Goal: Task Accomplishment & Management: Use online tool/utility

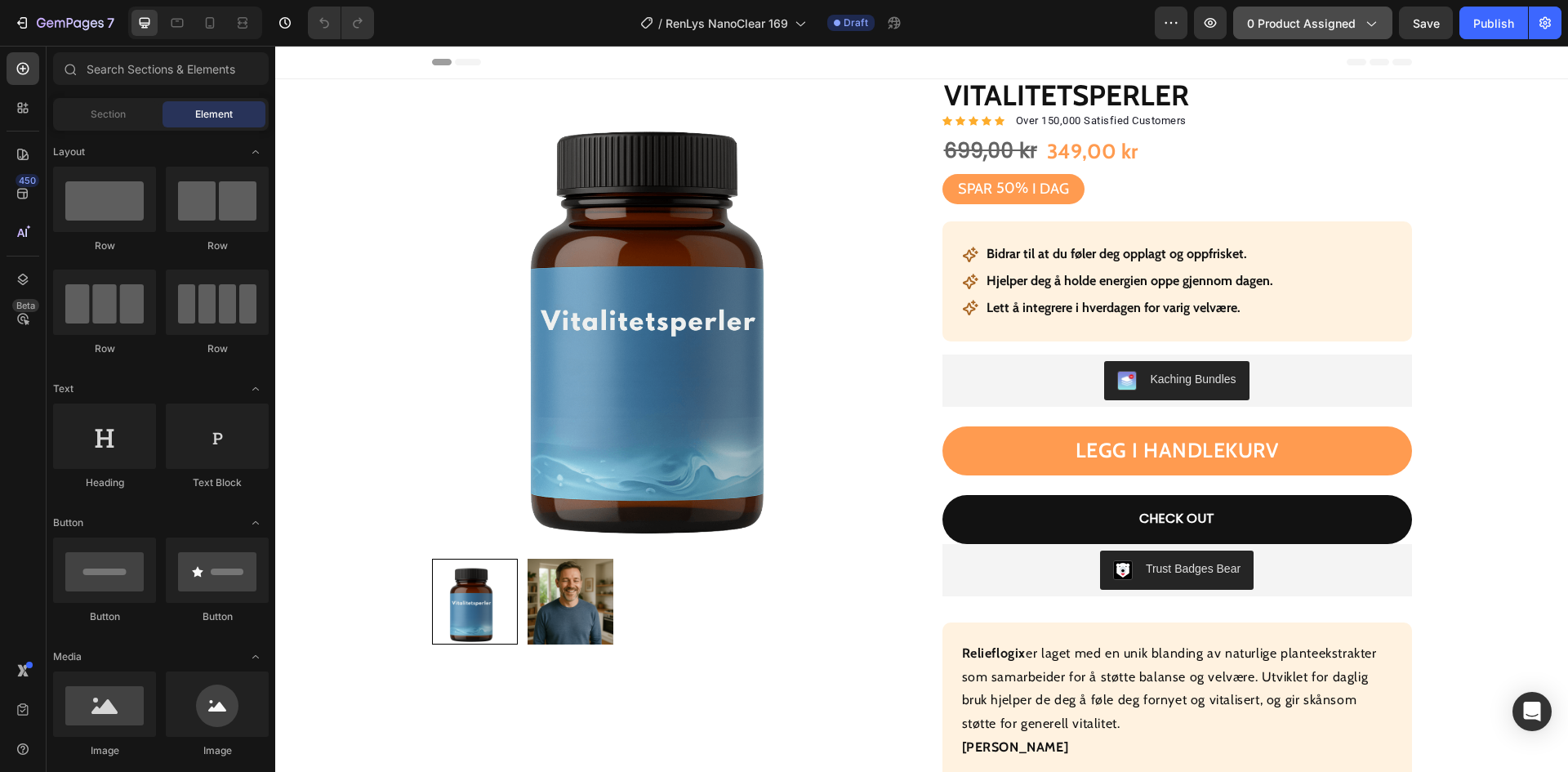
click at [1261, 25] on span "0 product assigned" at bounding box center [1301, 23] width 109 height 17
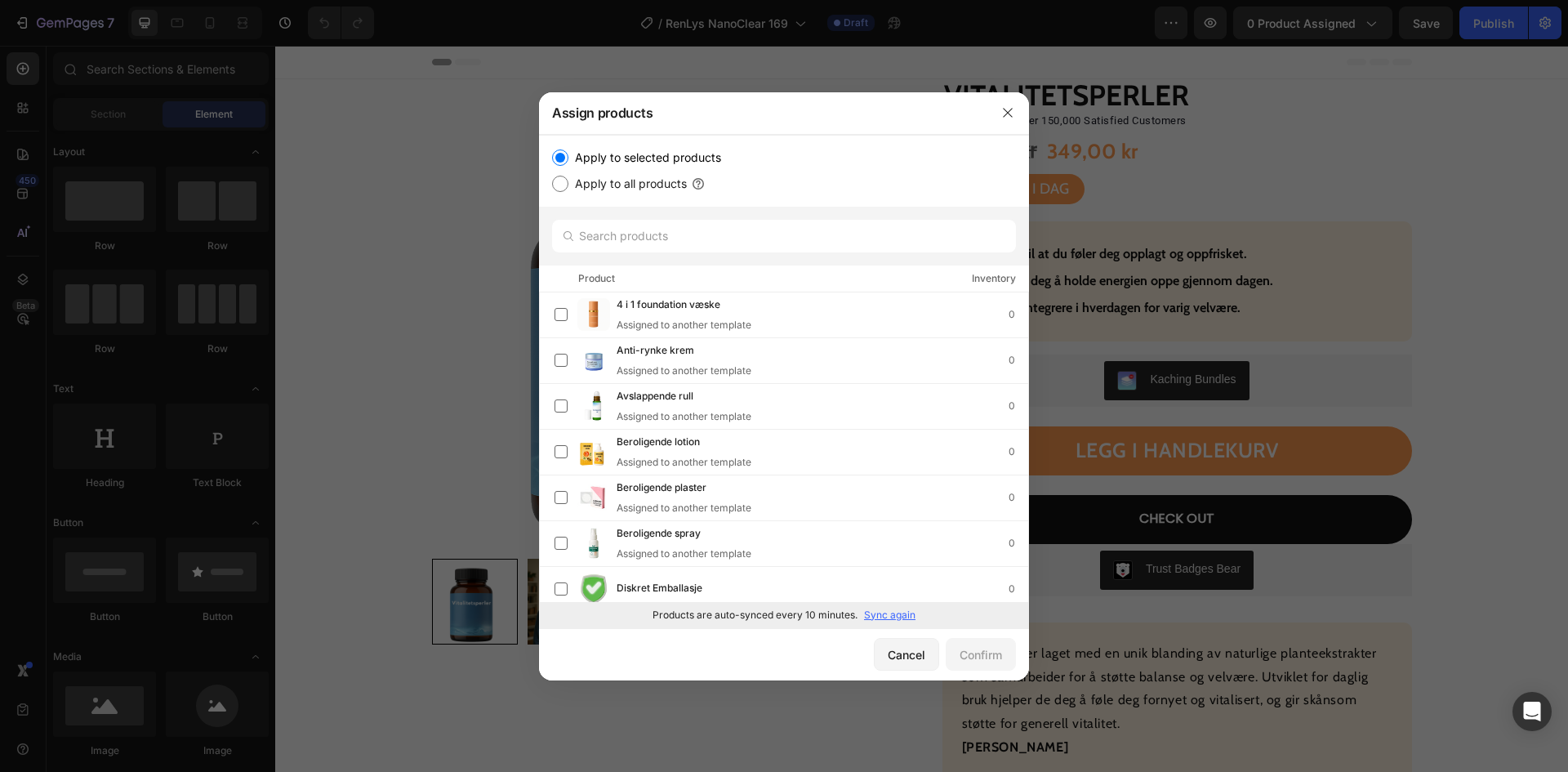
click at [878, 615] on p "Sync again" at bounding box center [889, 615] width 52 height 15
click at [689, 227] on input "text" at bounding box center [784, 236] width 464 height 33
paste input "Renseolje"
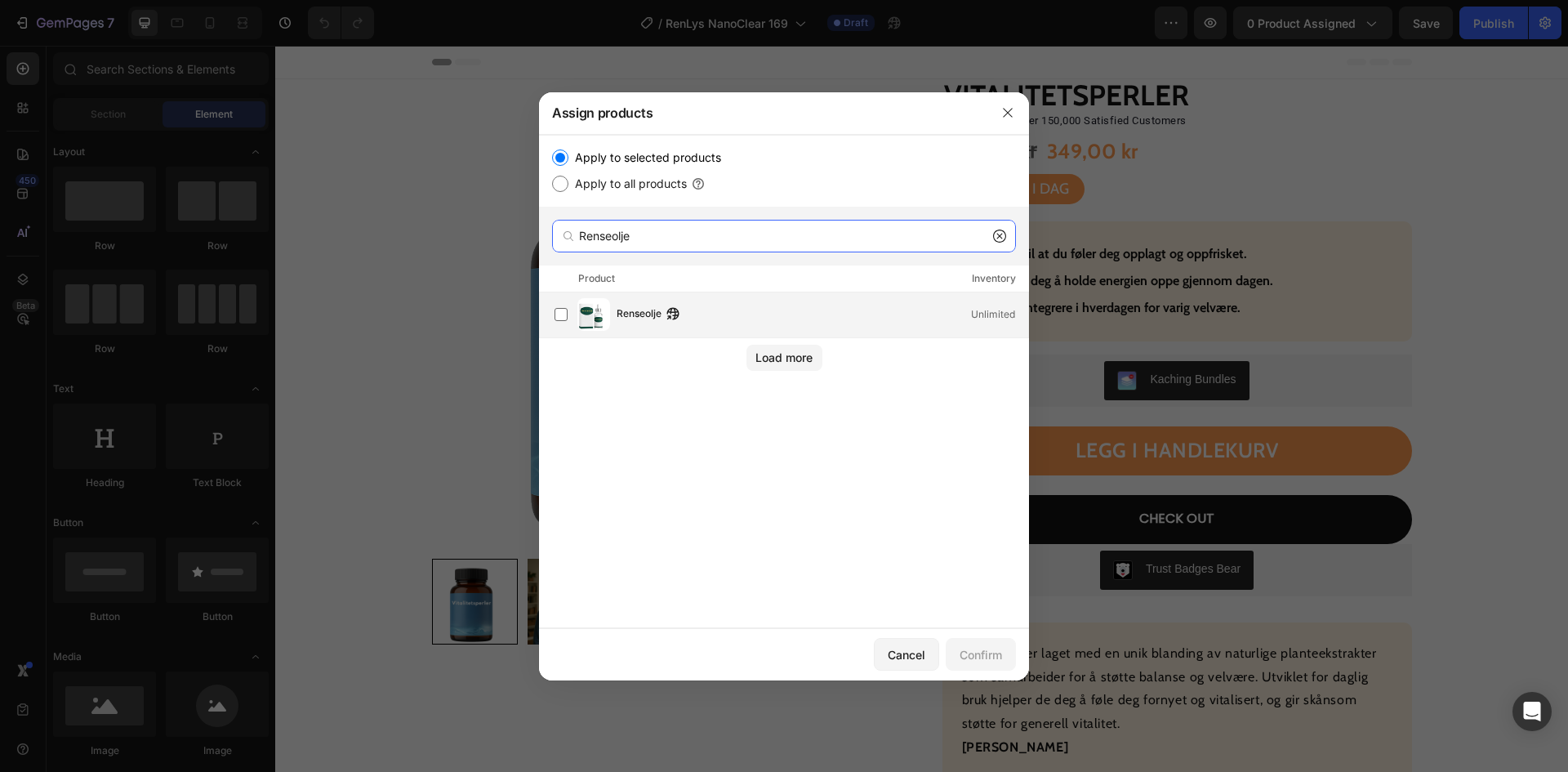
type input "Renseolje"
click at [657, 317] on span "Renseolje" at bounding box center [638, 314] width 44 height 18
click at [981, 663] on button "Confirm" at bounding box center [980, 654] width 70 height 33
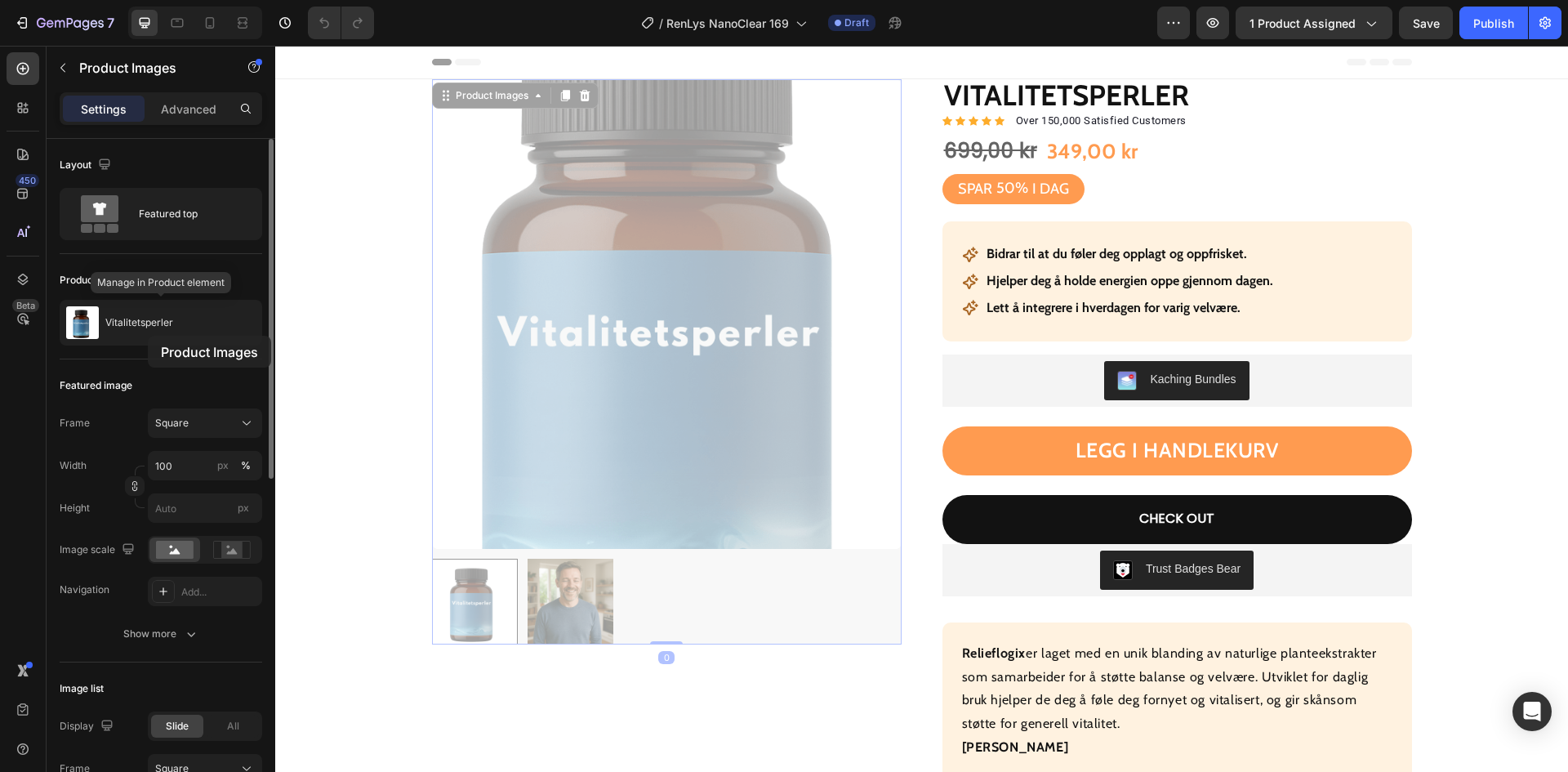
click at [128, 333] on div "Vitalitetsperler" at bounding box center [161, 322] width 202 height 45
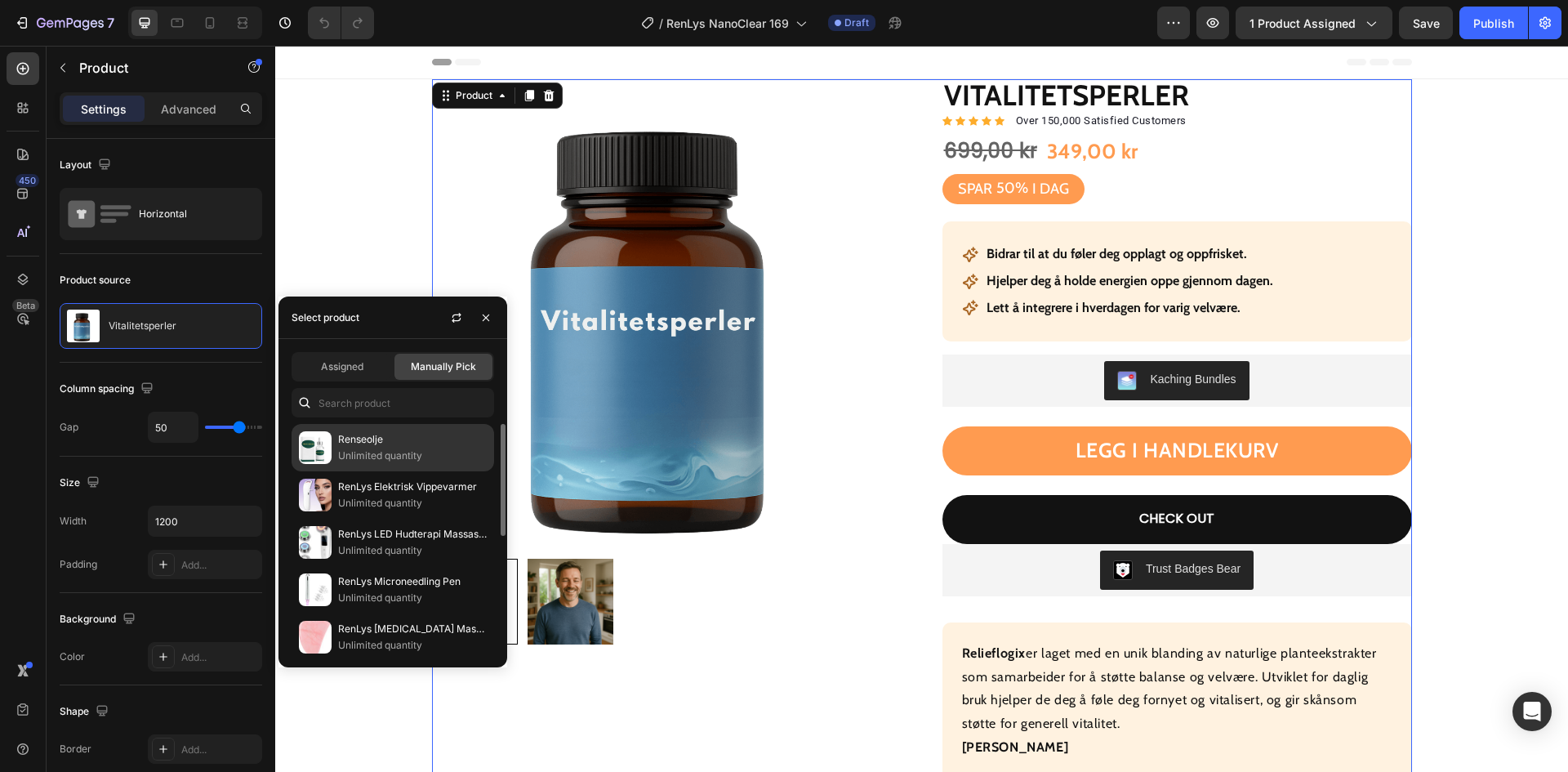
click at [369, 441] on p "Renseolje" at bounding box center [412, 440] width 149 height 16
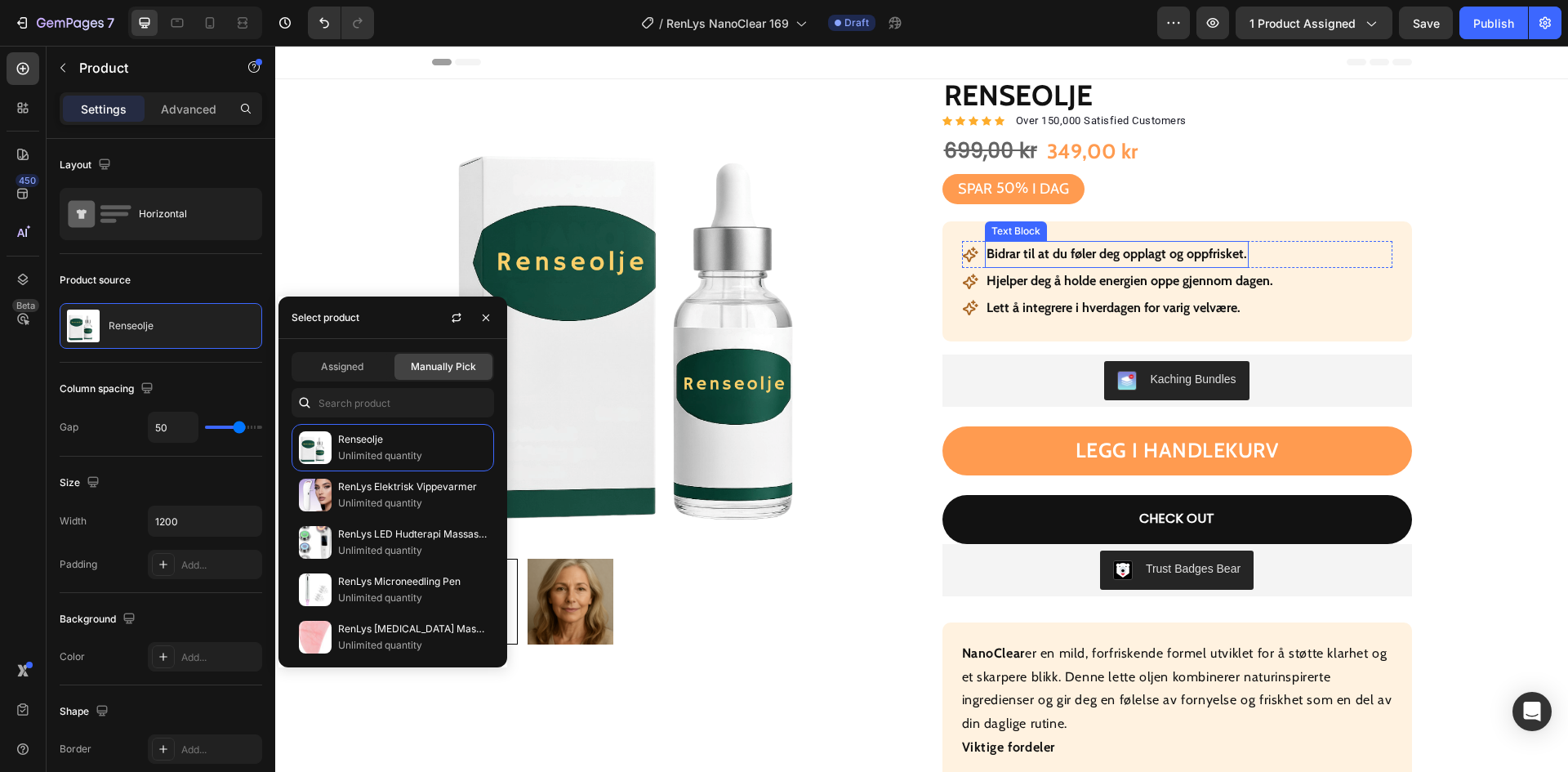
click at [1064, 254] on strong "Bidrar til at du føler deg opplagt og oppfrisket." at bounding box center [1116, 253] width 261 height 15
click at [1063, 254] on strong "Bidrar til at du føler deg opplagt og oppfrisket." at bounding box center [1116, 253] width 261 height 15
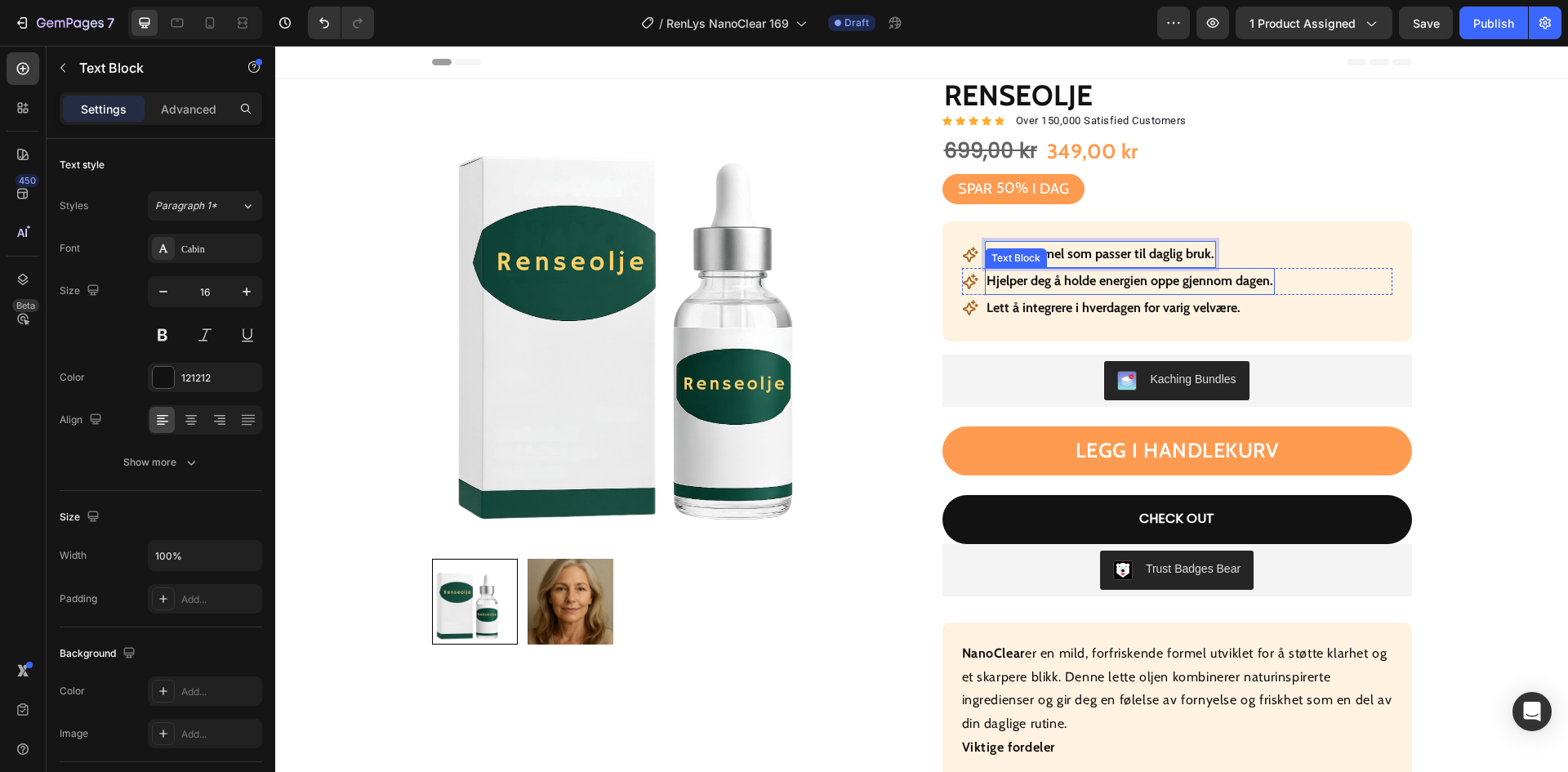
click at [1118, 276] on strong "Hjelper deg å holde energien oppe gjennom dagen." at bounding box center [1129, 280] width 287 height 15
click at [1113, 280] on strong "Hjelper deg å holde energien oppe gjennom dagen." at bounding box center [1129, 280] width 287 height 15
click at [1088, 304] on strong "Lett å integrere i hverdagen for varig velvære." at bounding box center [1113, 307] width 254 height 15
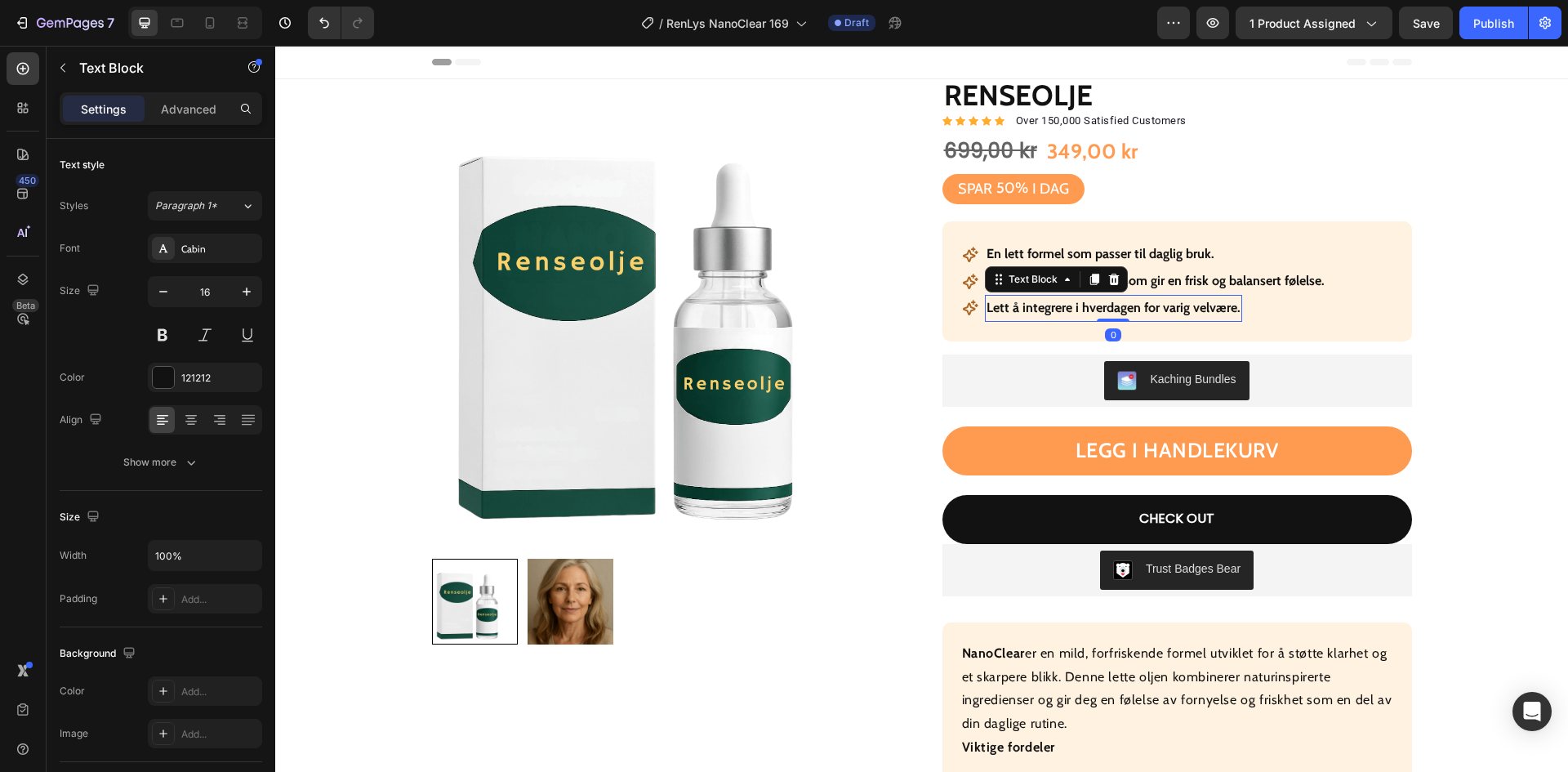
click at [1088, 306] on strong "Lett å integrere i hverdagen for varig velvære." at bounding box center [1113, 307] width 254 height 15
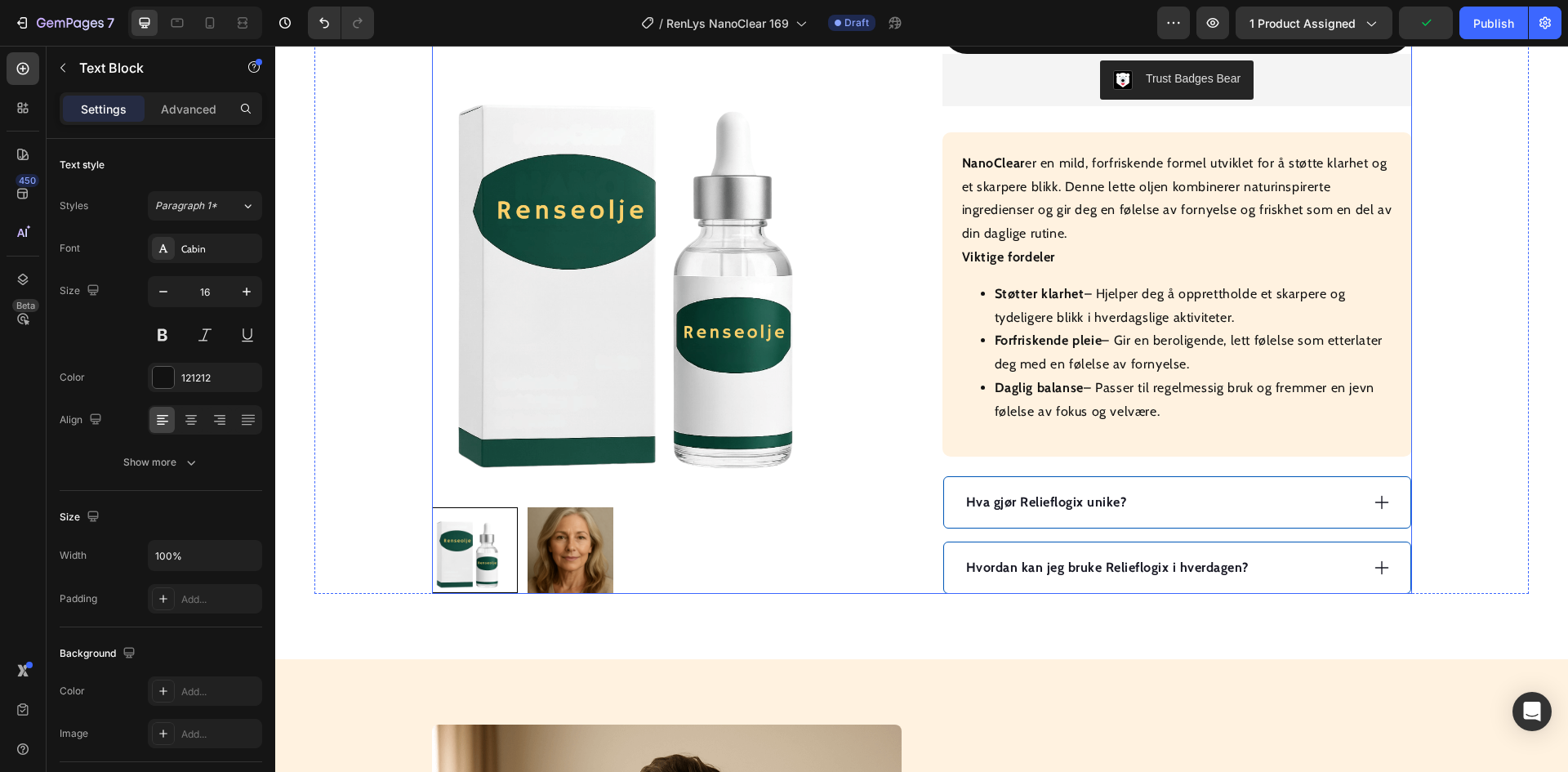
scroll to position [571, 0]
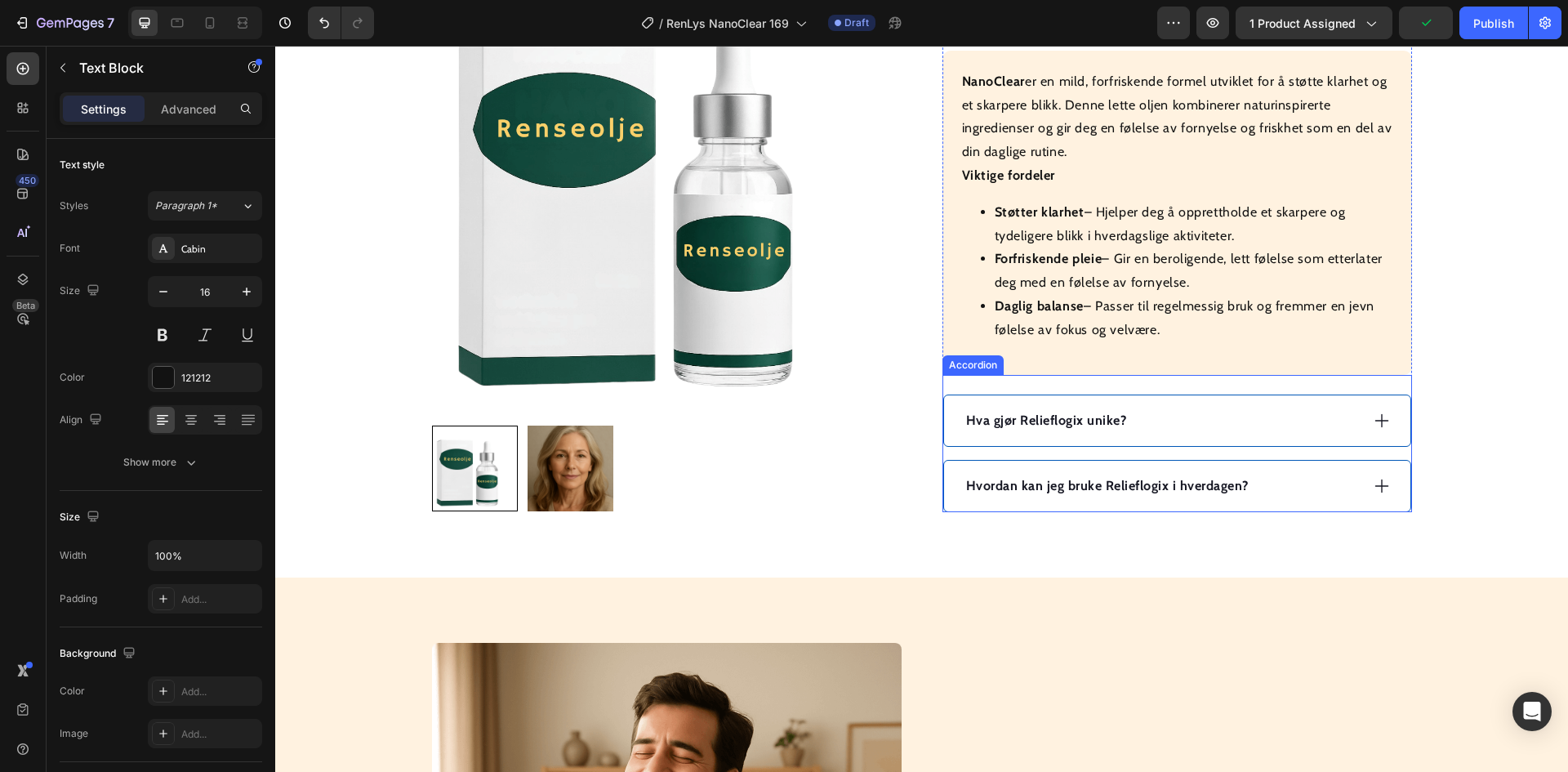
click at [1258, 474] on div "Hvordan kan jeg bruke Relieflogix i hverdagen?" at bounding box center [1161, 486] width 396 height 25
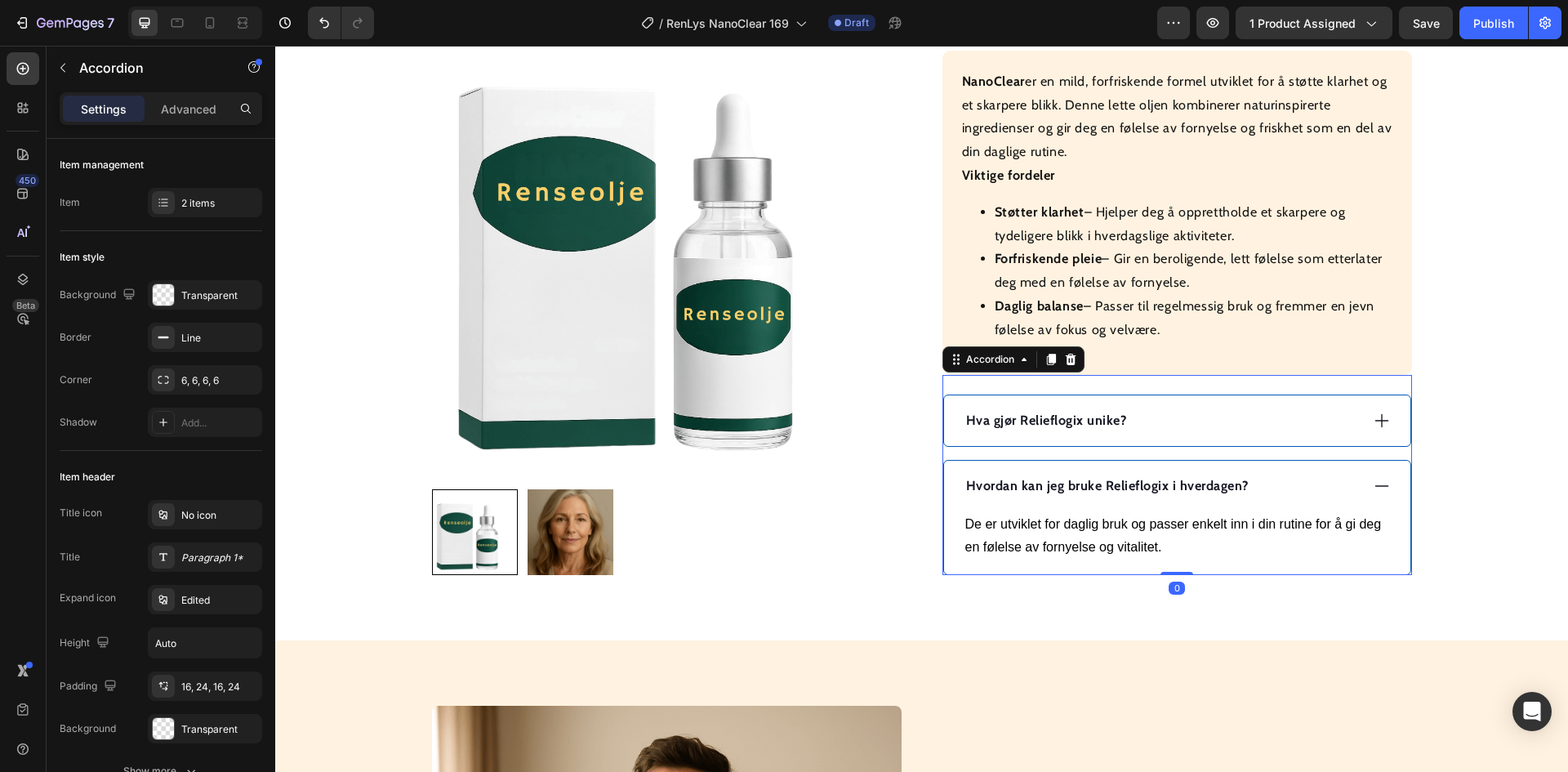
click at [1260, 474] on div "Hvordan kan jeg bruke Relieflogix i hverdagen?" at bounding box center [1161, 486] width 396 height 25
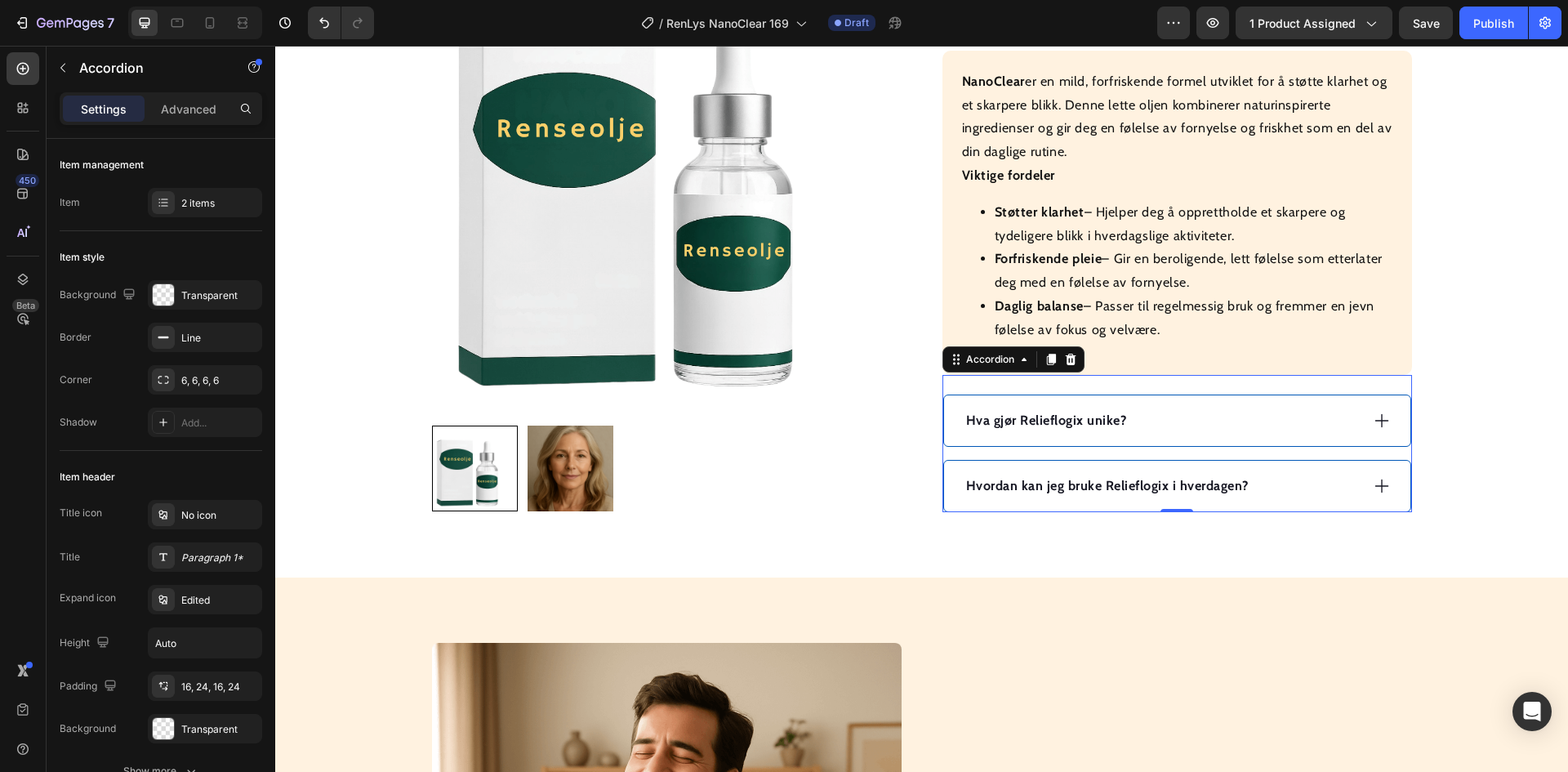
drag, startPoint x: 1303, startPoint y: 423, endPoint x: 1186, endPoint y: 426, distance: 117.0
click at [1300, 424] on div "Hva gjør Relieflogix unike?" at bounding box center [1161, 421] width 396 height 25
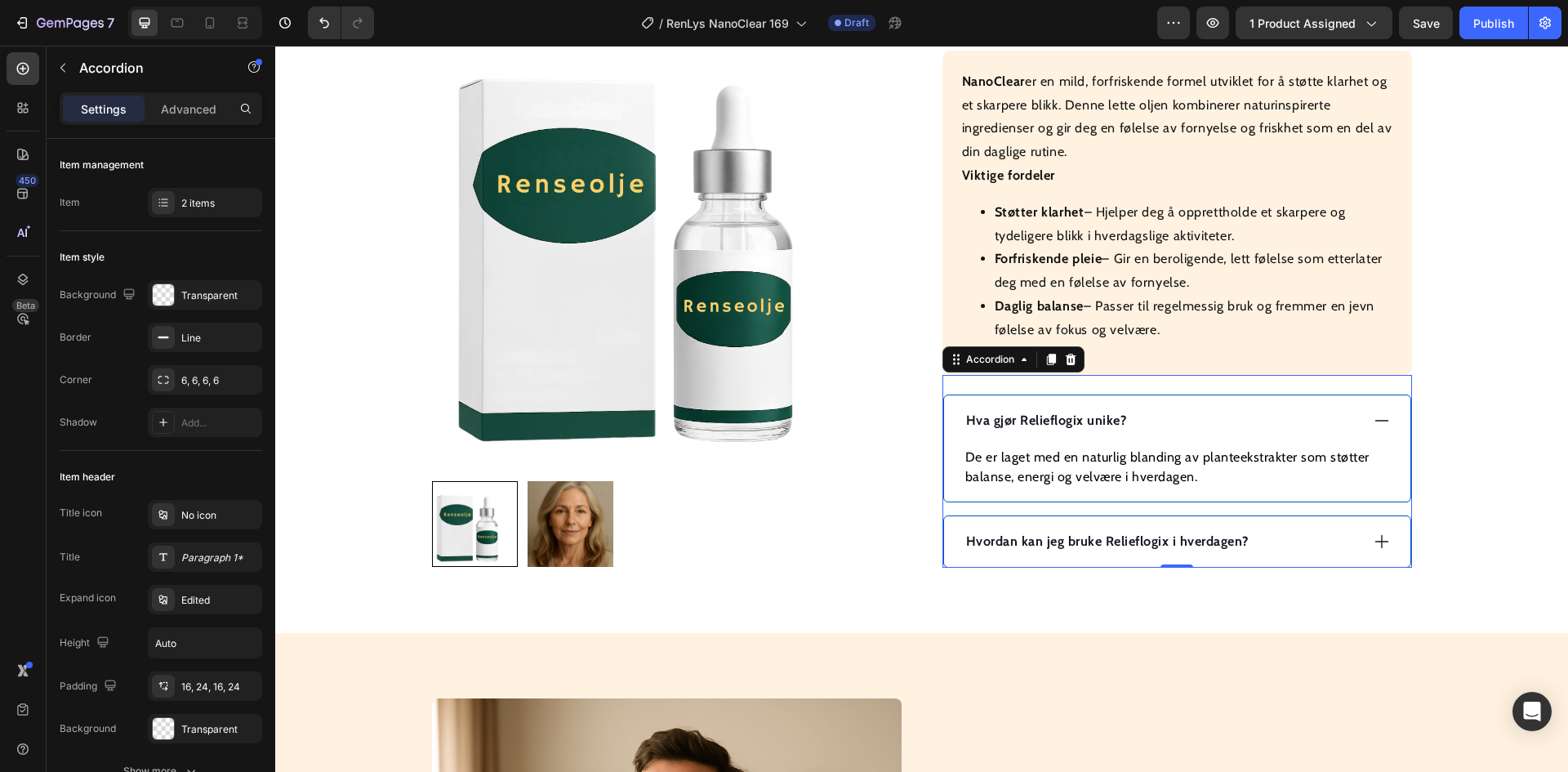
click at [1079, 422] on strong "Hva gjør Relieflogix unike?" at bounding box center [1046, 420] width 161 height 15
click at [1076, 421] on strong "Hva gjør Relieflogix unike?" at bounding box center [1046, 420] width 161 height 15
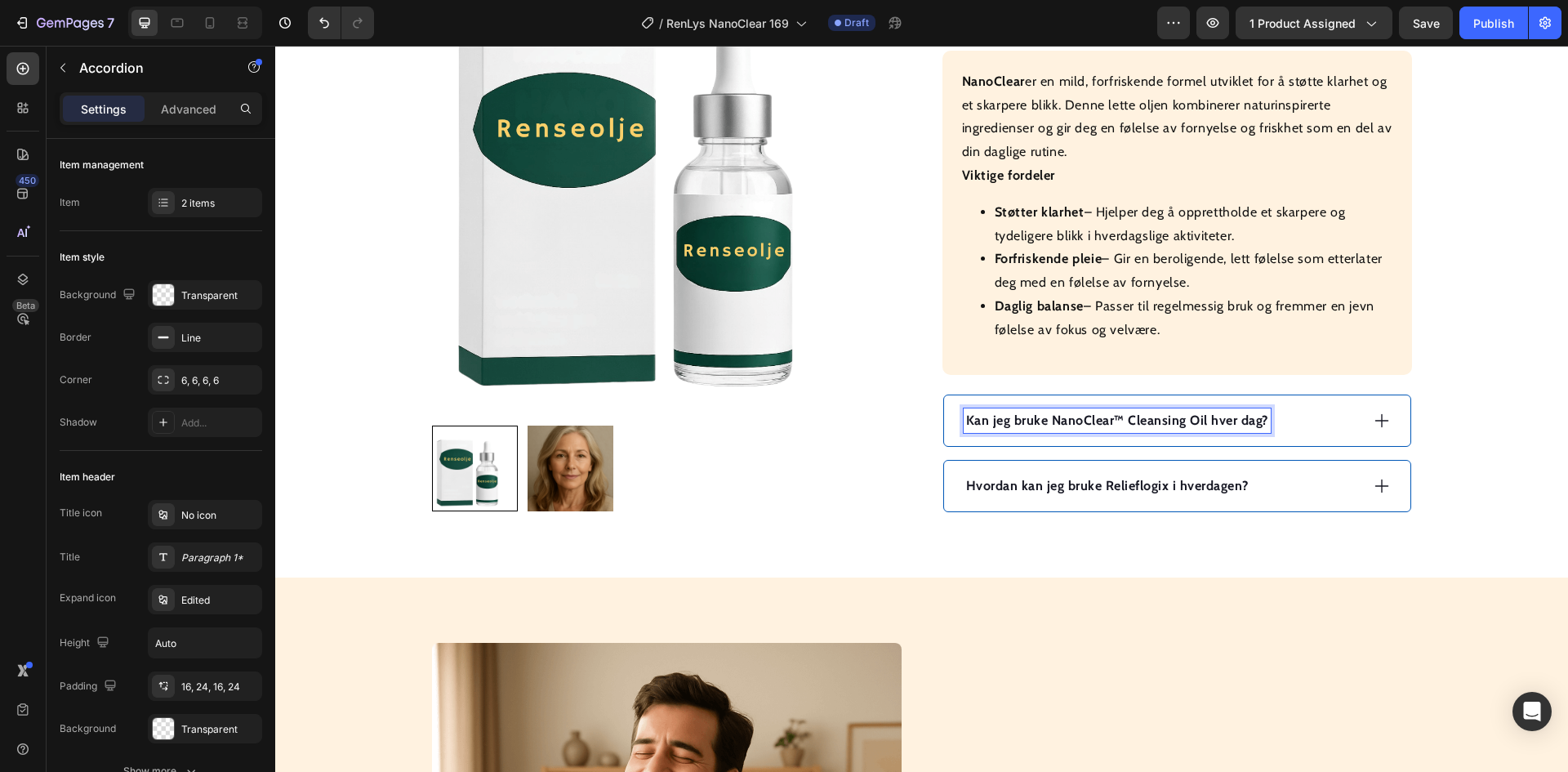
click at [1204, 425] on strong "Kan jeg bruke NanoClear™ Cleansing Oil hver dag?" at bounding box center [1117, 420] width 302 height 15
drag, startPoint x: 1305, startPoint y: 422, endPoint x: 1234, endPoint y: 434, distance: 72.0
click at [1305, 421] on div "Kan jeg bruke NanoClear hver dag?" at bounding box center [1161, 421] width 396 height 25
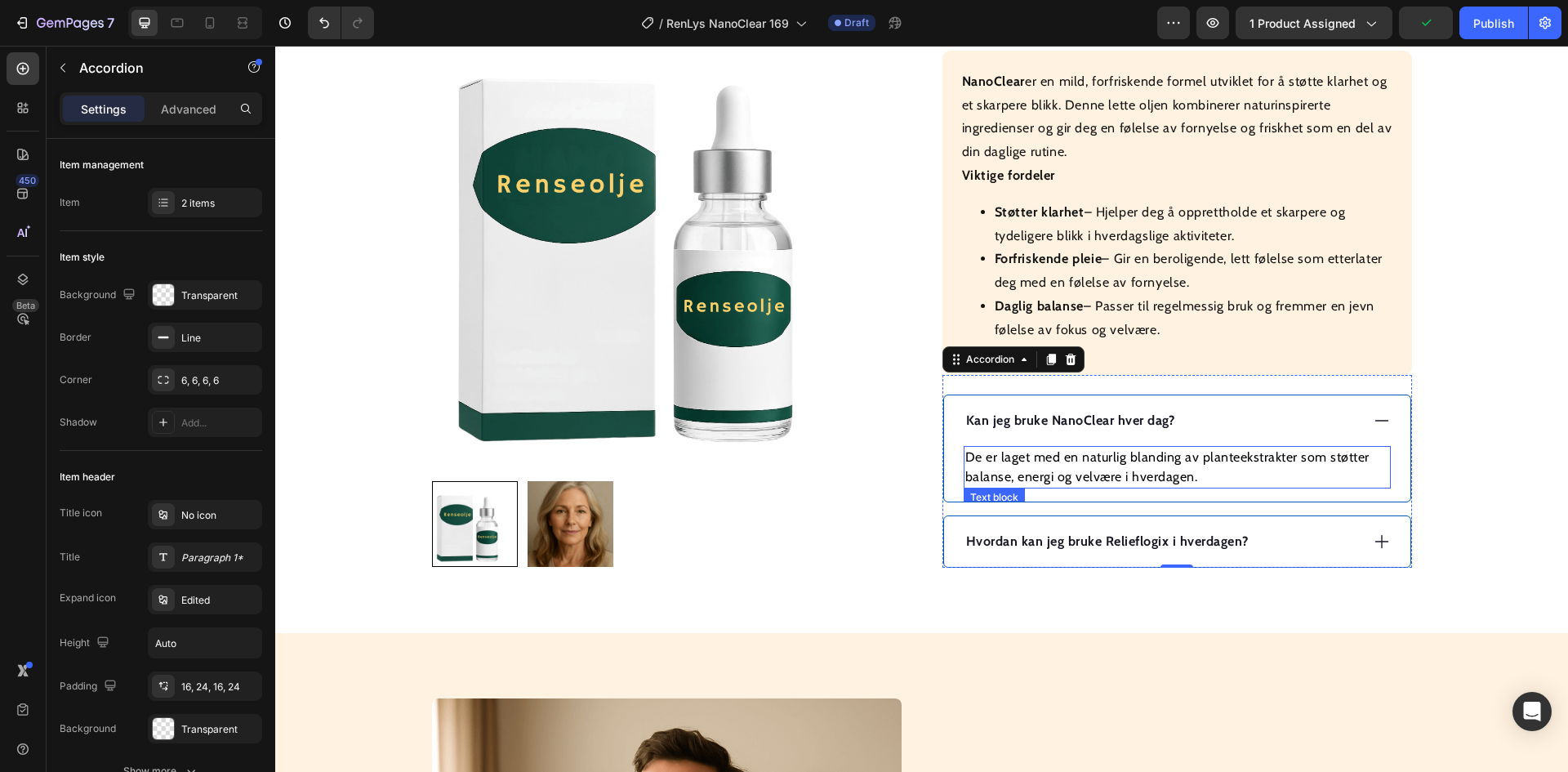
click at [1119, 456] on p "De er laget med en naturlig blanding av planteekstrakter som støtter balanse, e…" at bounding box center [1177, 467] width 424 height 39
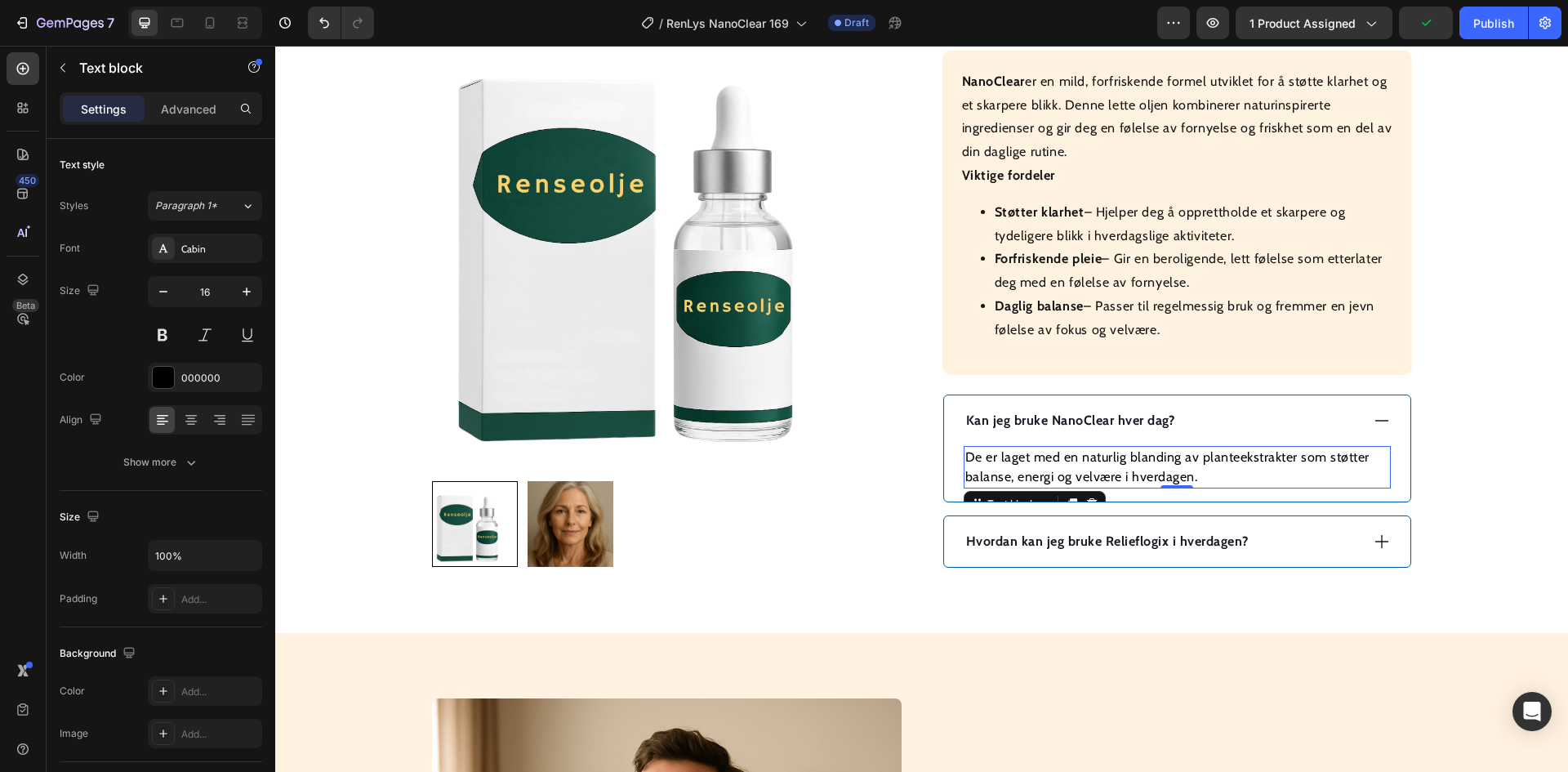
click at [1119, 456] on p "De er laget med en naturlig blanding av planteekstrakter som støtter balanse, e…" at bounding box center [1177, 467] width 424 height 39
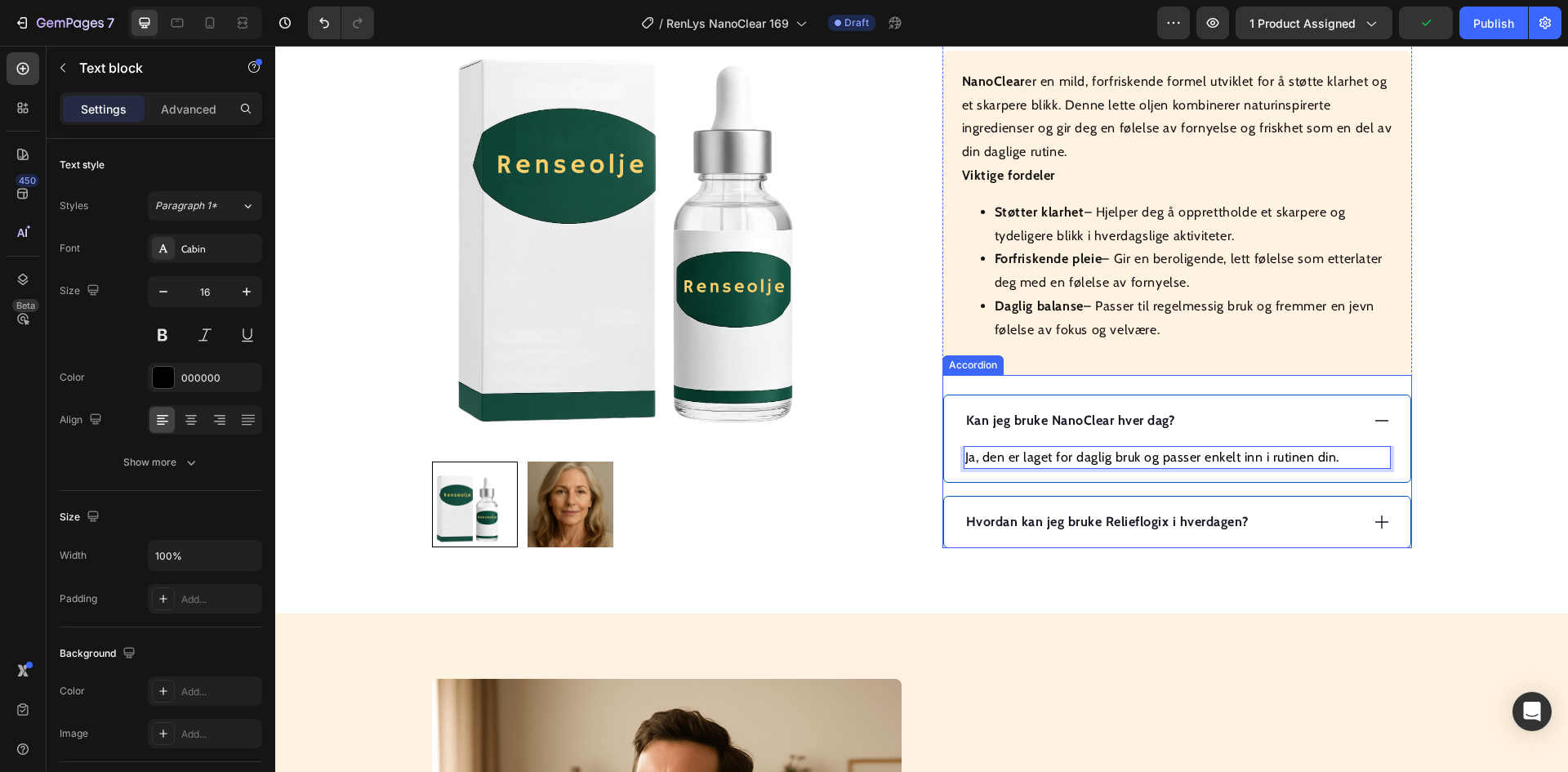
scroll to position [817, 0]
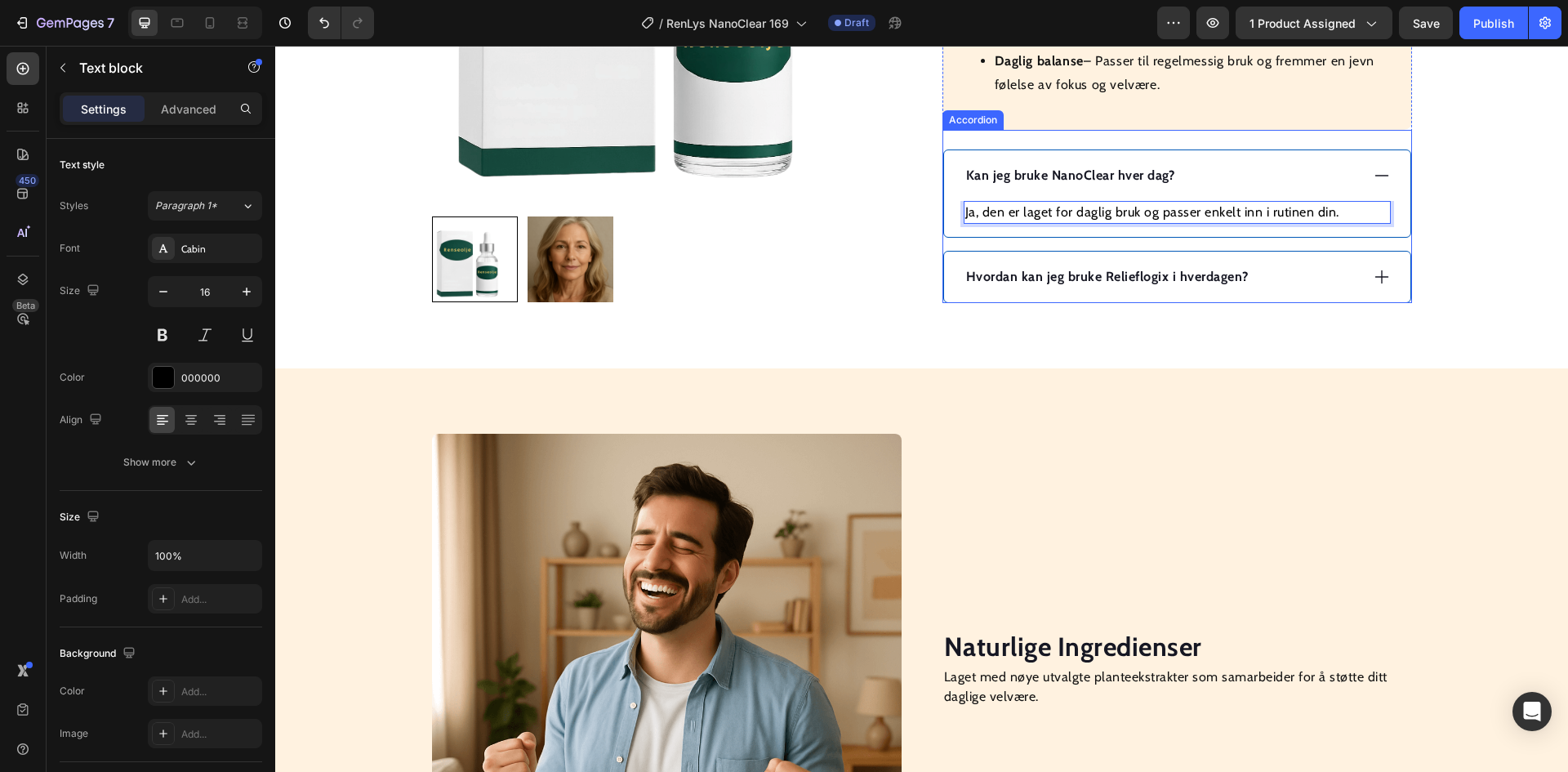
click at [1331, 277] on div "Hvordan kan jeg bruke Relieflogix i hverdagen?" at bounding box center [1161, 276] width 396 height 25
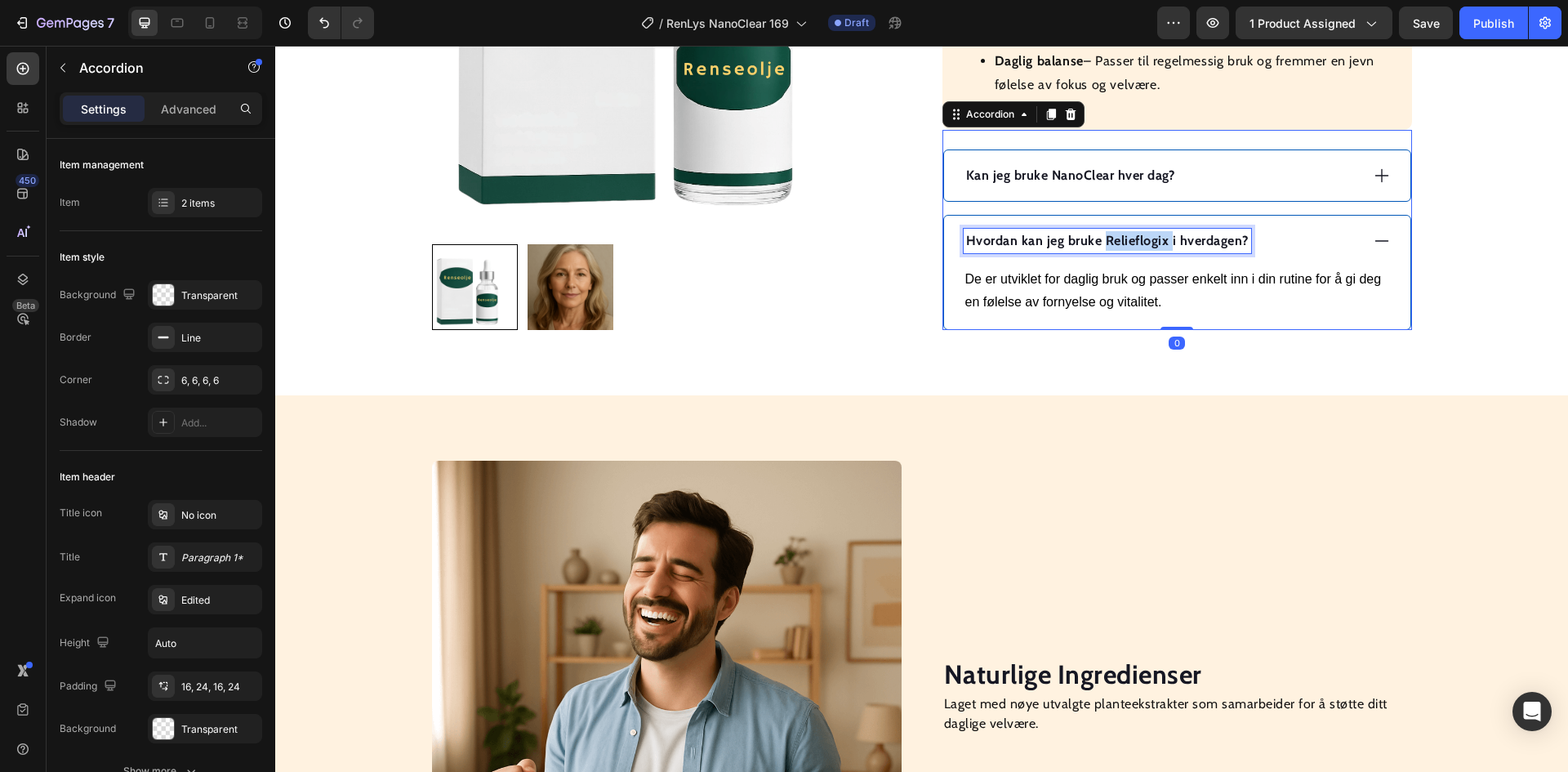
click at [1134, 238] on strong "Hvordan kan jeg bruke Relieflogix i hverdagen?" at bounding box center [1107, 240] width 282 height 15
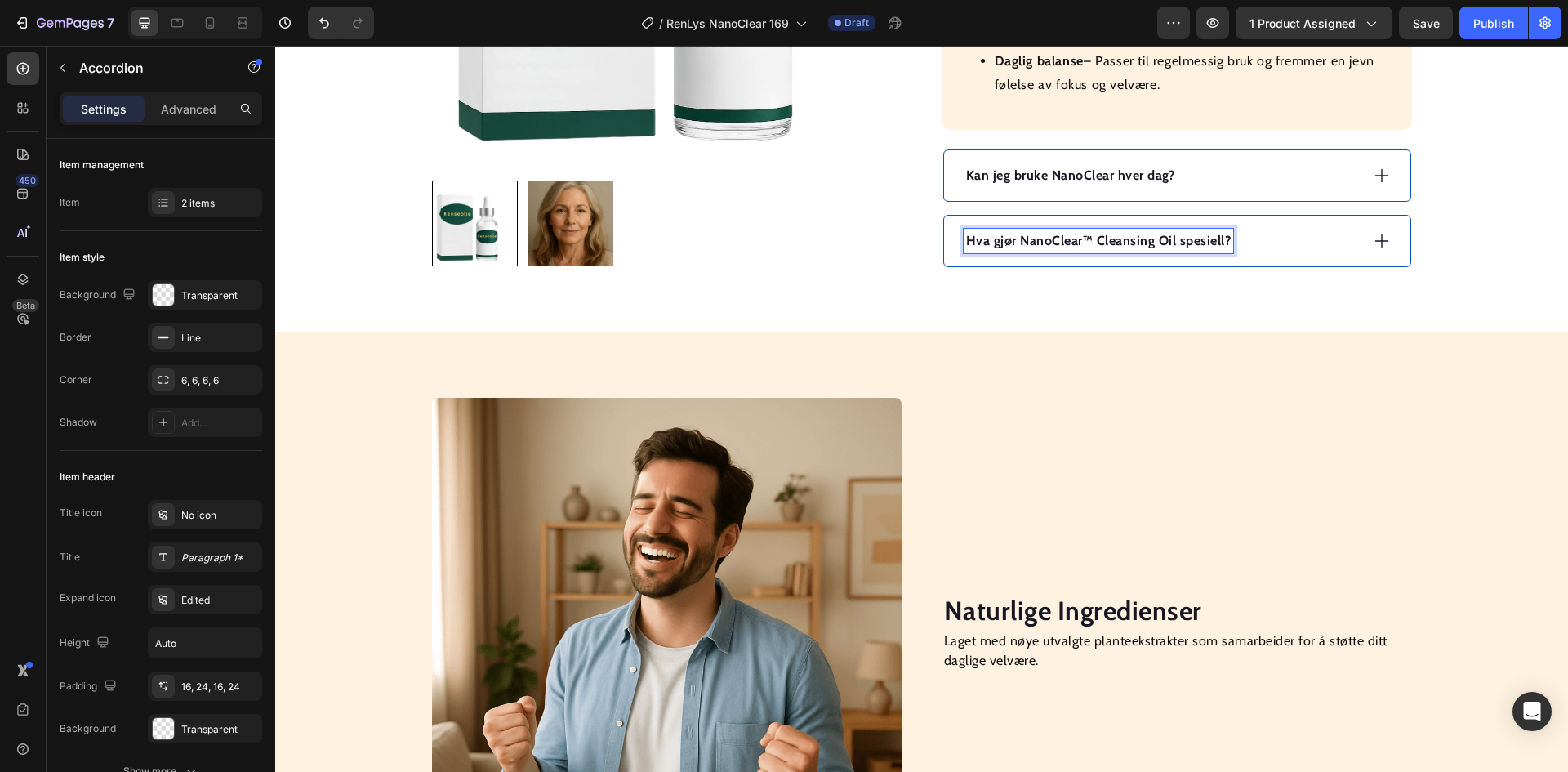
click at [1090, 241] on strong "Hva gjør NanoClear™ Cleansing Oil spesiell?" at bounding box center [1099, 240] width 265 height 15
click at [1176, 242] on strong "Hva gjør NanoClear™ Cleansing Oil spesiell?" at bounding box center [1099, 240] width 265 height 15
drag, startPoint x: 1247, startPoint y: 242, endPoint x: 1209, endPoint y: 246, distance: 38.2
click at [1246, 240] on div "Hva gjør NanoClear spesiell?" at bounding box center [1161, 241] width 396 height 25
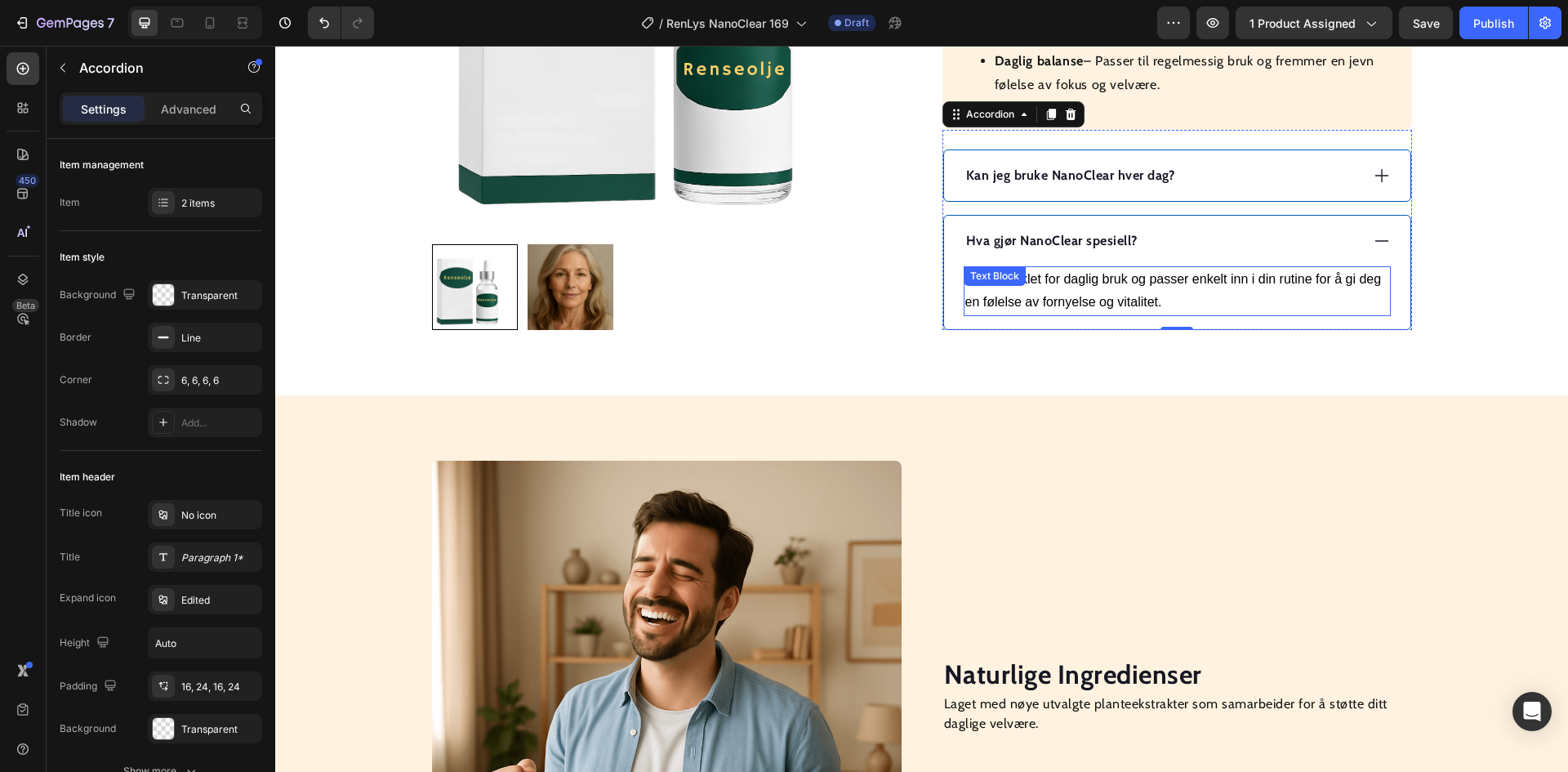
click at [1094, 277] on p "De er utviklet for daglig bruk og passer enkelt inn i din rutine for å gi deg e…" at bounding box center [1177, 292] width 424 height 47
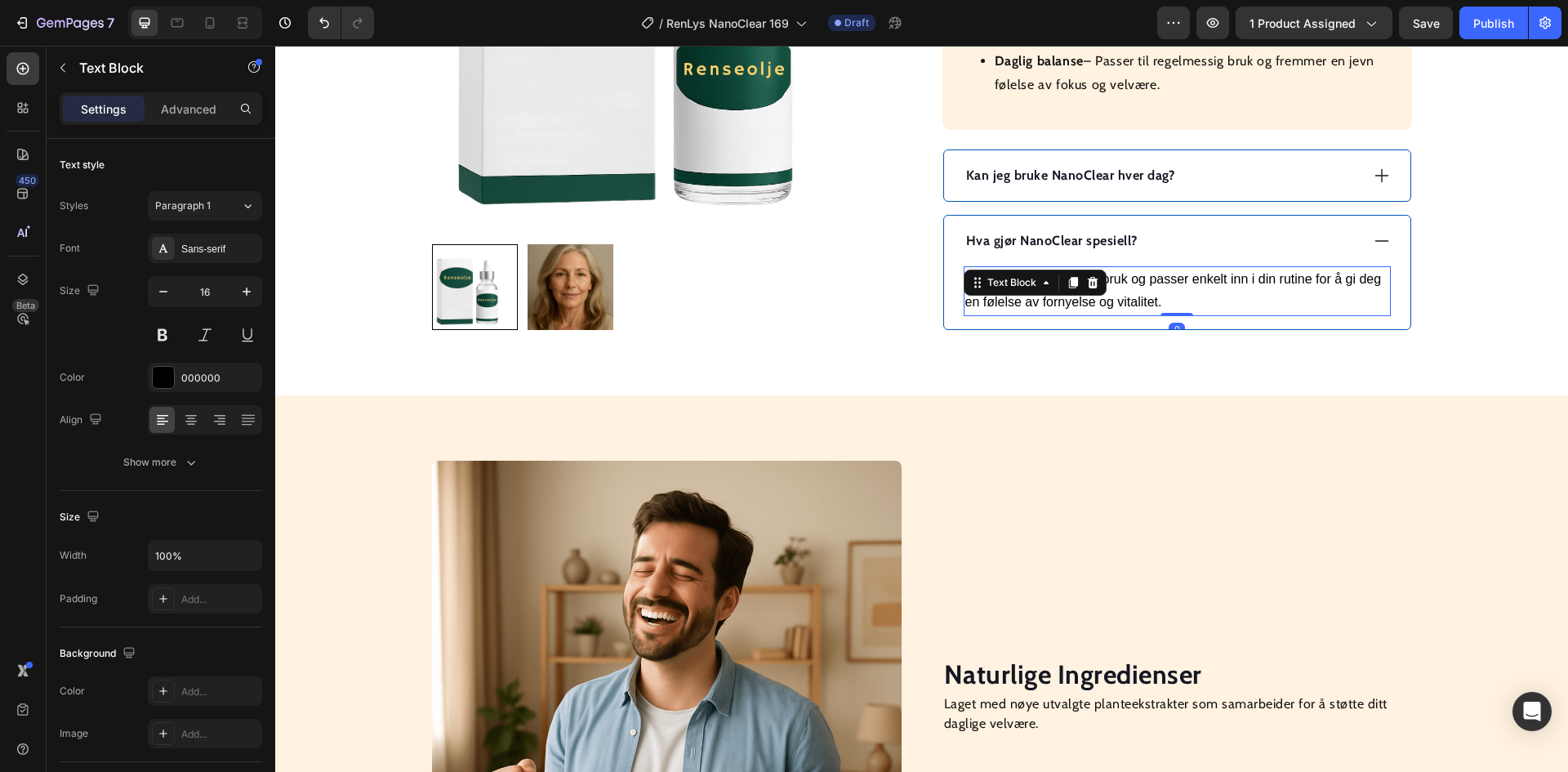
click at [1093, 278] on div at bounding box center [1092, 282] width 20 height 20
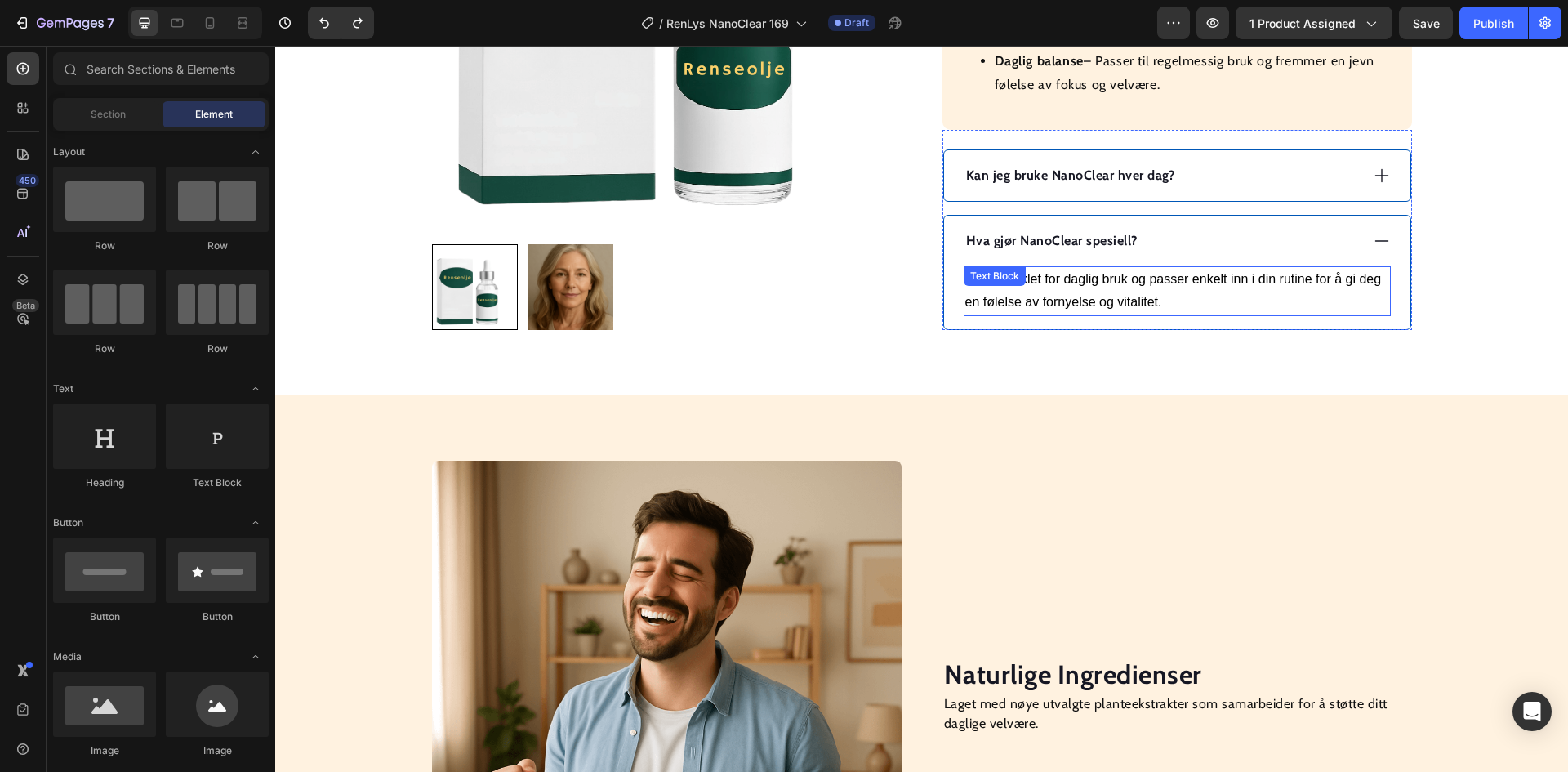
click at [1172, 282] on p "De er utviklet for daglig bruk og passer enkelt inn i din rutine for å gi deg e…" at bounding box center [1177, 292] width 424 height 47
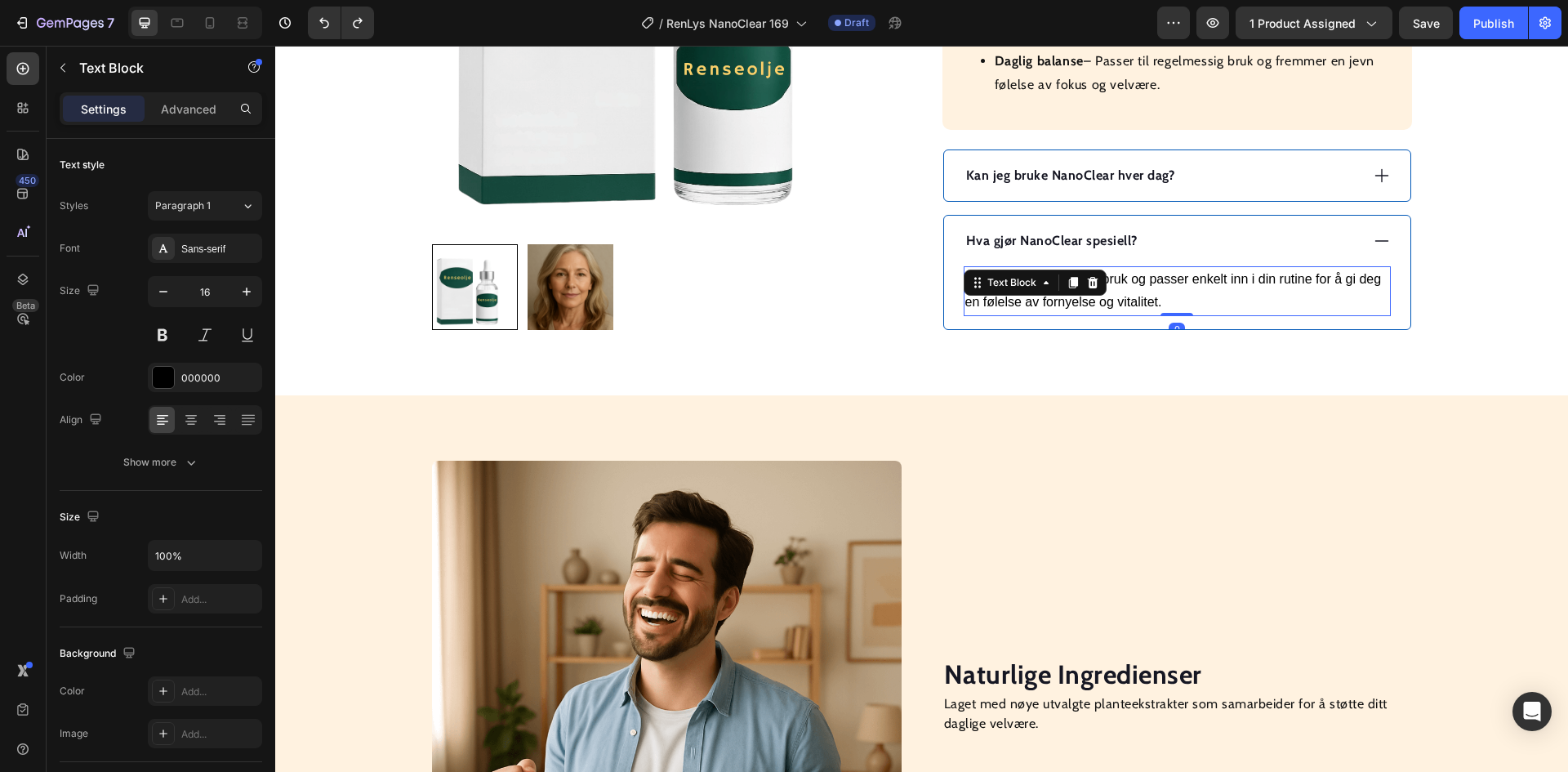
click at [1171, 276] on p "De er utviklet for daglig bruk og passer enkelt inn i din rutine for å gi deg e…" at bounding box center [1177, 292] width 424 height 47
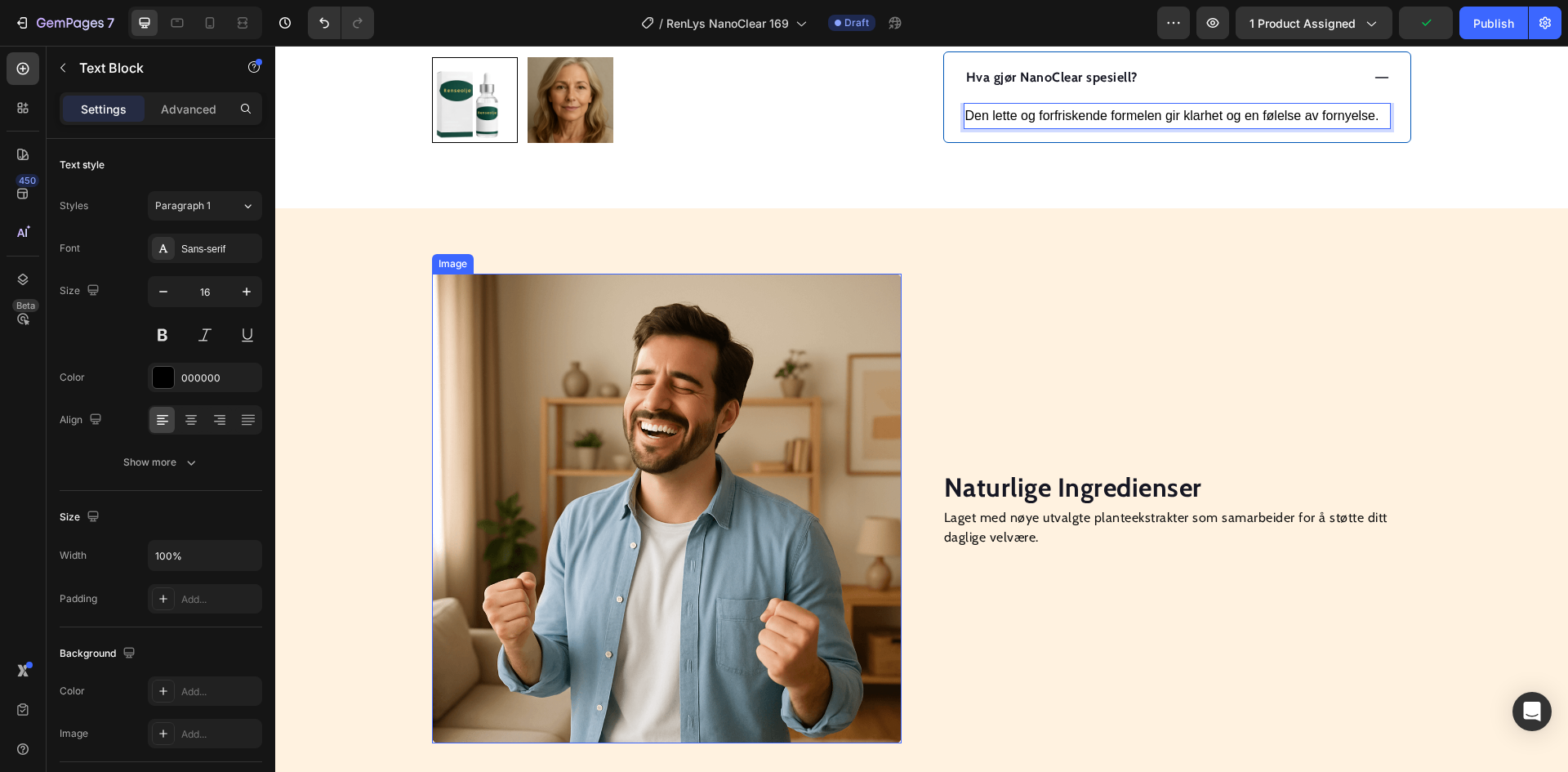
scroll to position [1225, 0]
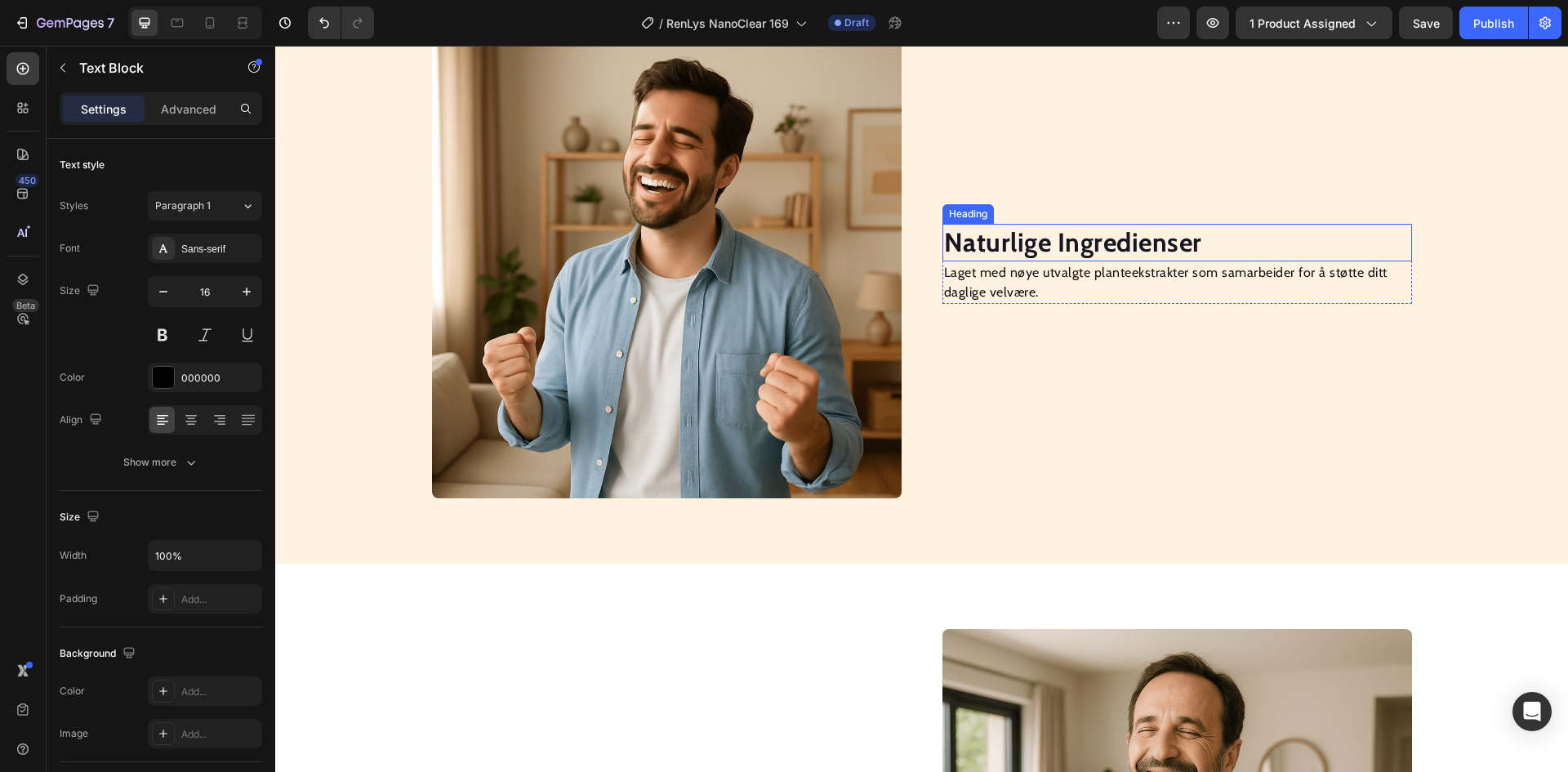
click at [1029, 247] on strong "Naturlige Ingredienser" at bounding box center [1073, 242] width 258 height 32
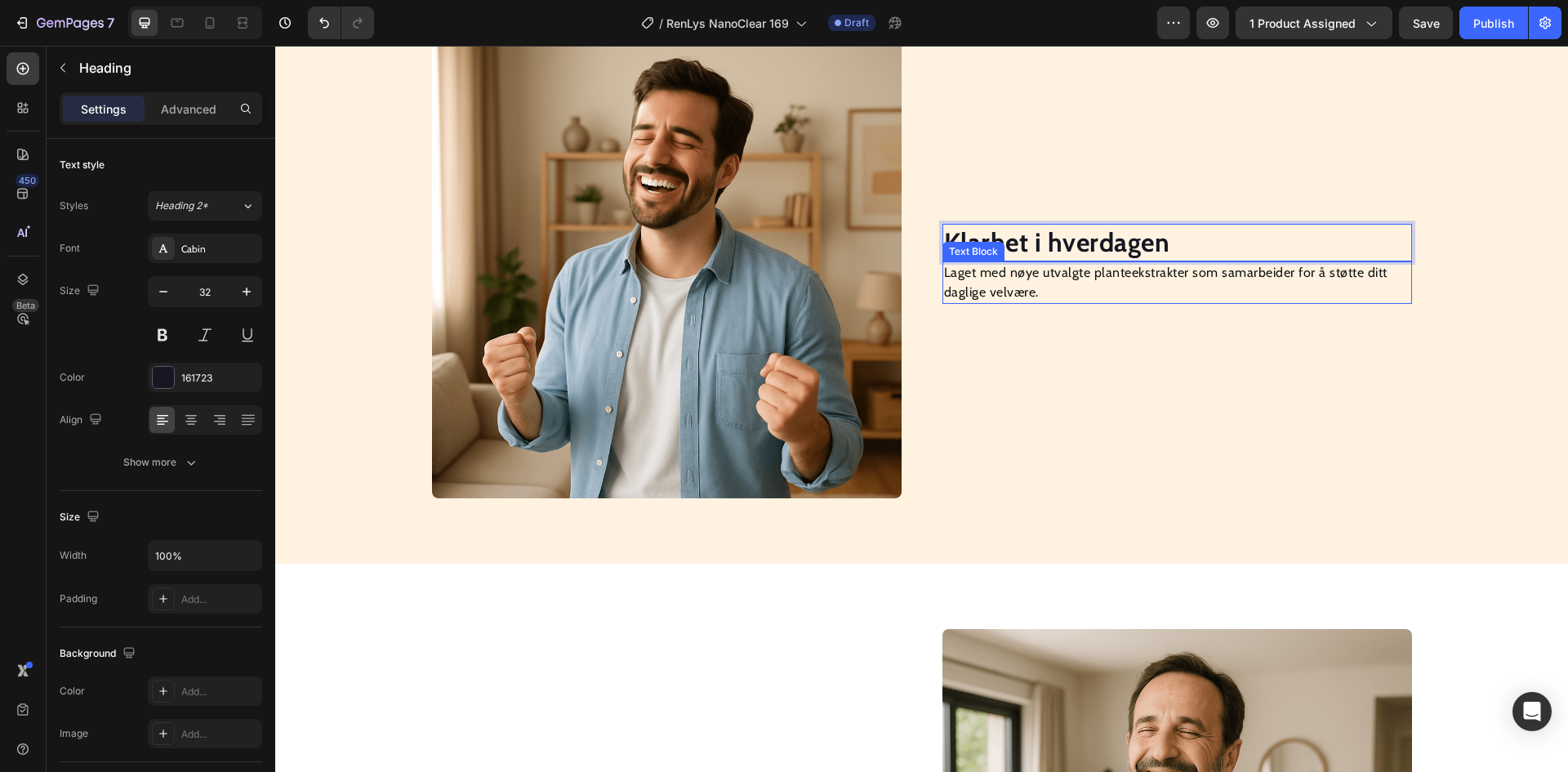
click at [1014, 284] on p "Laget med nøye utvalgte planteekstrakter som samarbeider for å støtte ditt dagl…" at bounding box center [1177, 282] width 466 height 39
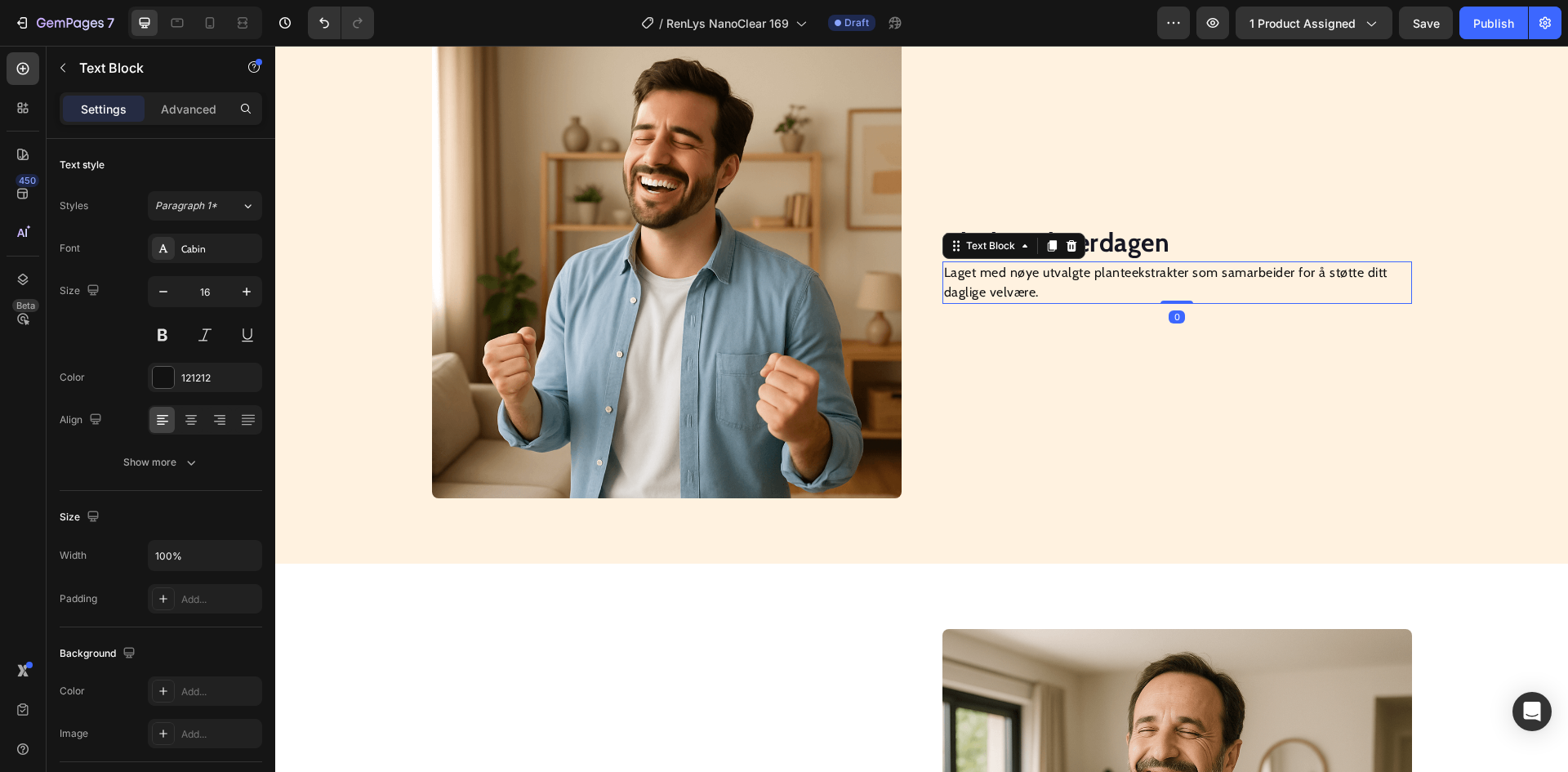
click at [1013, 284] on p "Laget med nøye utvalgte planteekstrakter som samarbeider for å støtte ditt dagl…" at bounding box center [1177, 282] width 466 height 39
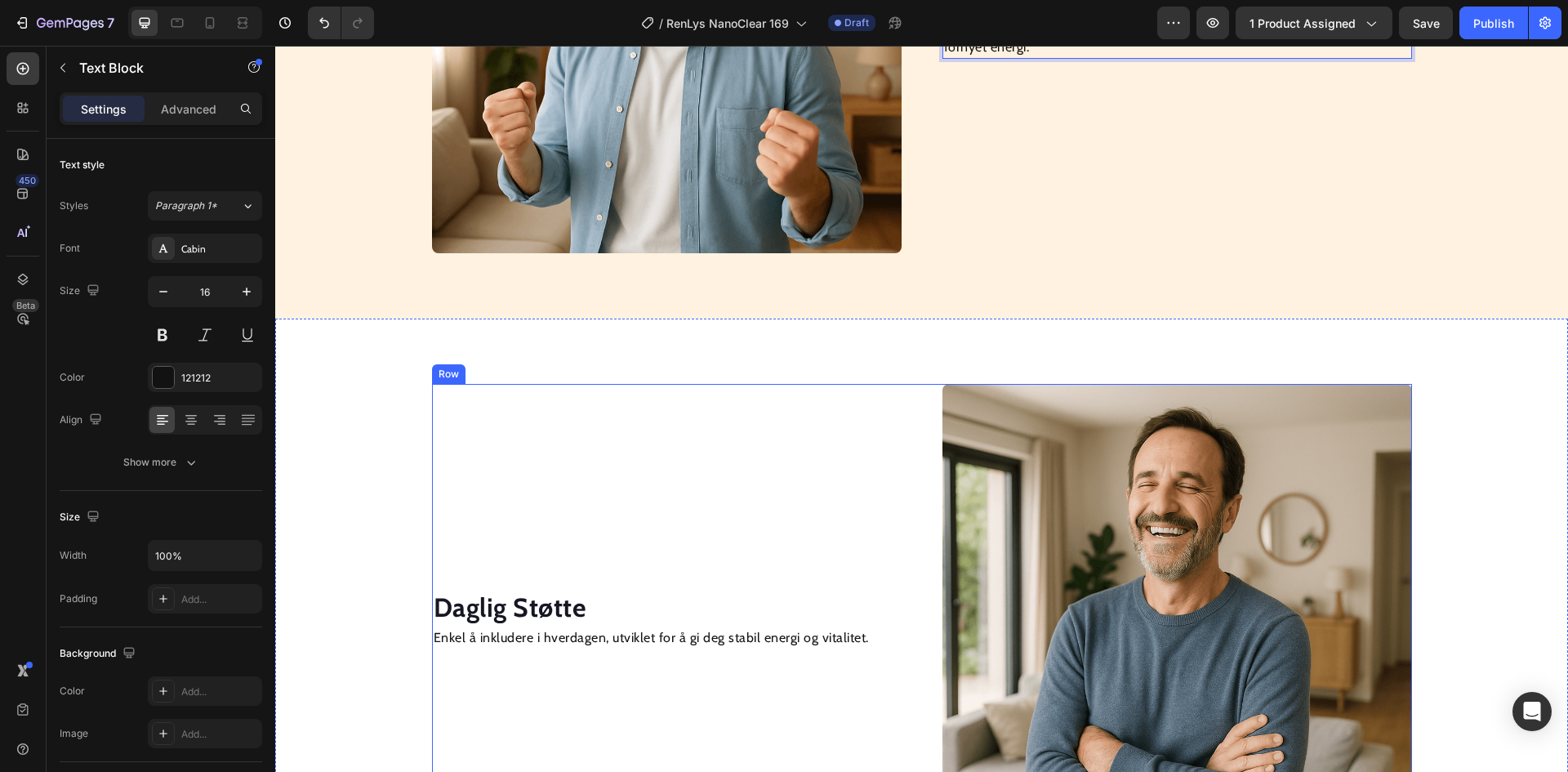
scroll to position [1633, 0]
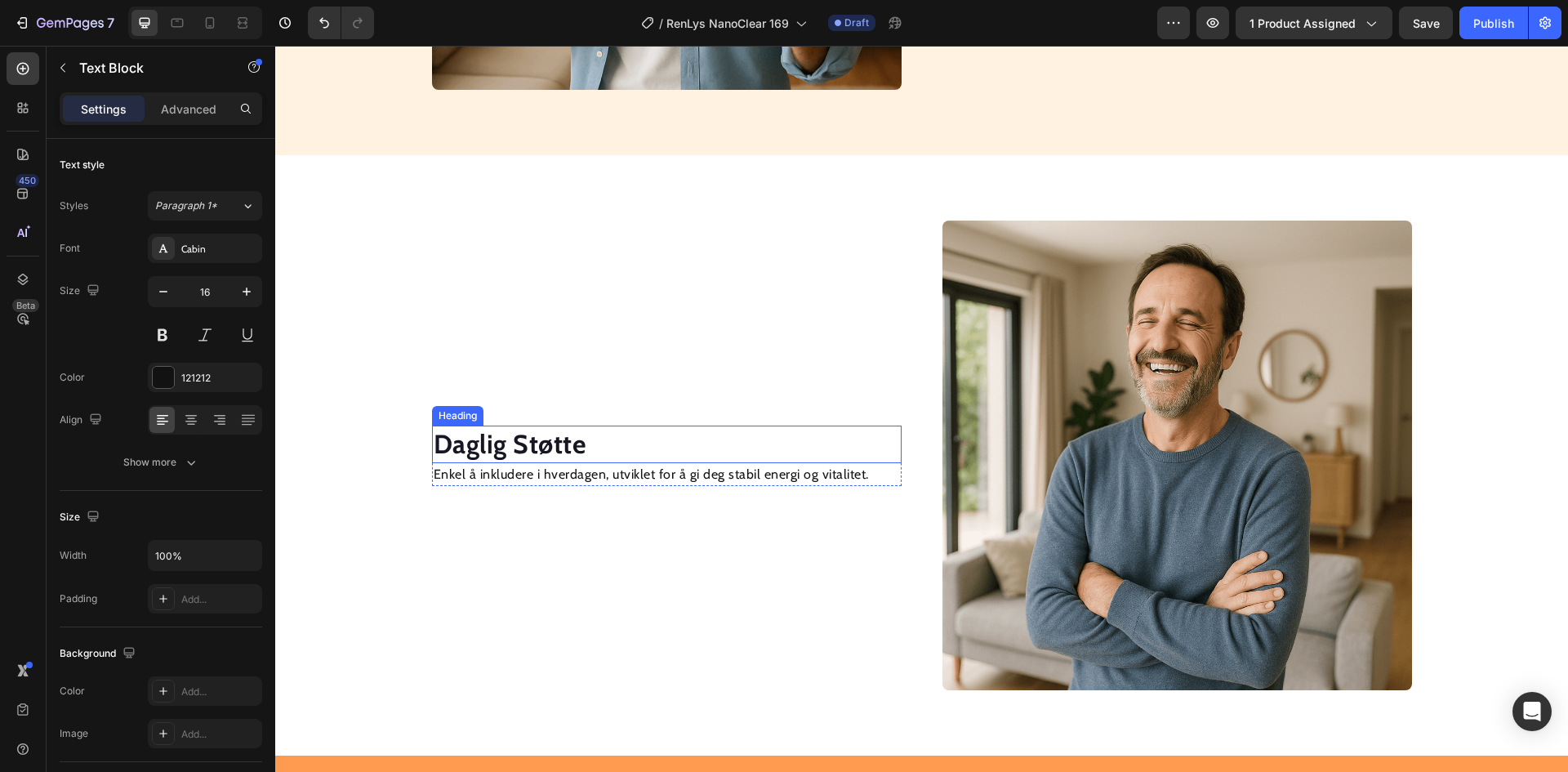
click at [537, 447] on strong "Daglig Støtte" at bounding box center [509, 443] width 153 height 32
click at [579, 477] on p "Enkel å inkludere i hverdagen, utviklet for å gi deg stabil energi og vitalitet." at bounding box center [666, 475] width 466 height 20
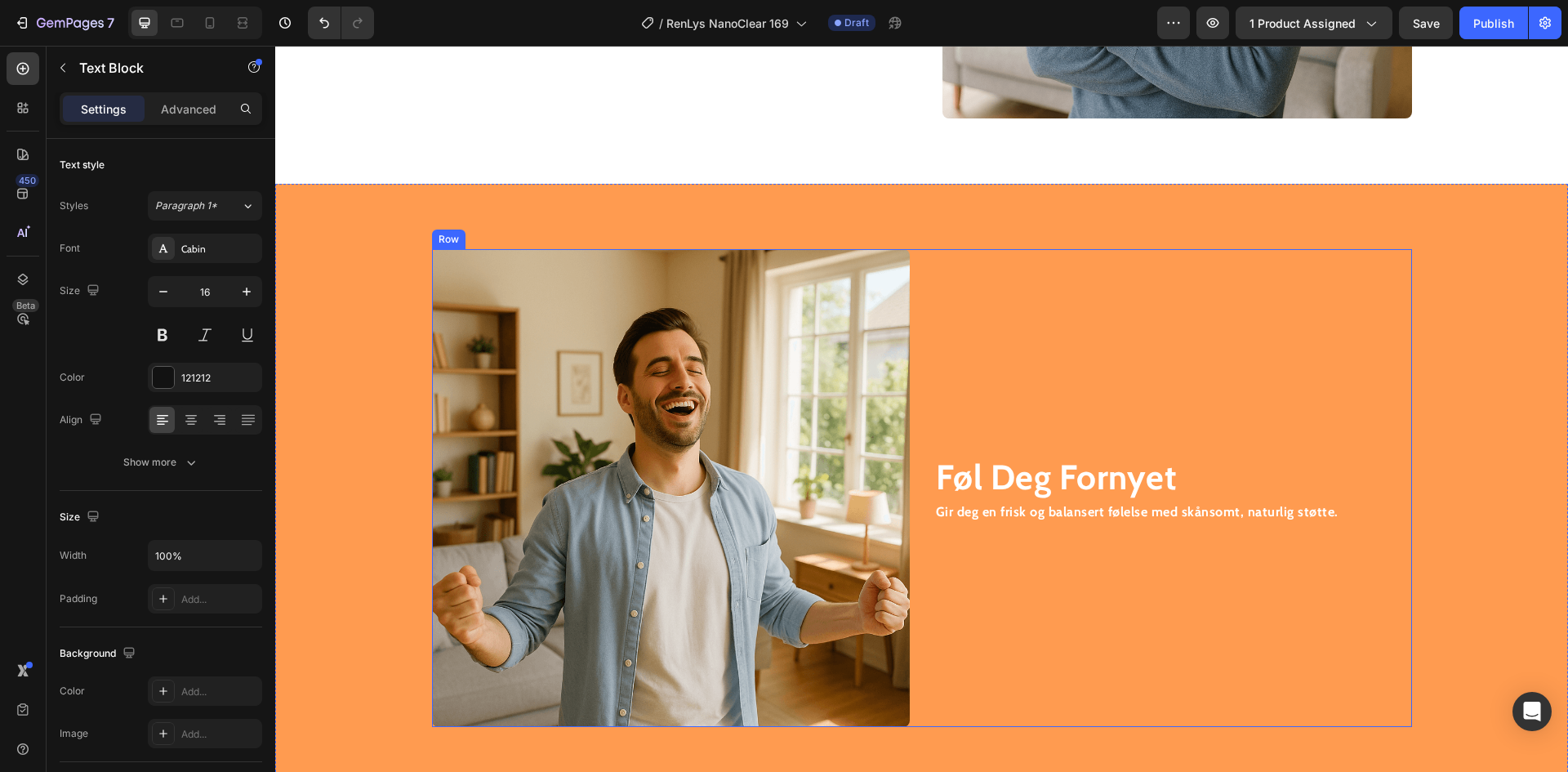
scroll to position [2287, 0]
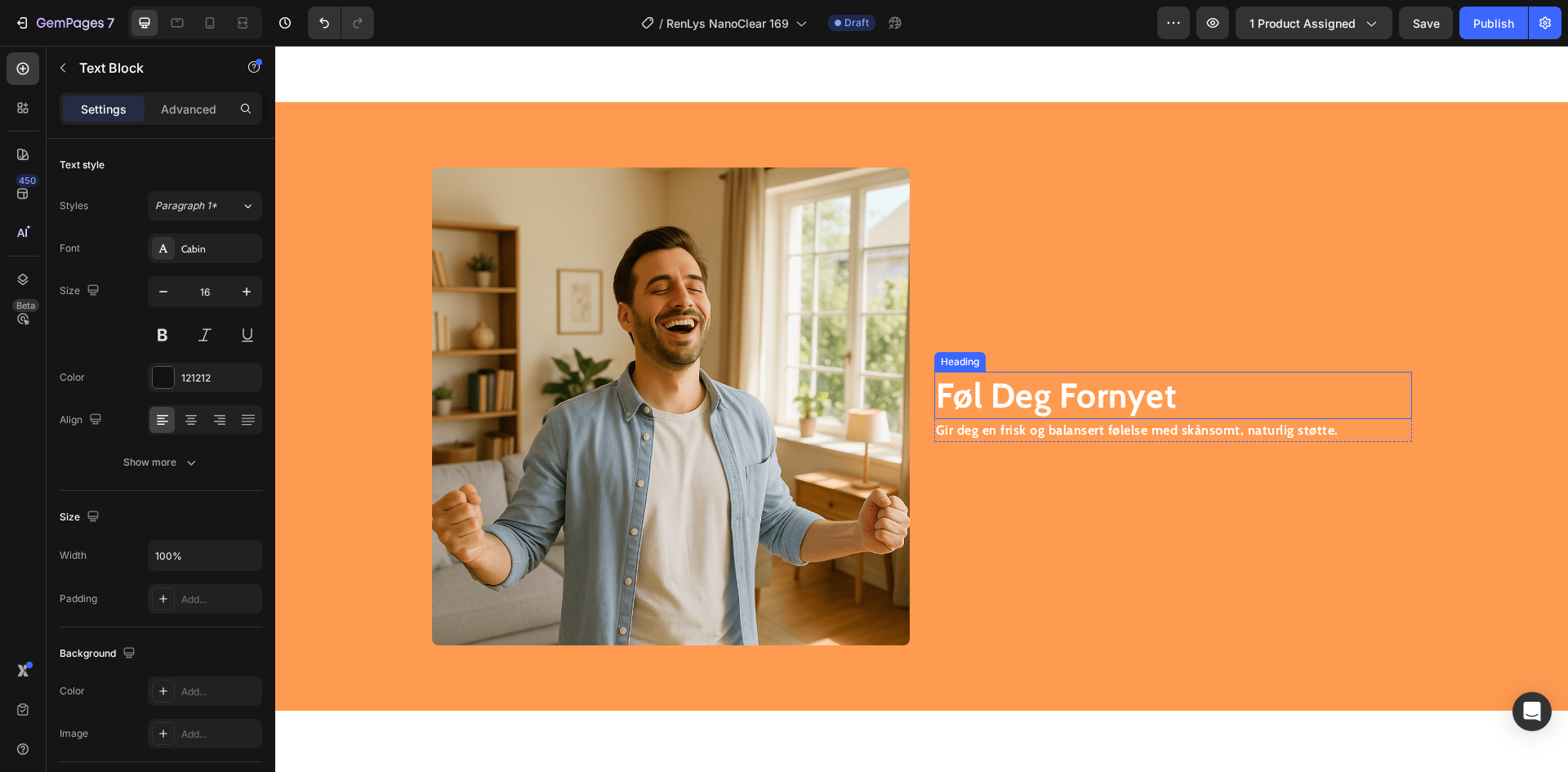
click at [1081, 405] on strong "Føl Deg Fornyet" at bounding box center [1056, 395] width 241 height 43
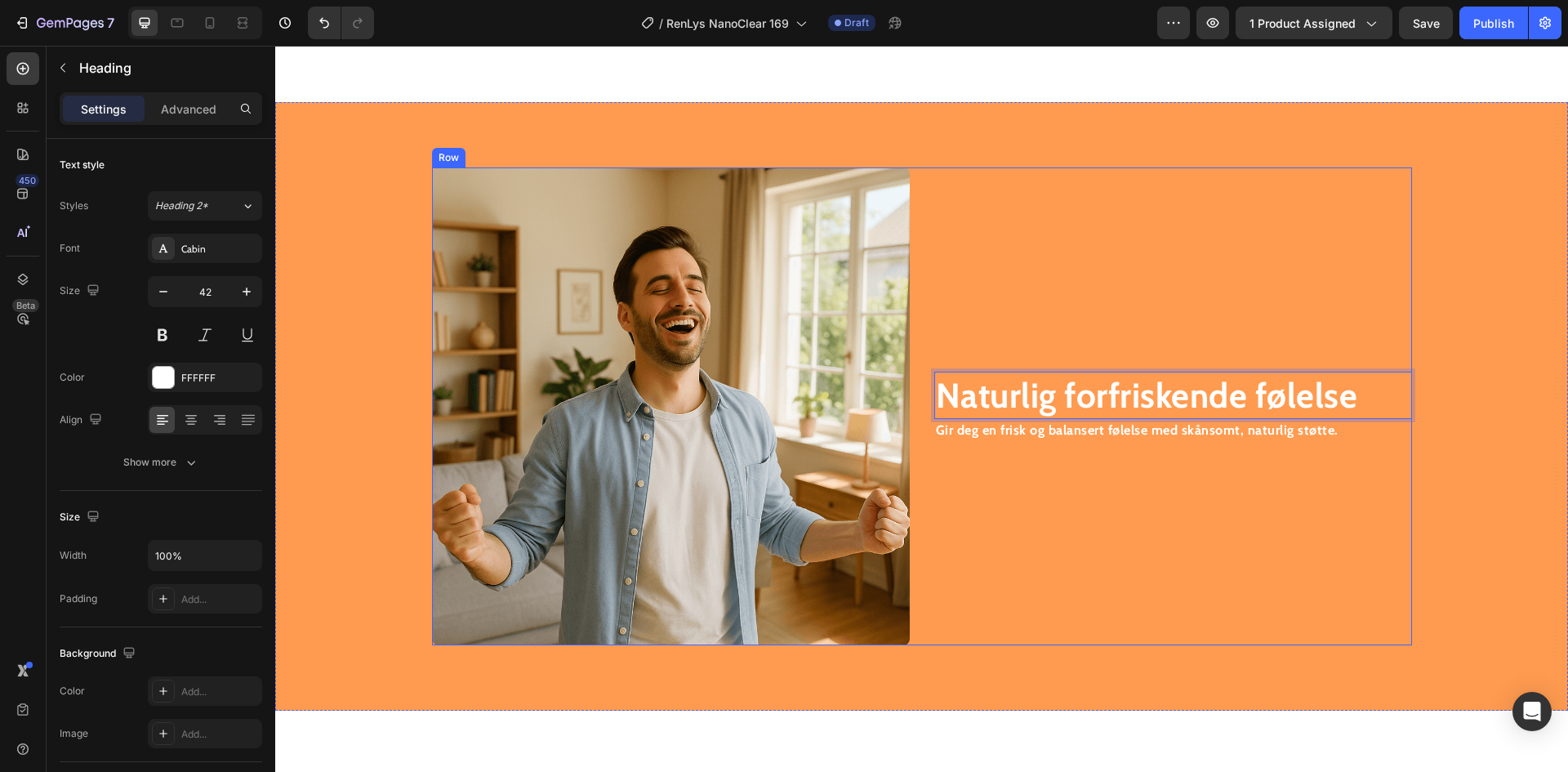
click at [1097, 430] on strong "Gir deg en frisk og balansert følelse med skånsomt, naturlig støtte." at bounding box center [1137, 430] width 402 height 15
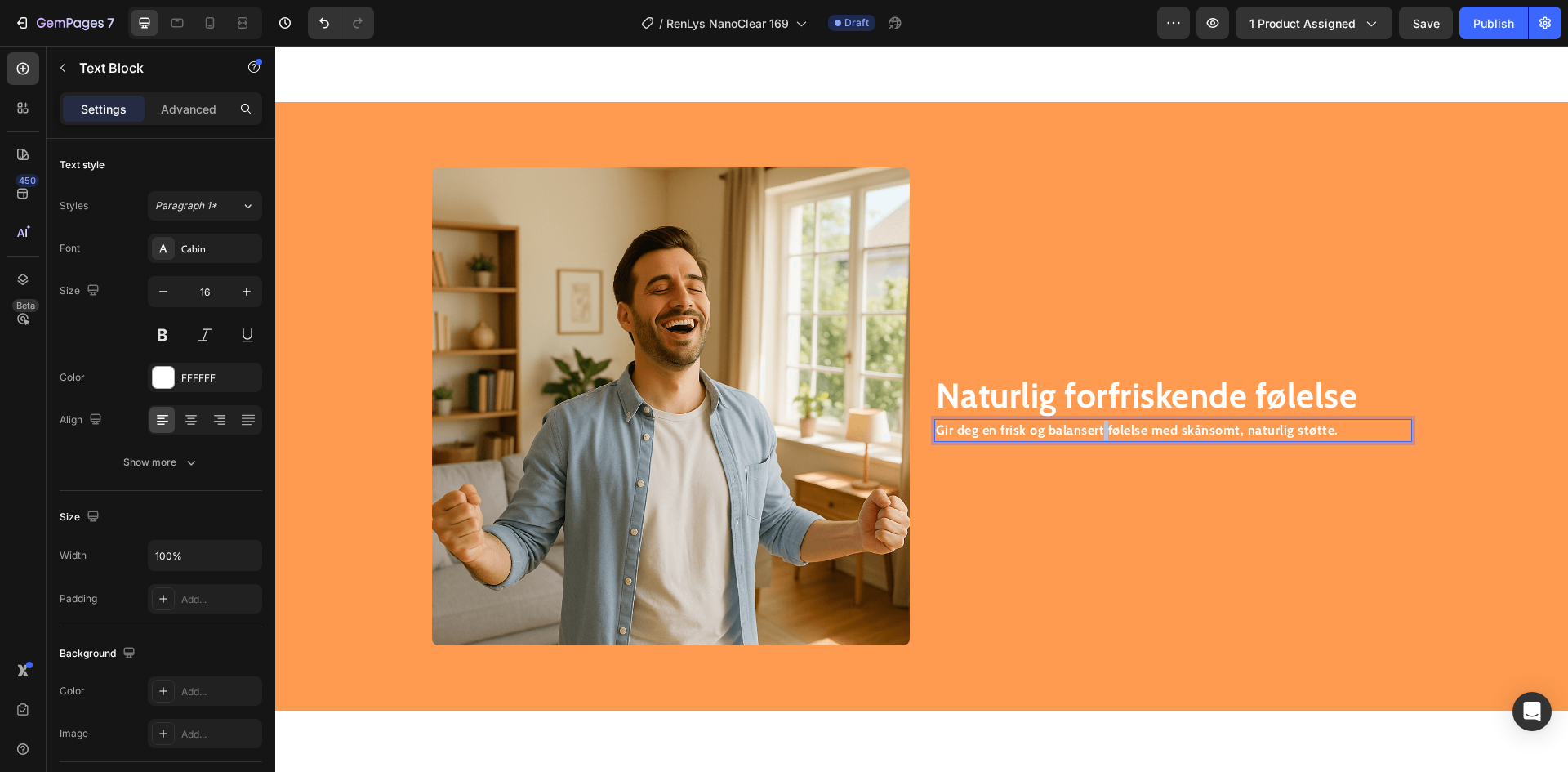
click at [1097, 430] on strong "Gir deg en frisk og balansert følelse med skånsomt, naturlig støtte." at bounding box center [1137, 430] width 402 height 15
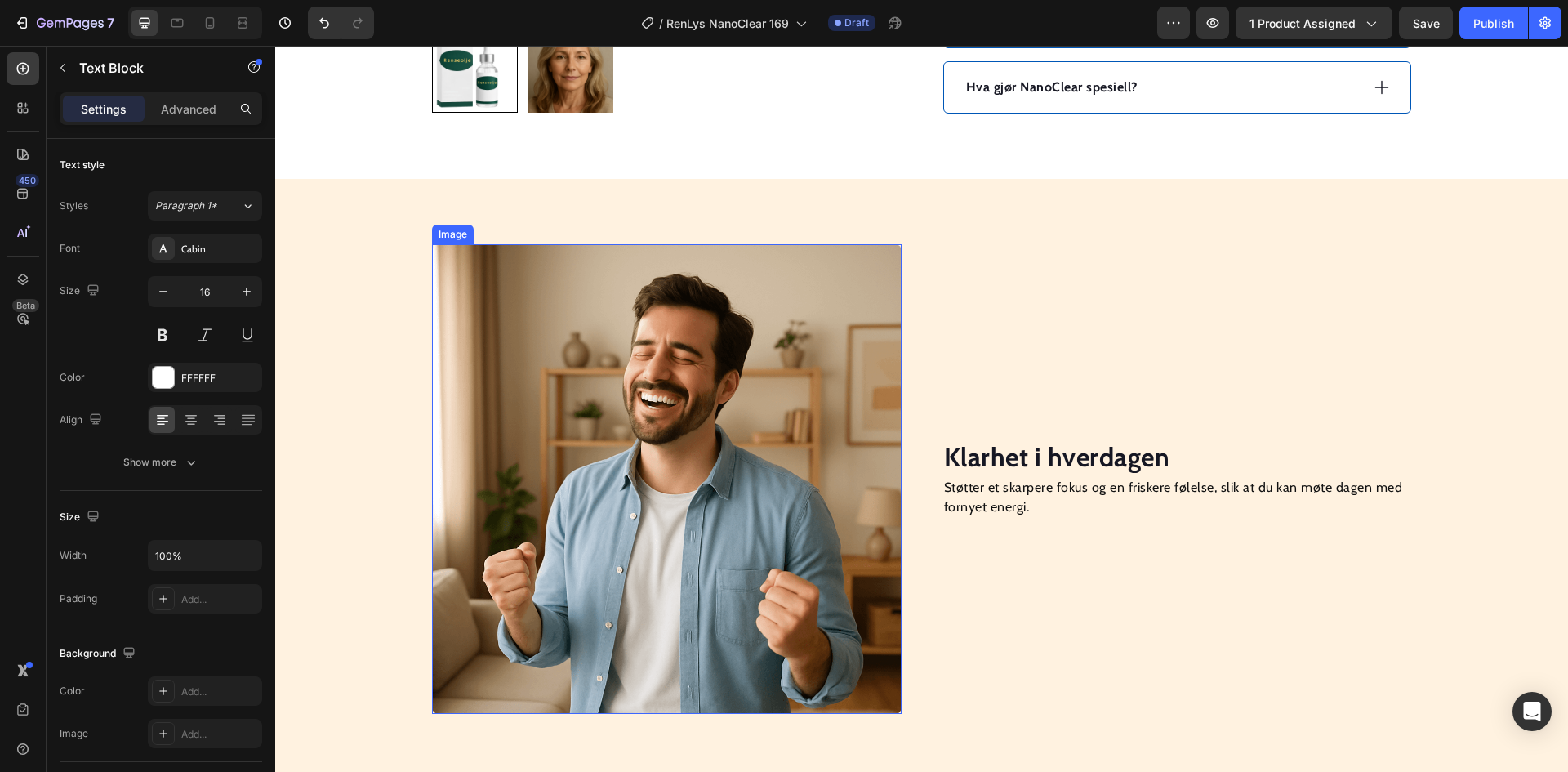
scroll to position [1052, 0]
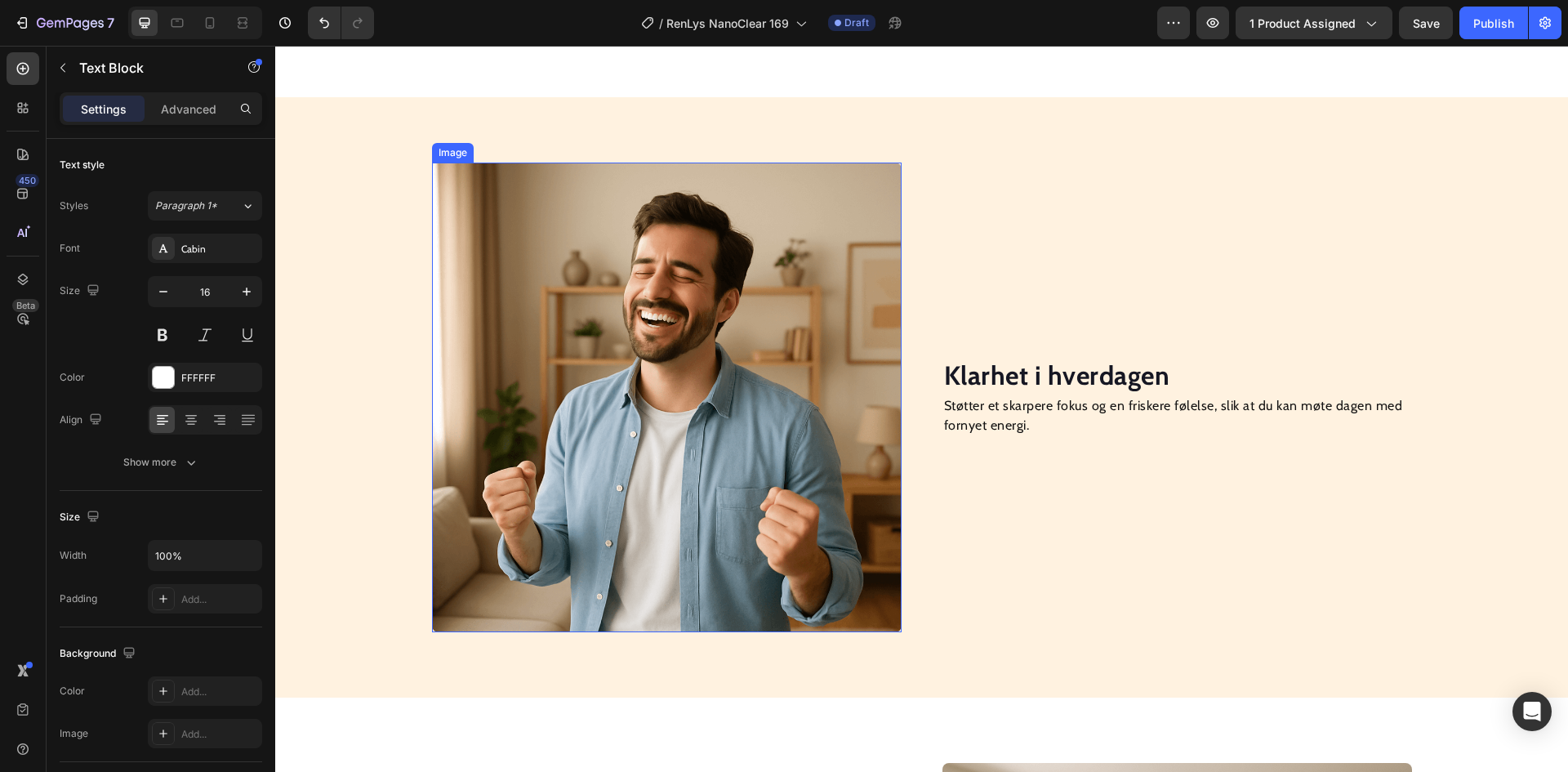
click at [652, 378] on img at bounding box center [666, 397] width 469 height 470
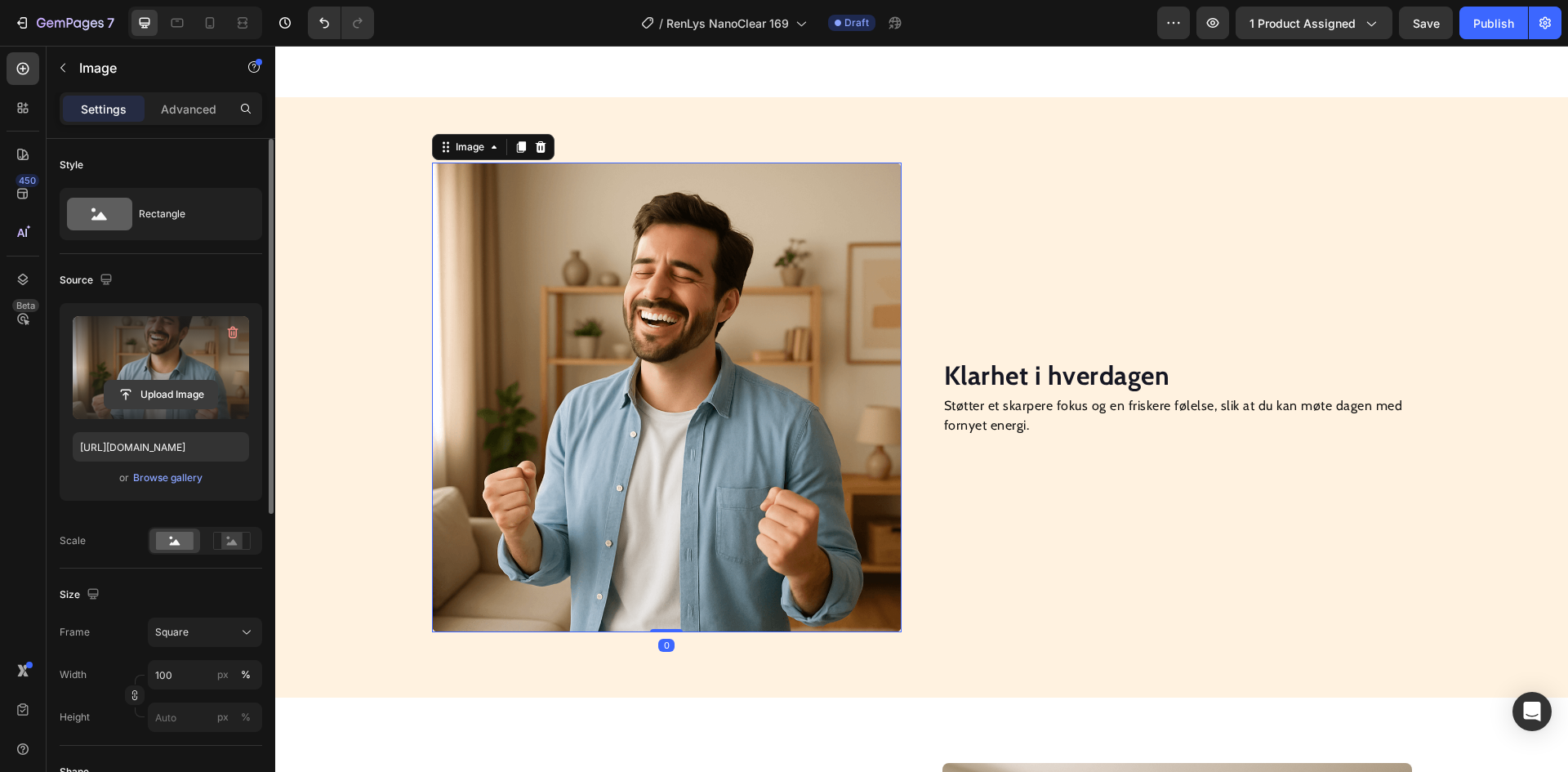
click at [176, 393] on input "file" at bounding box center [161, 394] width 113 height 28
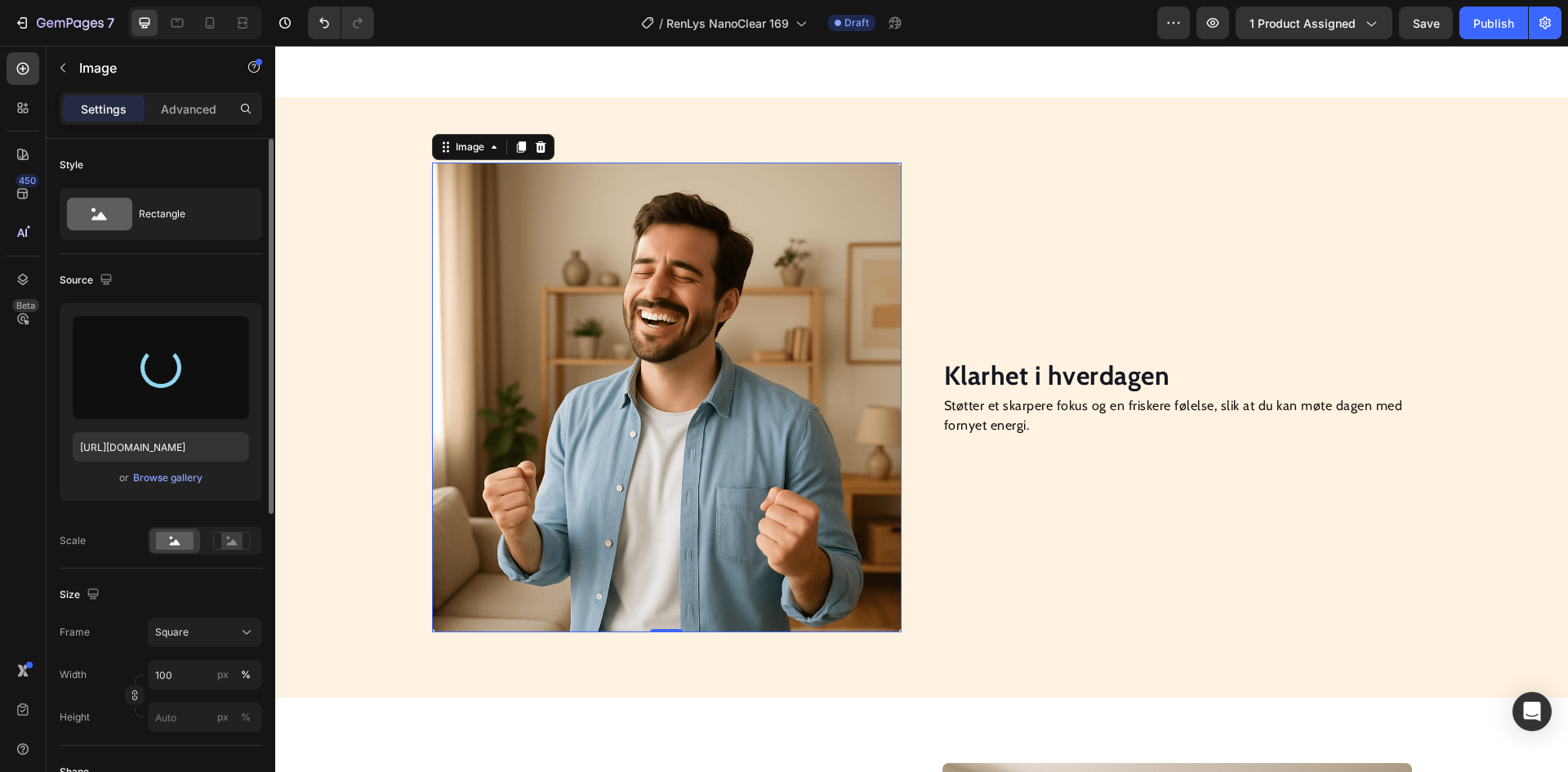
scroll to position [1460, 0]
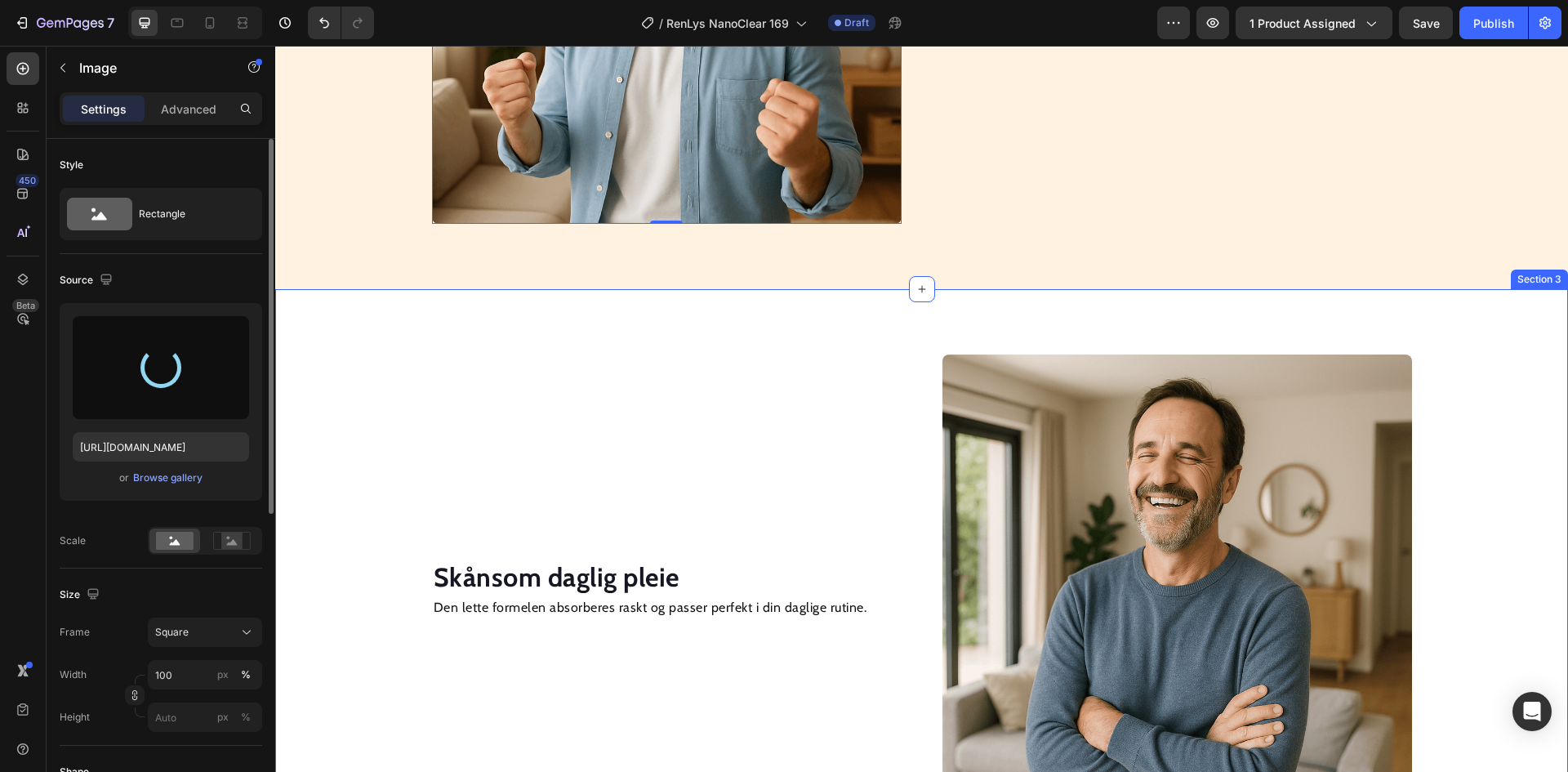
type input "[URL][DOMAIN_NAME]"
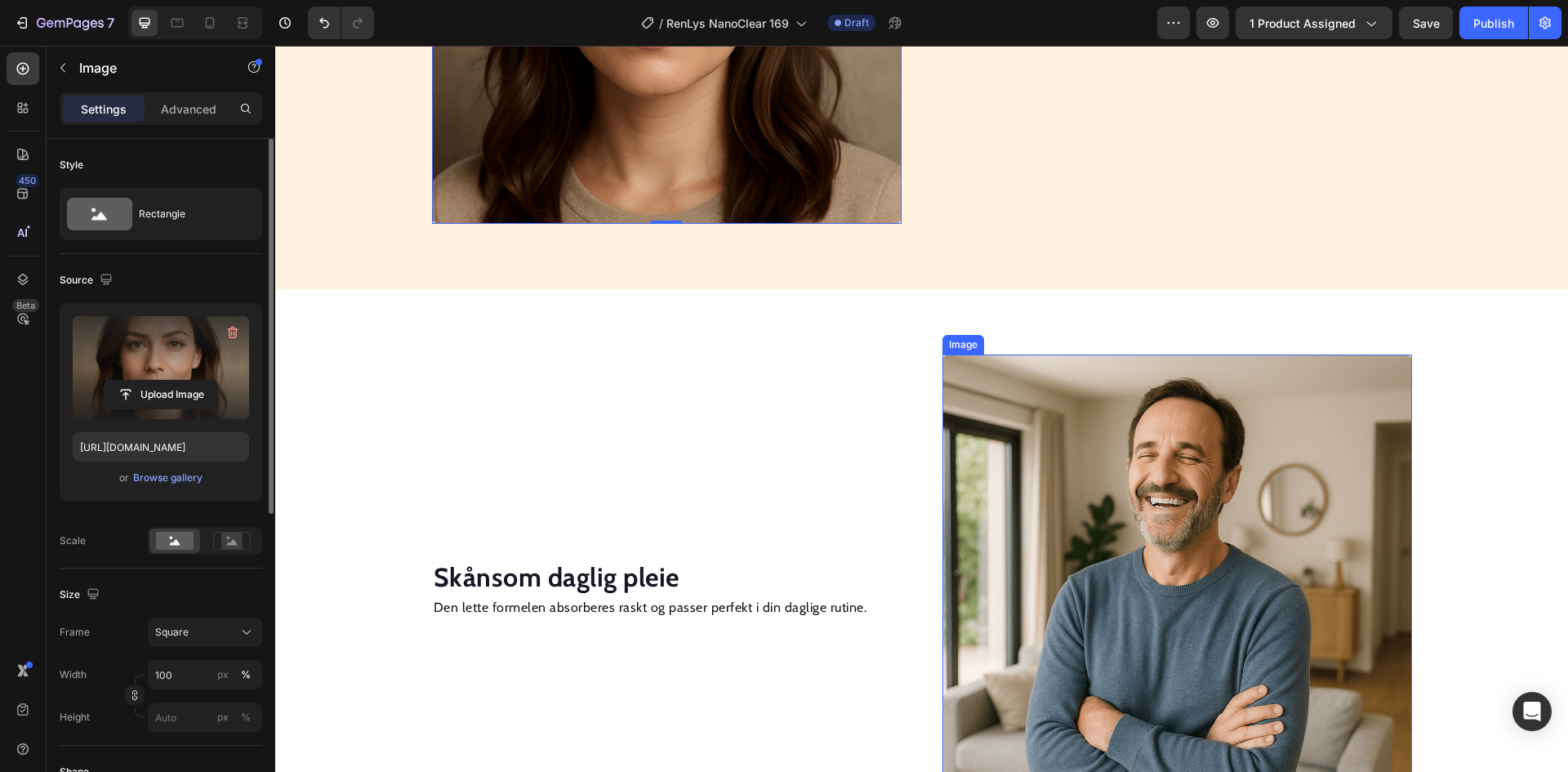
click at [1149, 466] on img at bounding box center [1177, 589] width 469 height 470
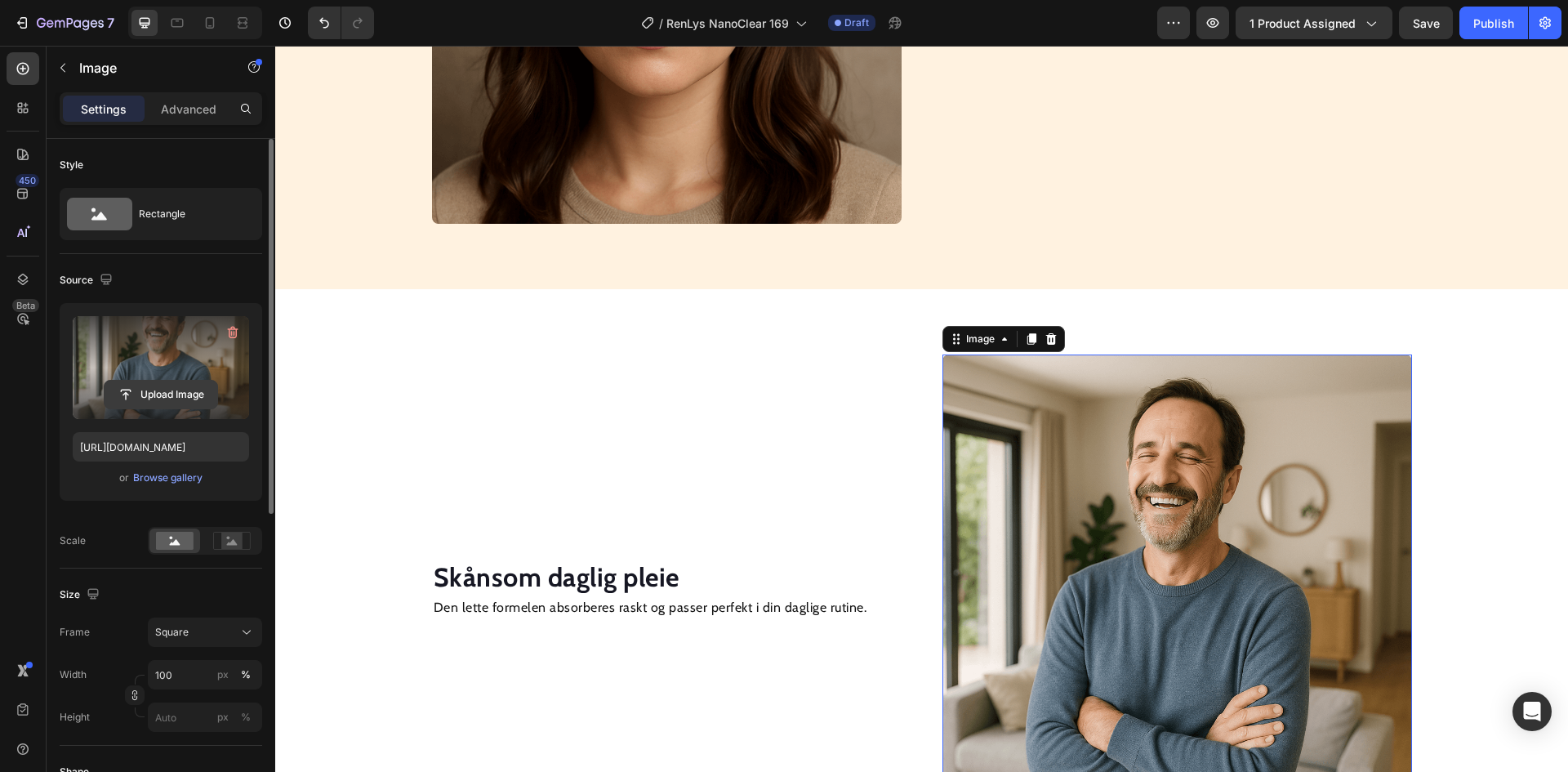
click at [172, 399] on input "file" at bounding box center [161, 394] width 113 height 28
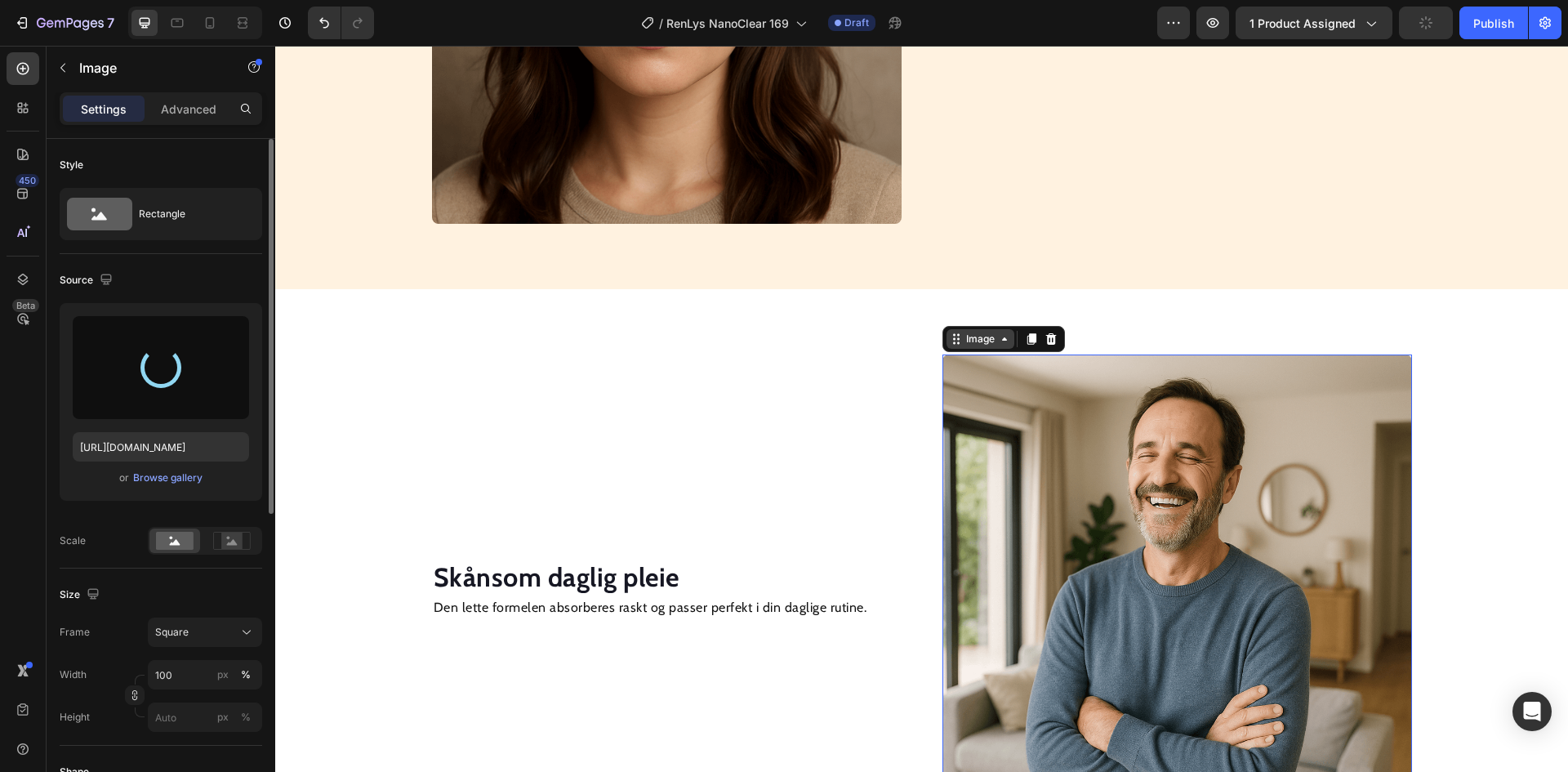
type input "[URL][DOMAIN_NAME]"
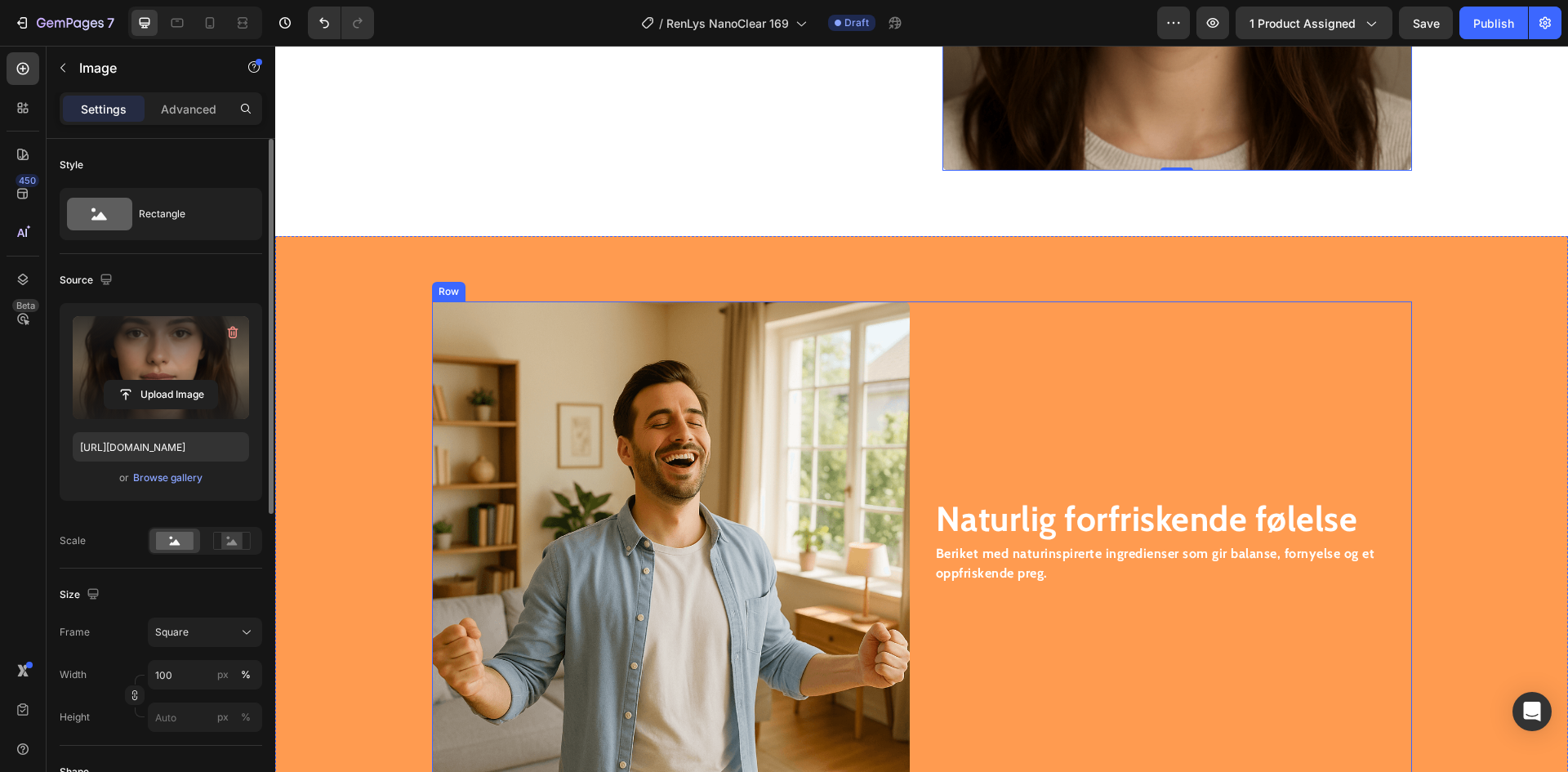
scroll to position [2359, 0]
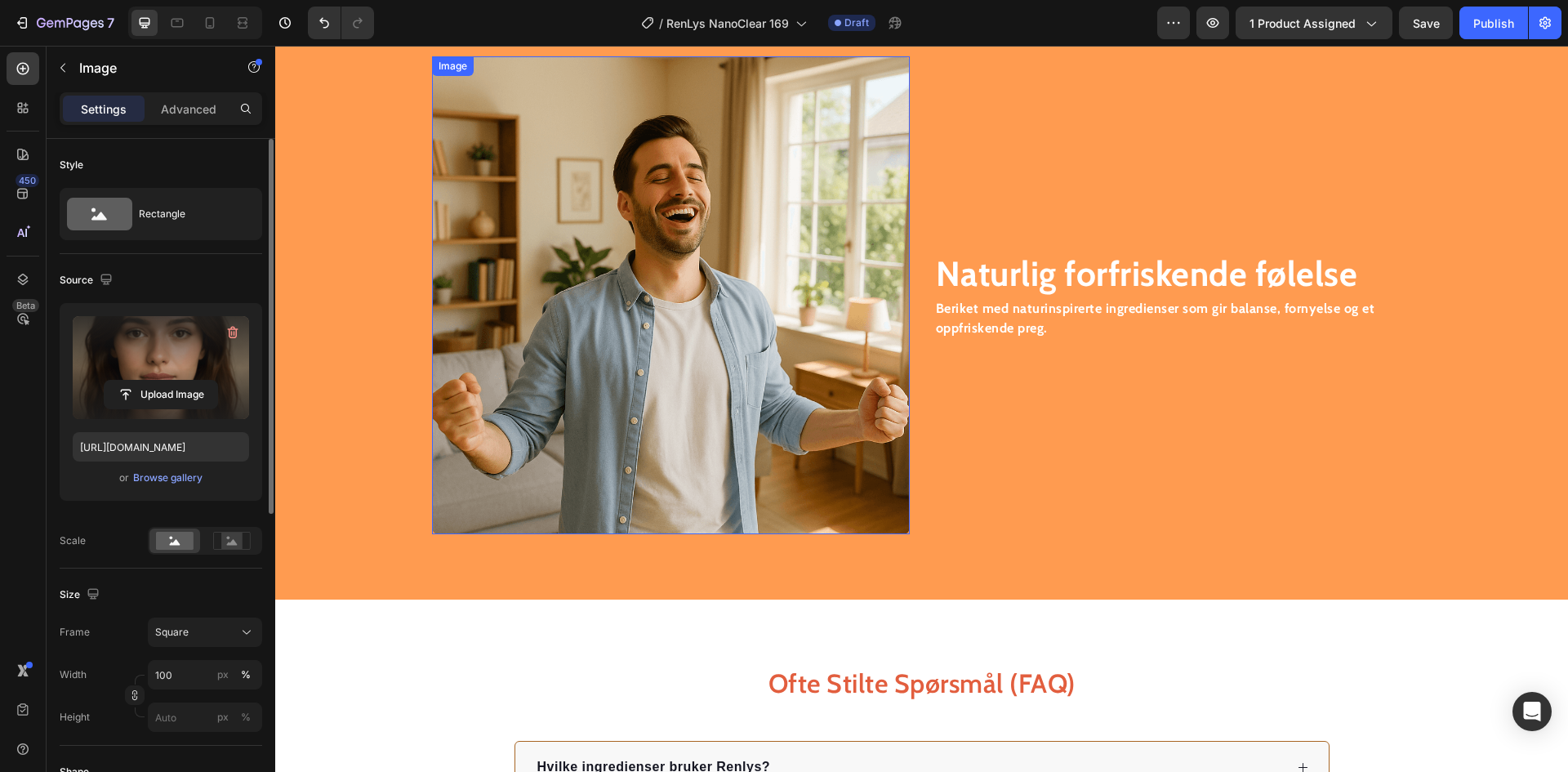
click at [634, 337] on img at bounding box center [671, 295] width 478 height 478
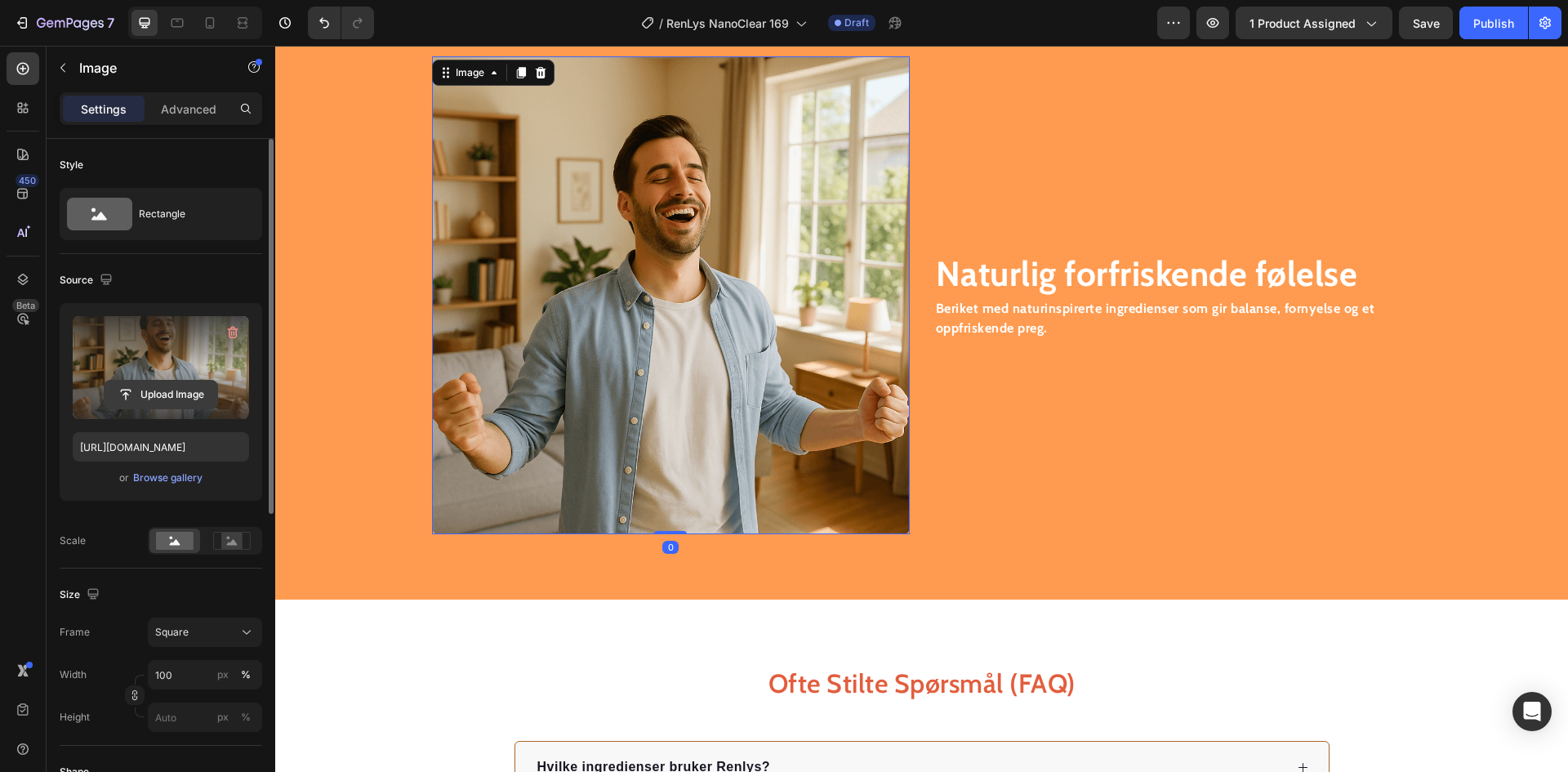
click at [159, 393] on input "file" at bounding box center [161, 394] width 113 height 28
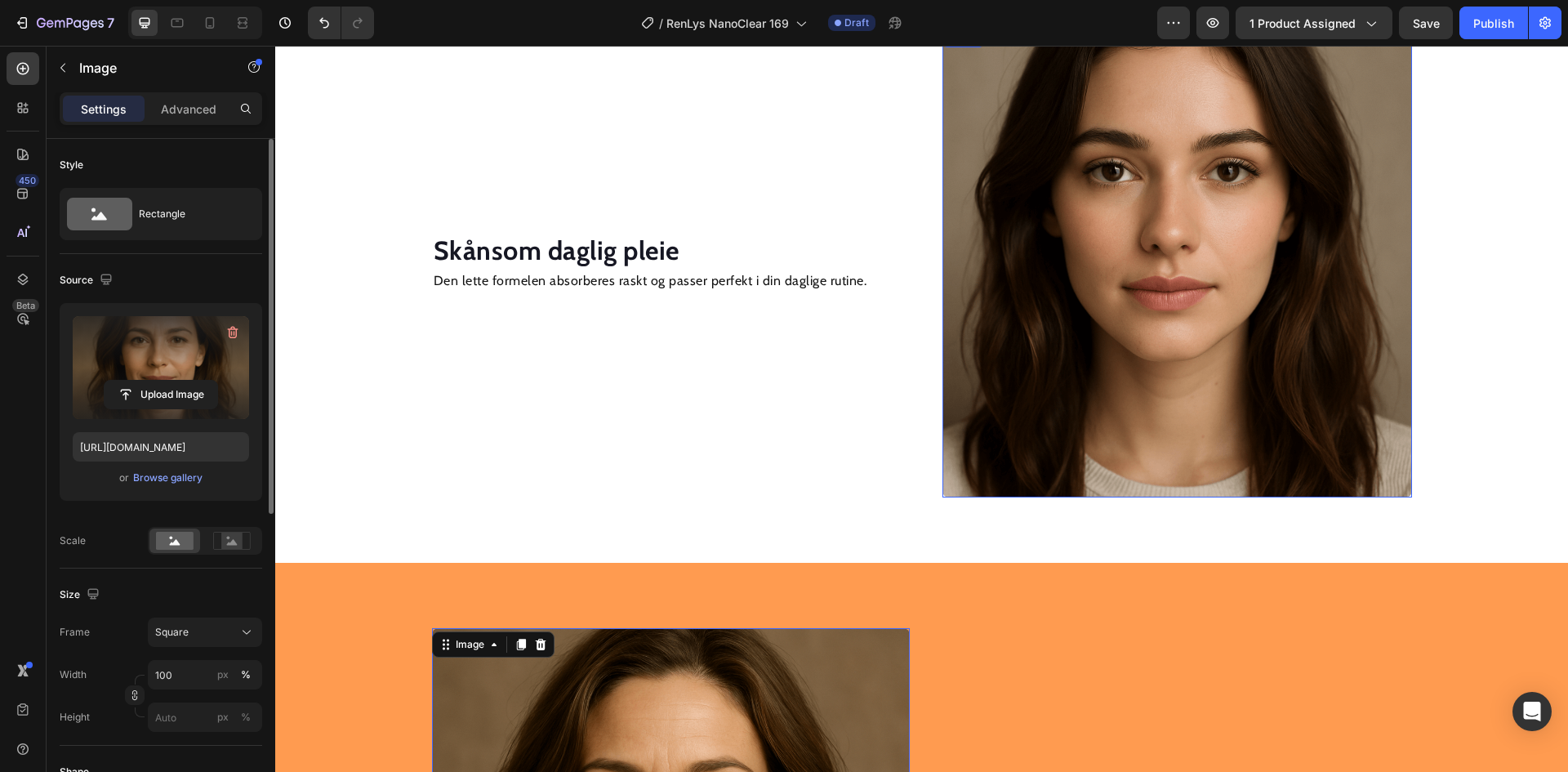
scroll to position [1297, 0]
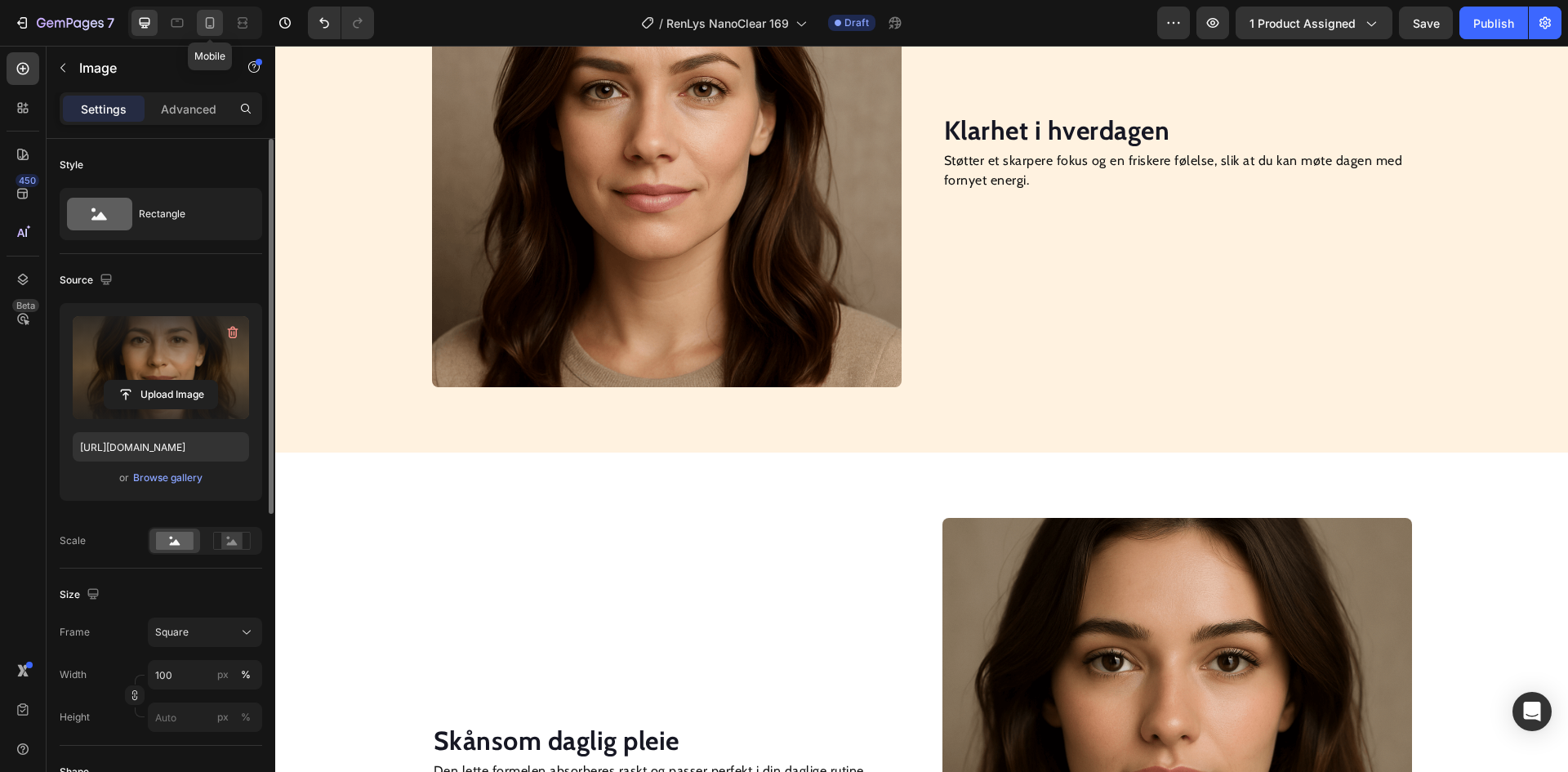
click at [207, 29] on icon at bounding box center [210, 23] width 16 height 16
type input "[URL][DOMAIN_NAME]"
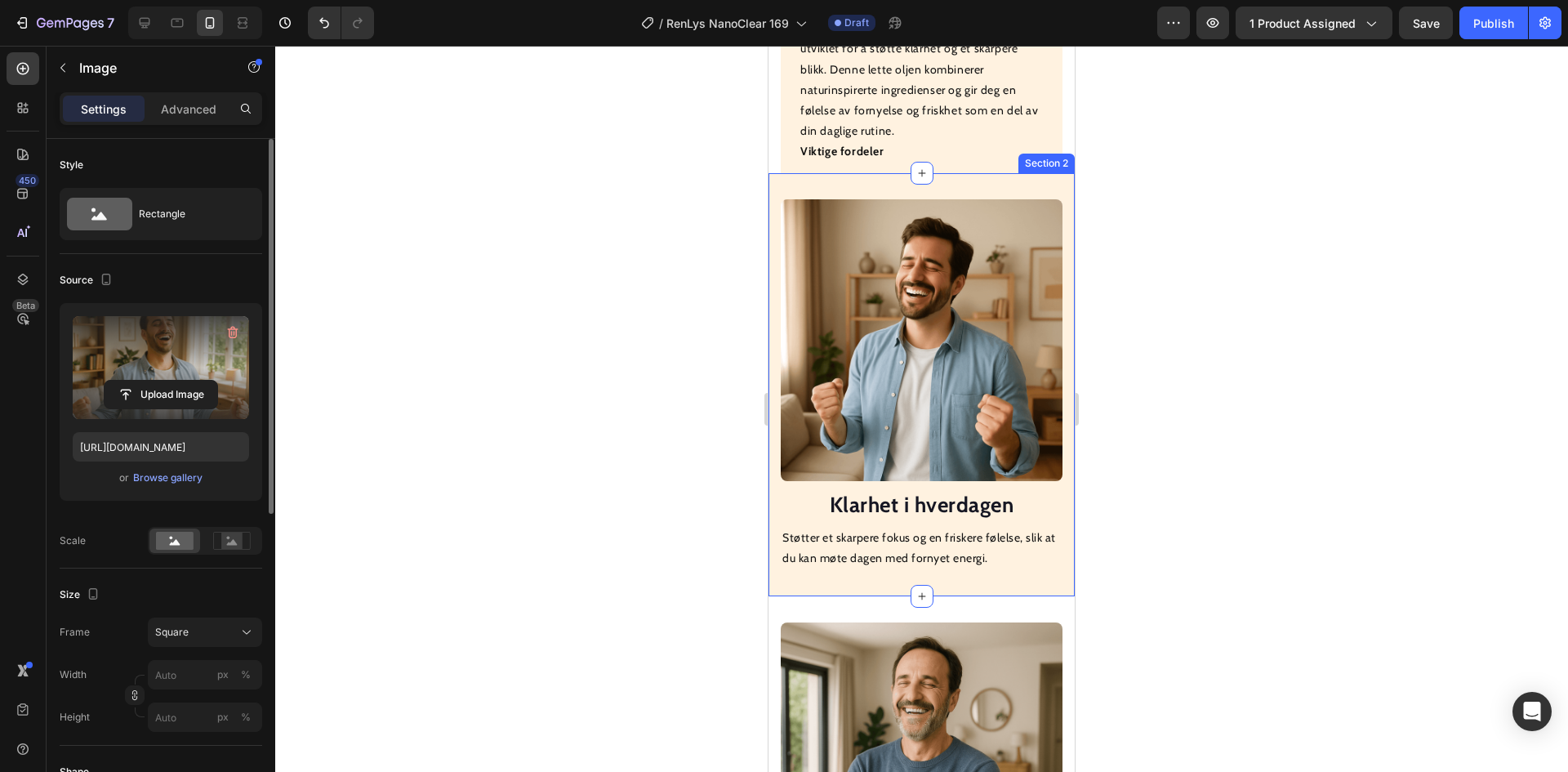
scroll to position [1058, 0]
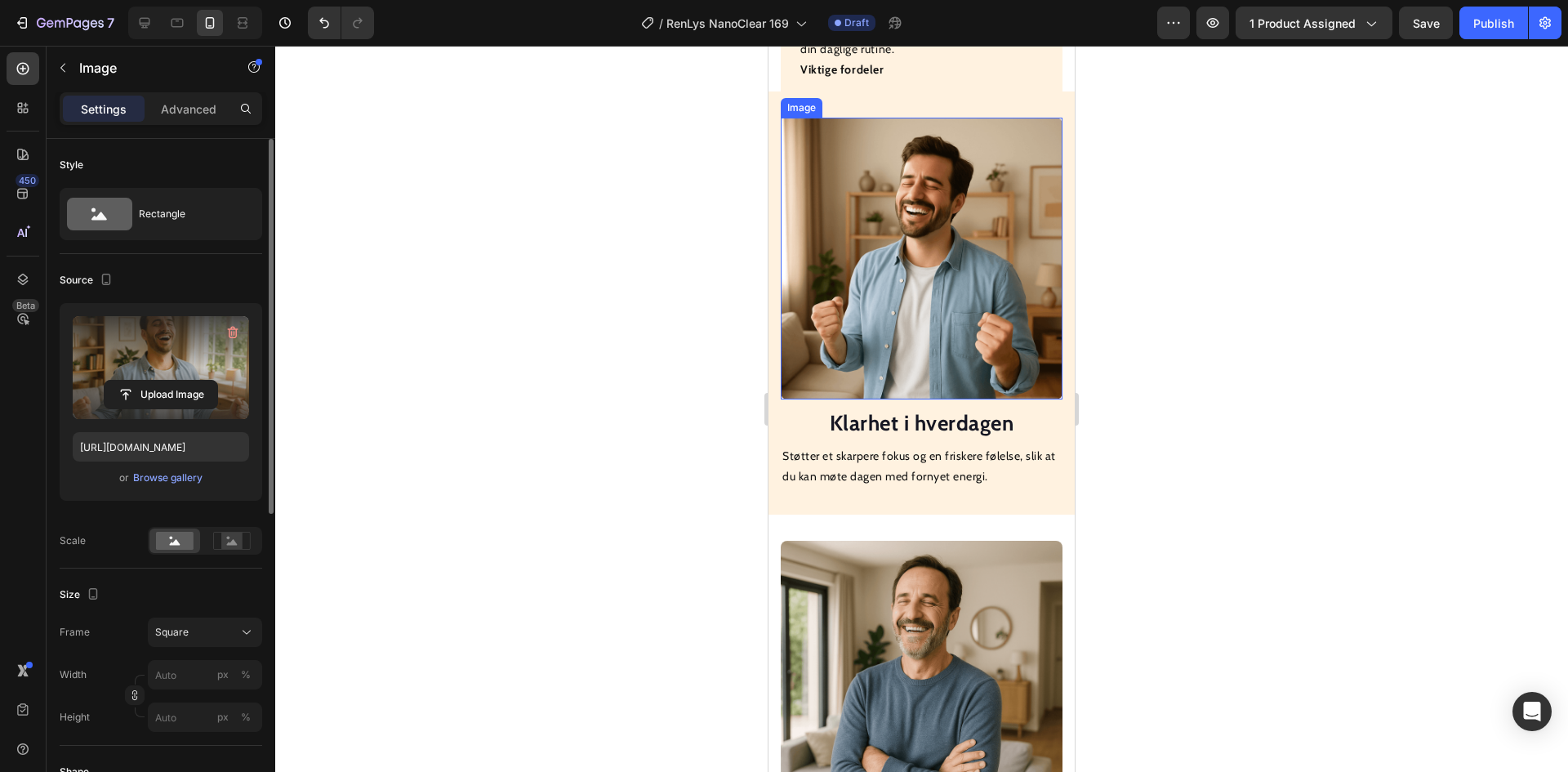
drag, startPoint x: 1377, startPoint y: 358, endPoint x: 923, endPoint y: 304, distance: 457.2
click at [940, 304] on img at bounding box center [922, 258] width 281 height 282
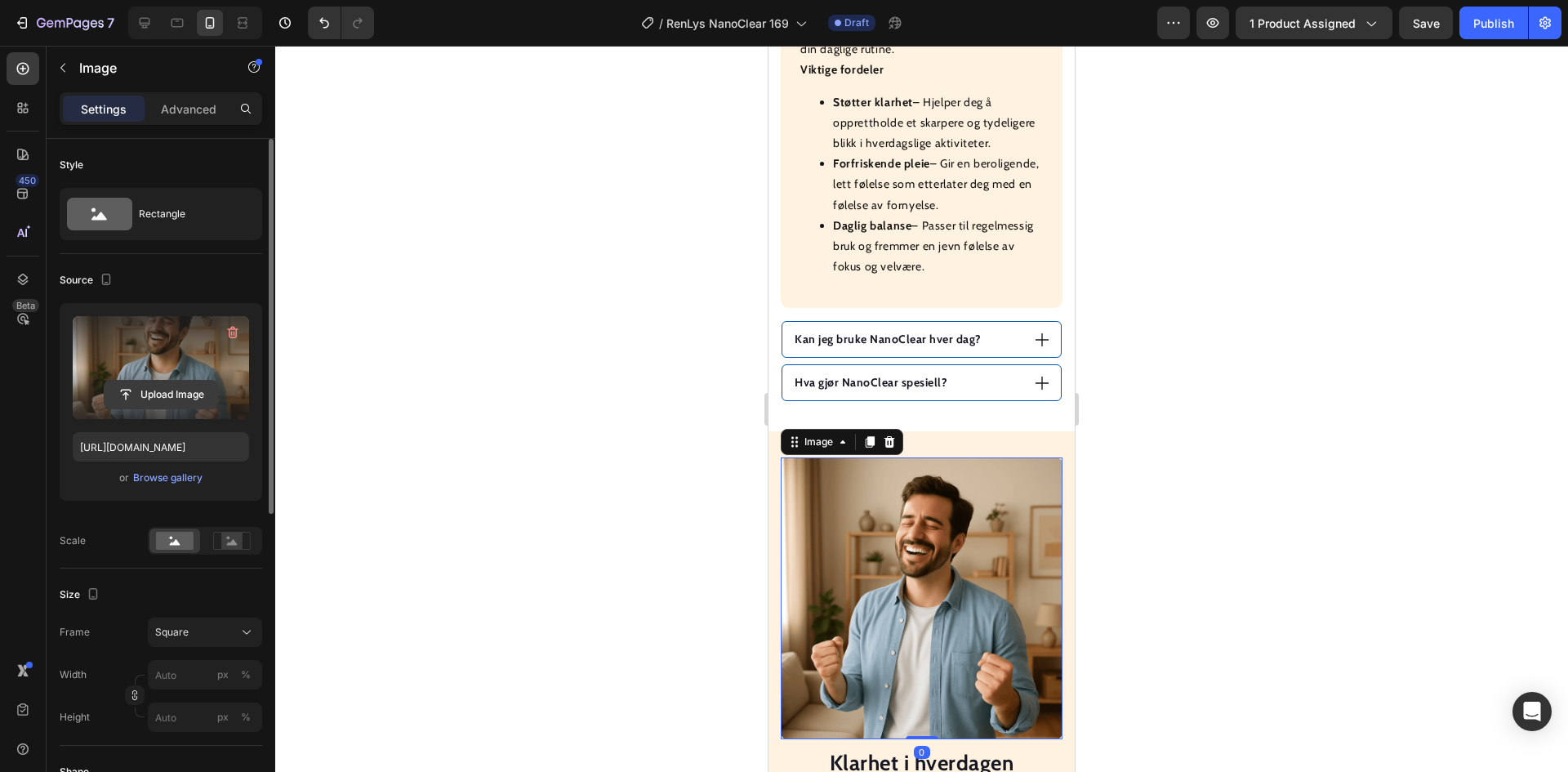
click at [157, 385] on input "file" at bounding box center [161, 394] width 113 height 28
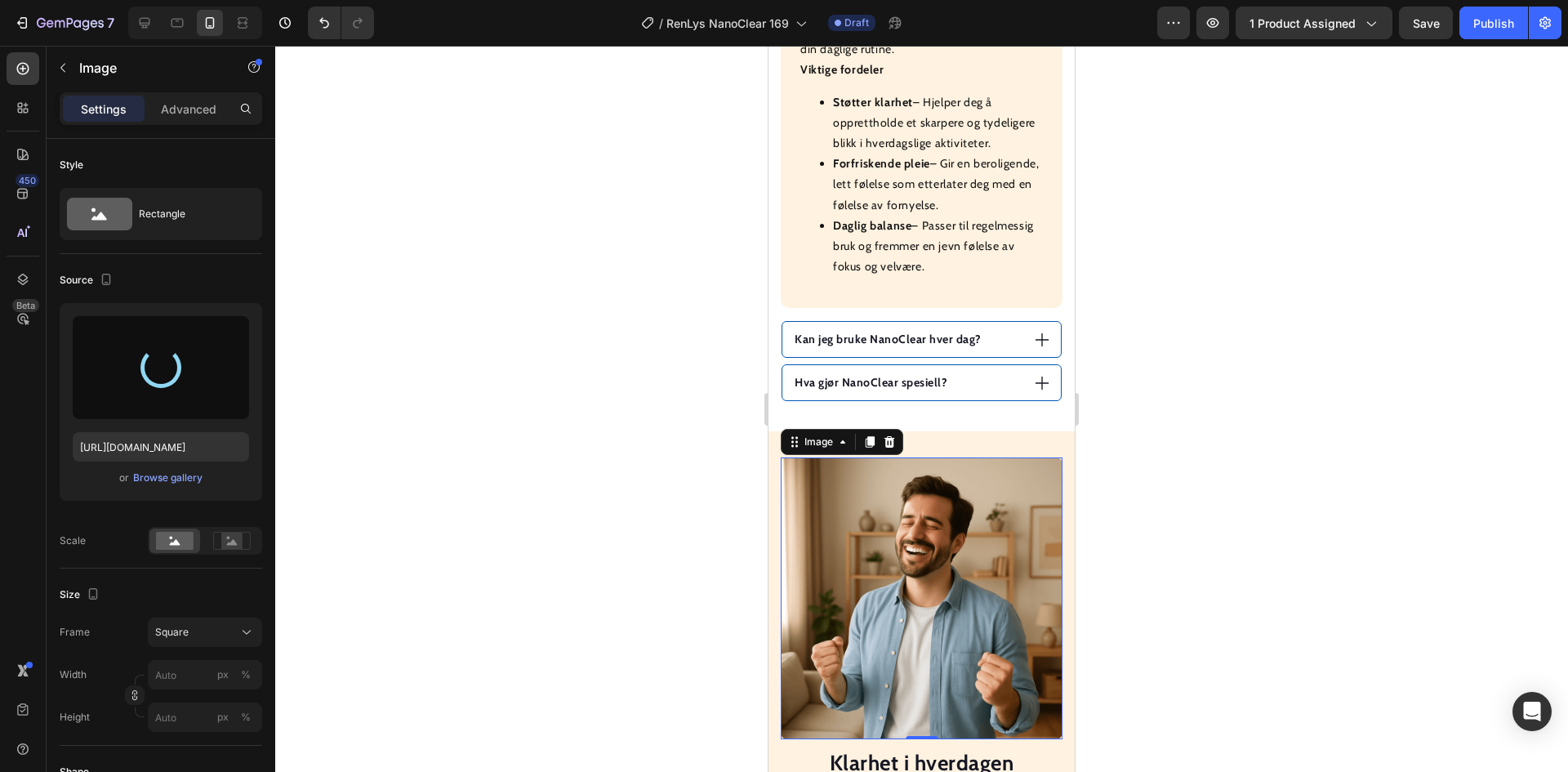
type input "[URL][DOMAIN_NAME]"
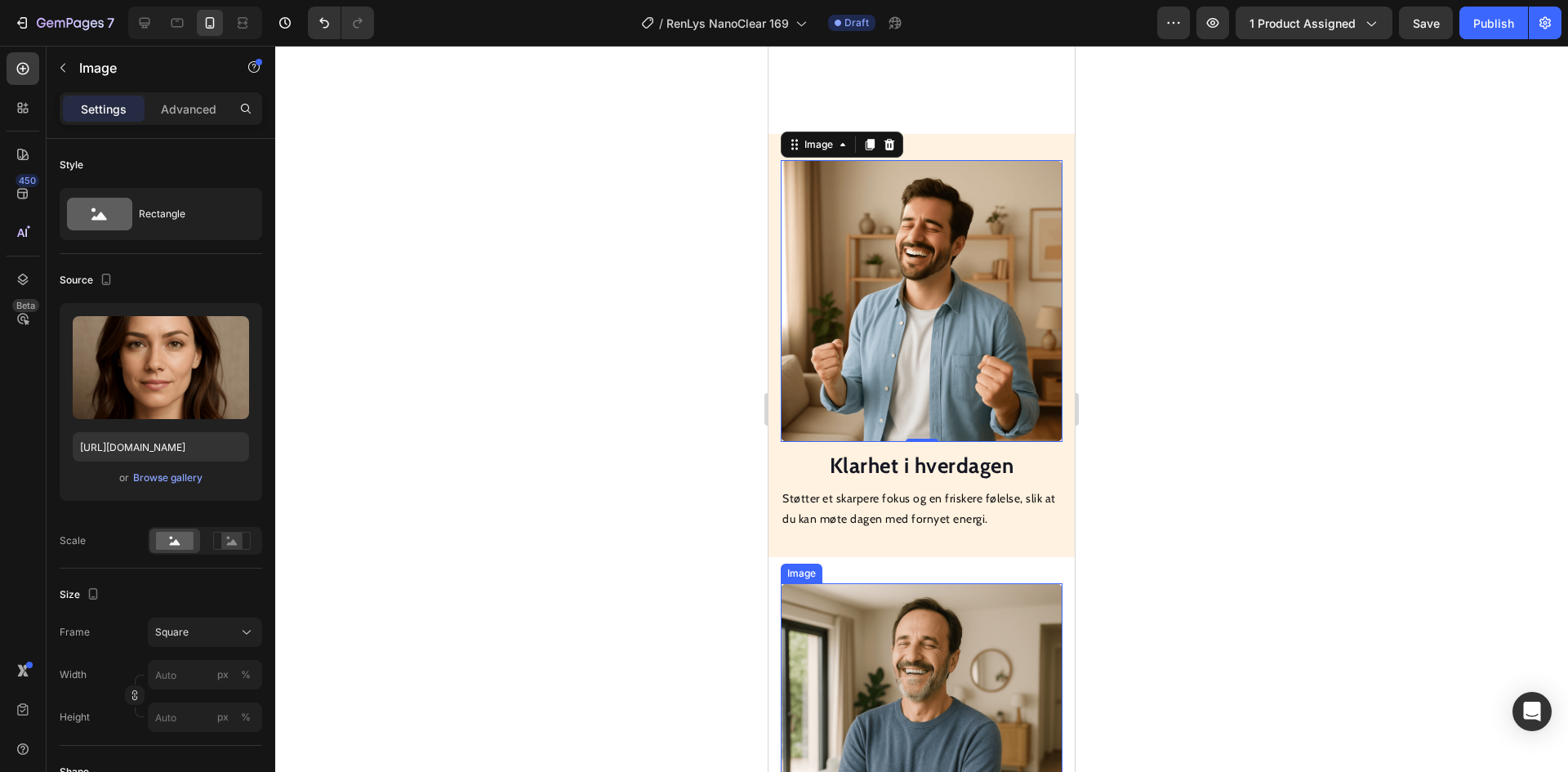
scroll to position [1711, 0]
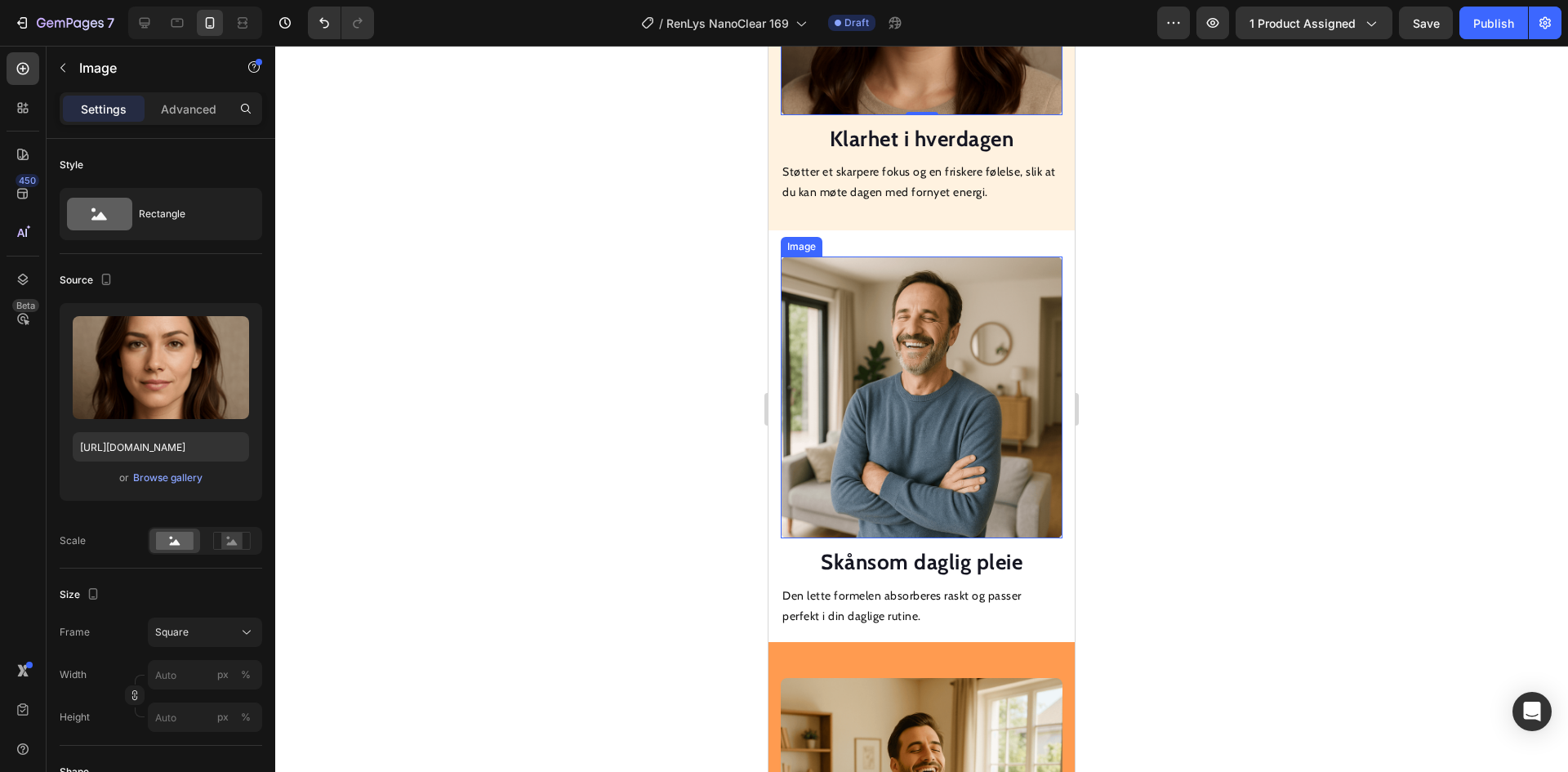
click at [912, 367] on img at bounding box center [922, 397] width 281 height 282
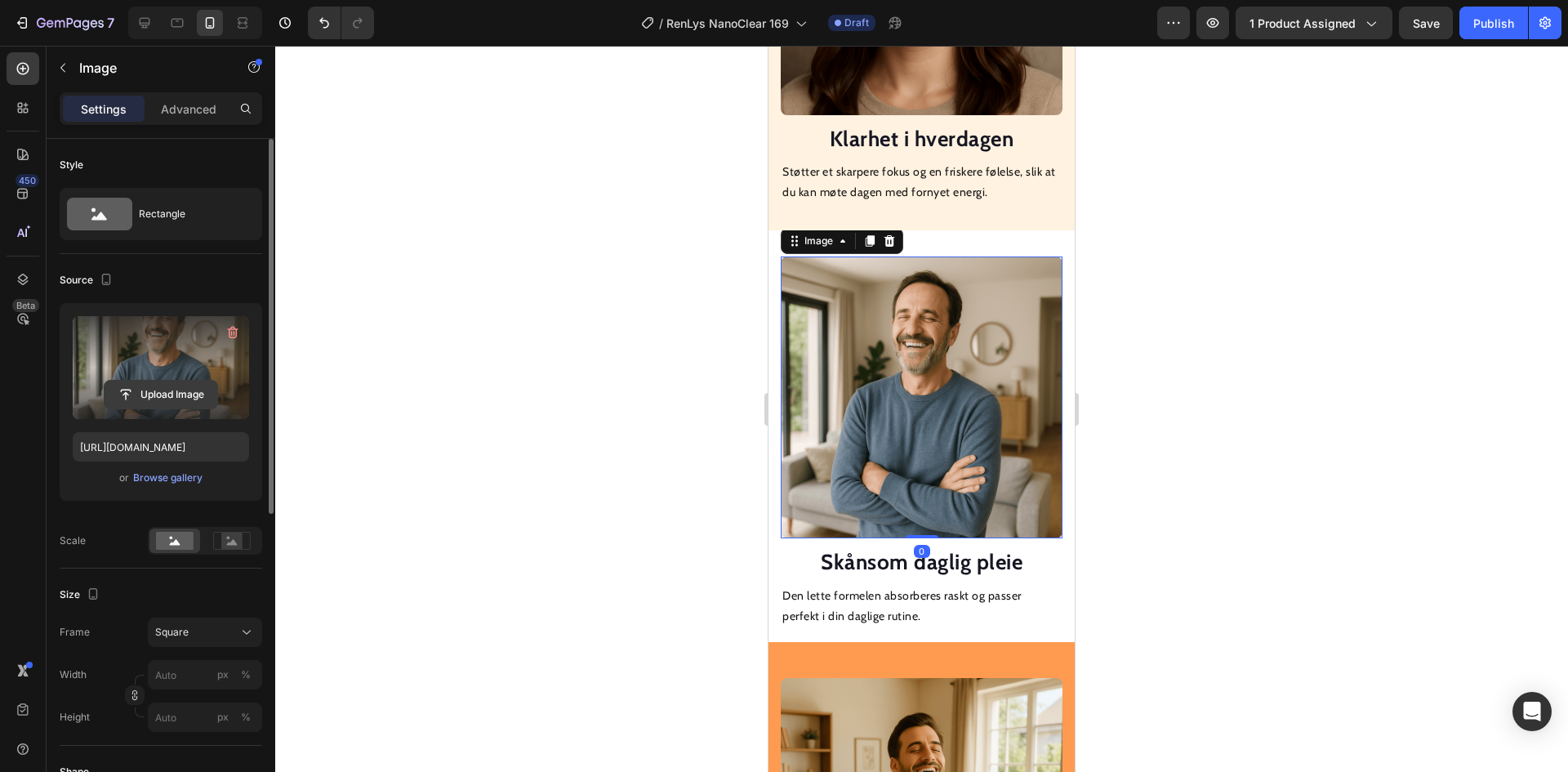
click at [147, 388] on input "file" at bounding box center [161, 394] width 113 height 28
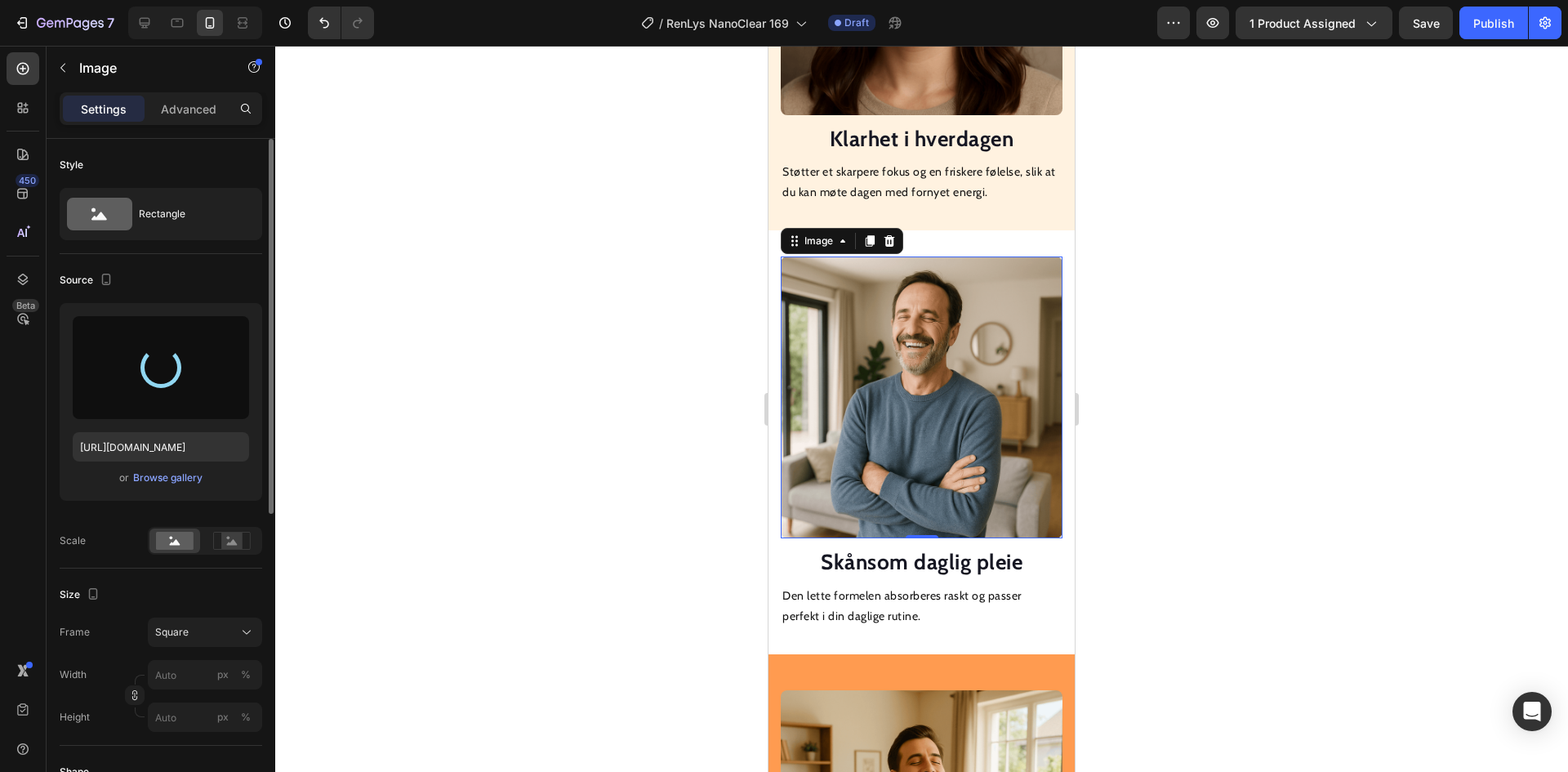
type input "[URL][DOMAIN_NAME]"
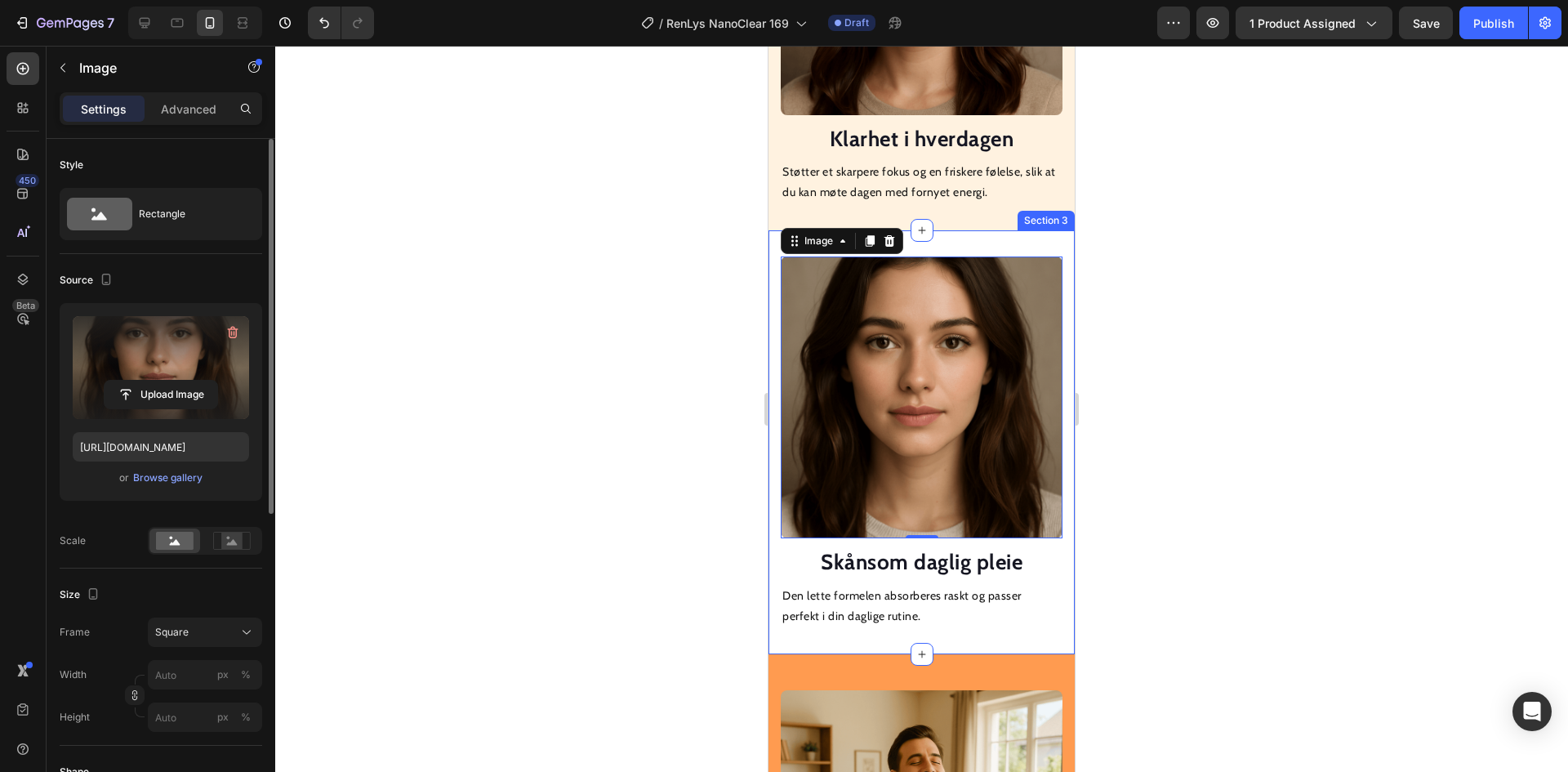
scroll to position [2120, 0]
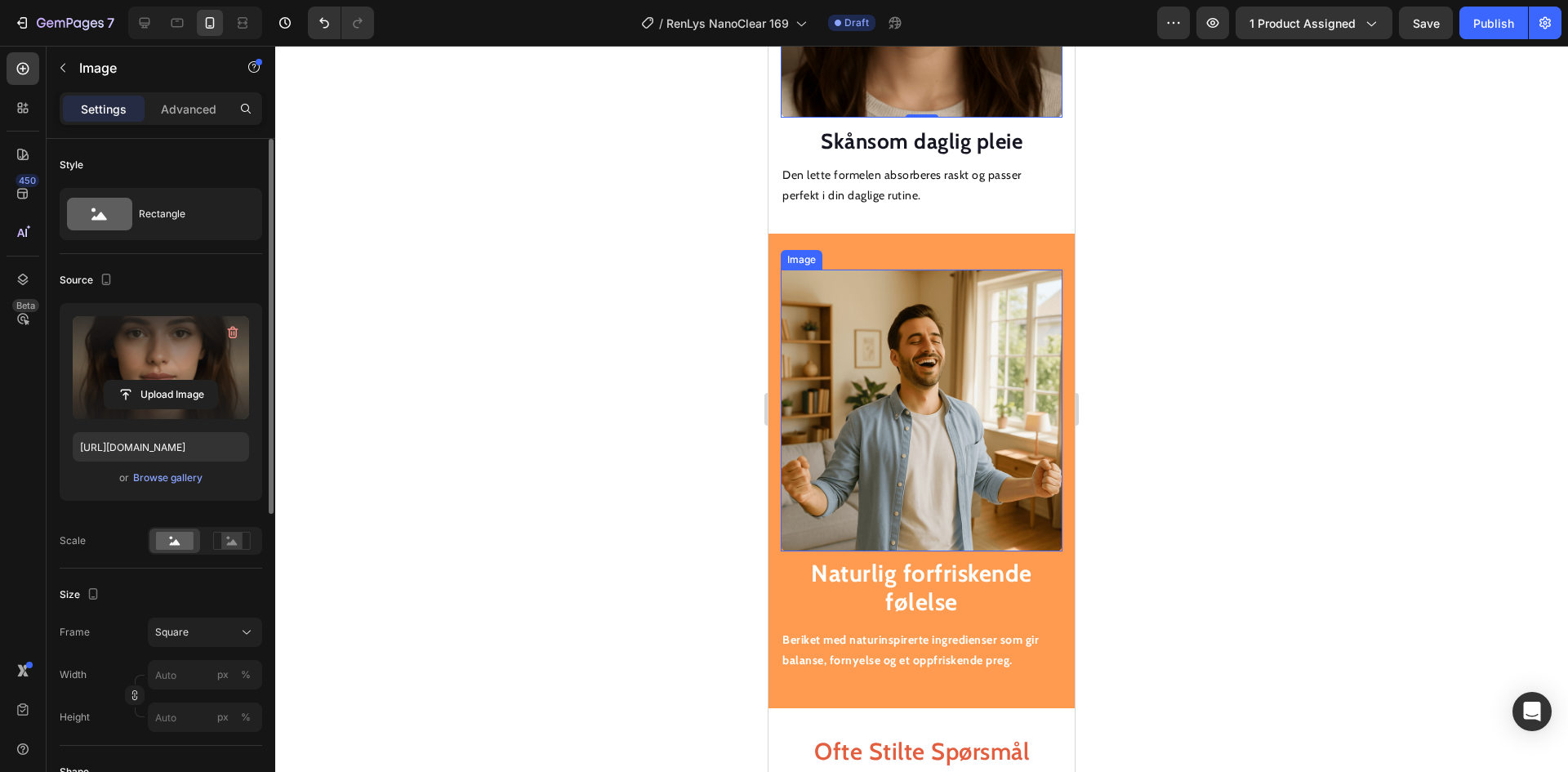
drag, startPoint x: 929, startPoint y: 327, endPoint x: 923, endPoint y: 312, distance: 16.2
click at [928, 328] on img at bounding box center [922, 411] width 281 height 282
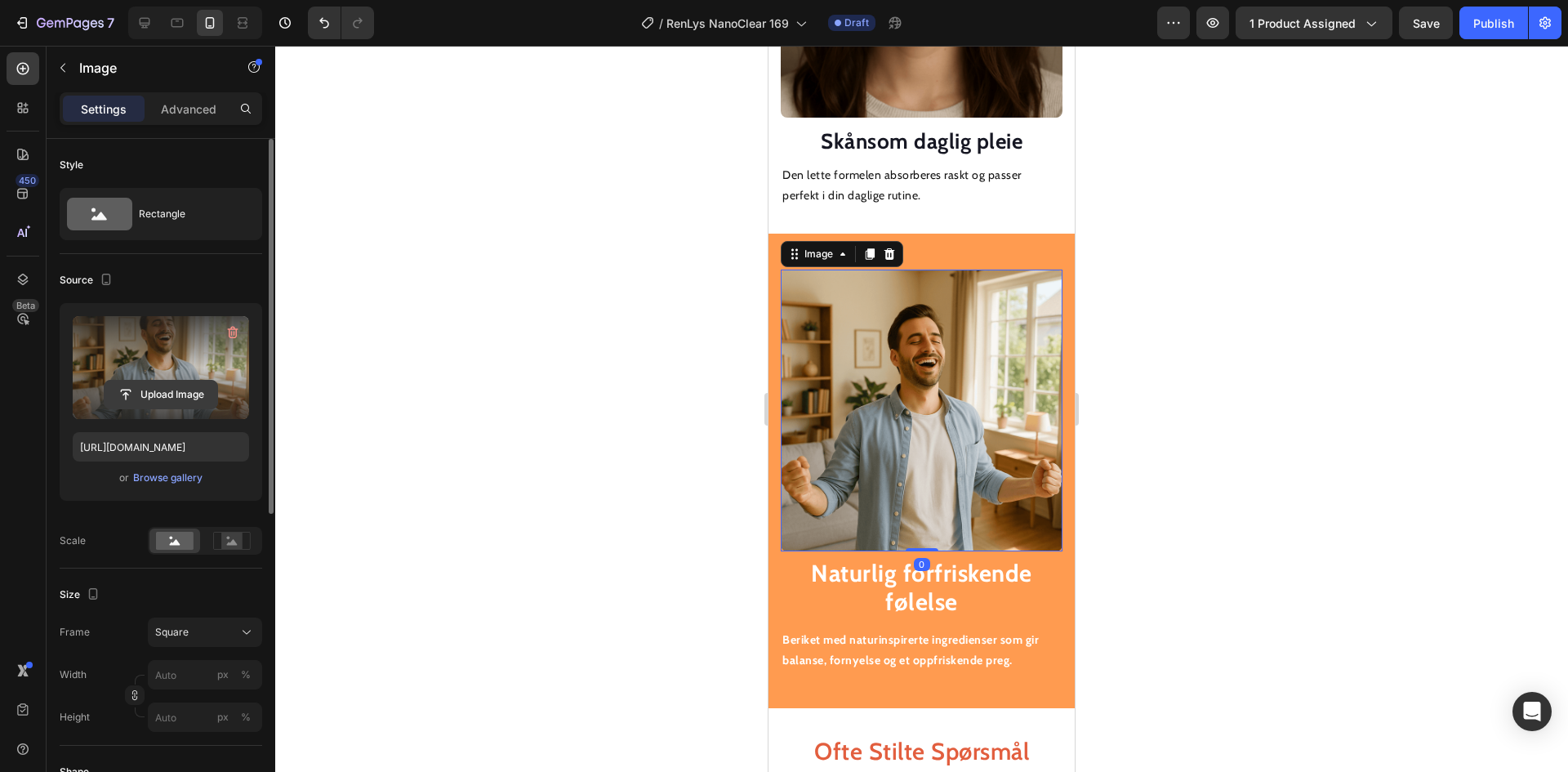
click at [183, 388] on input "file" at bounding box center [161, 394] width 113 height 28
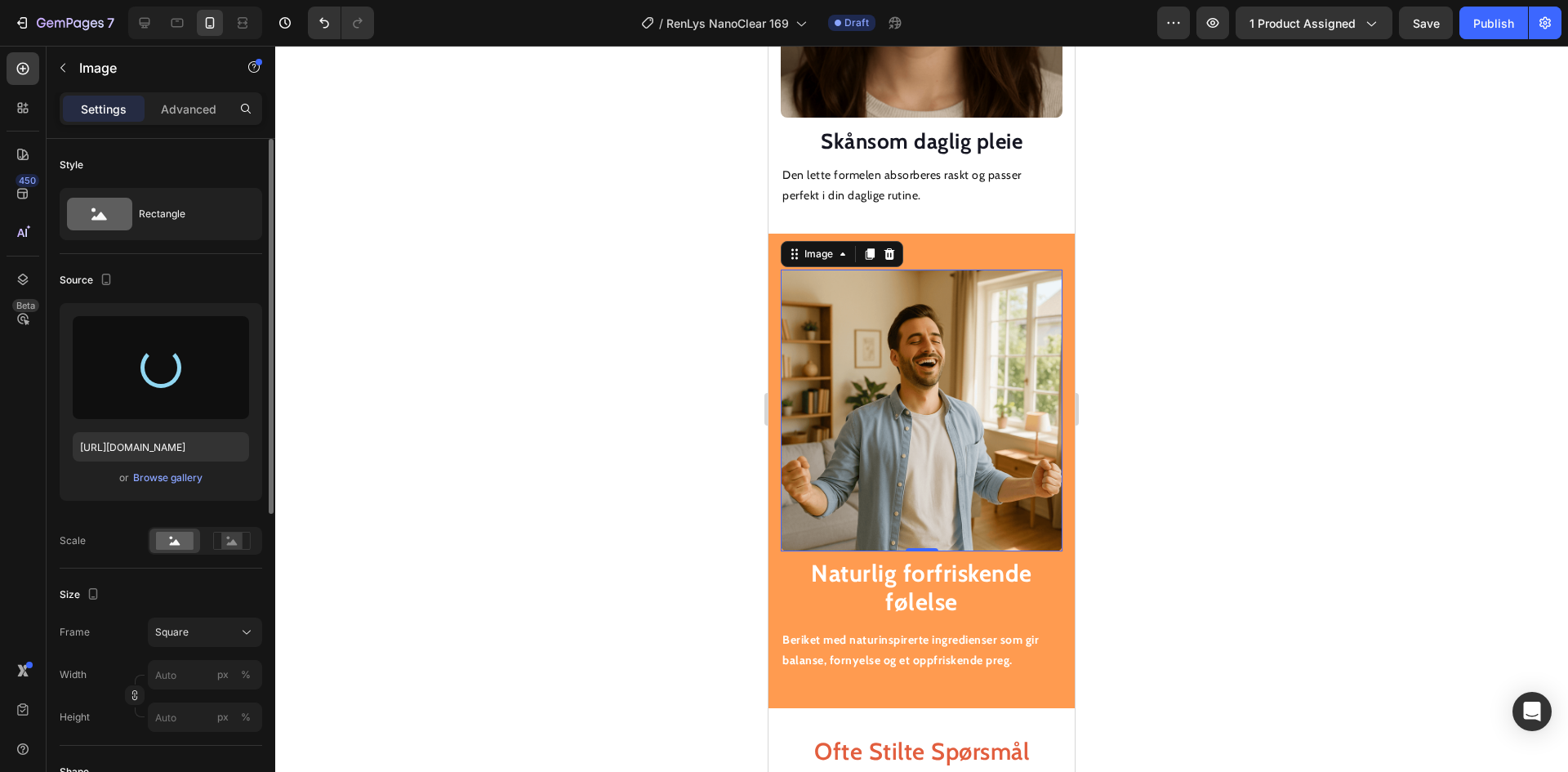
type input "[URL][DOMAIN_NAME]"
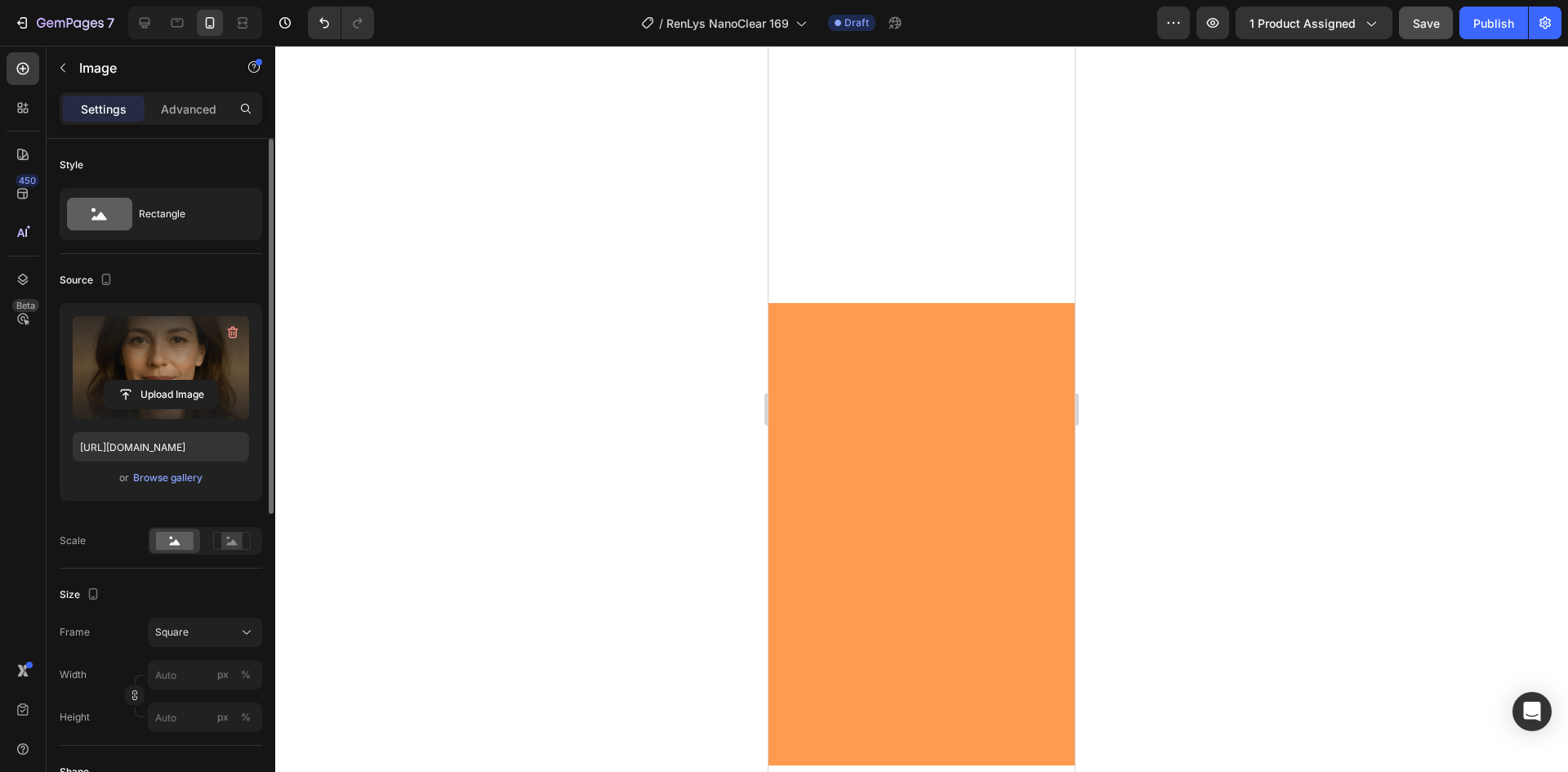
scroll to position [1139, 0]
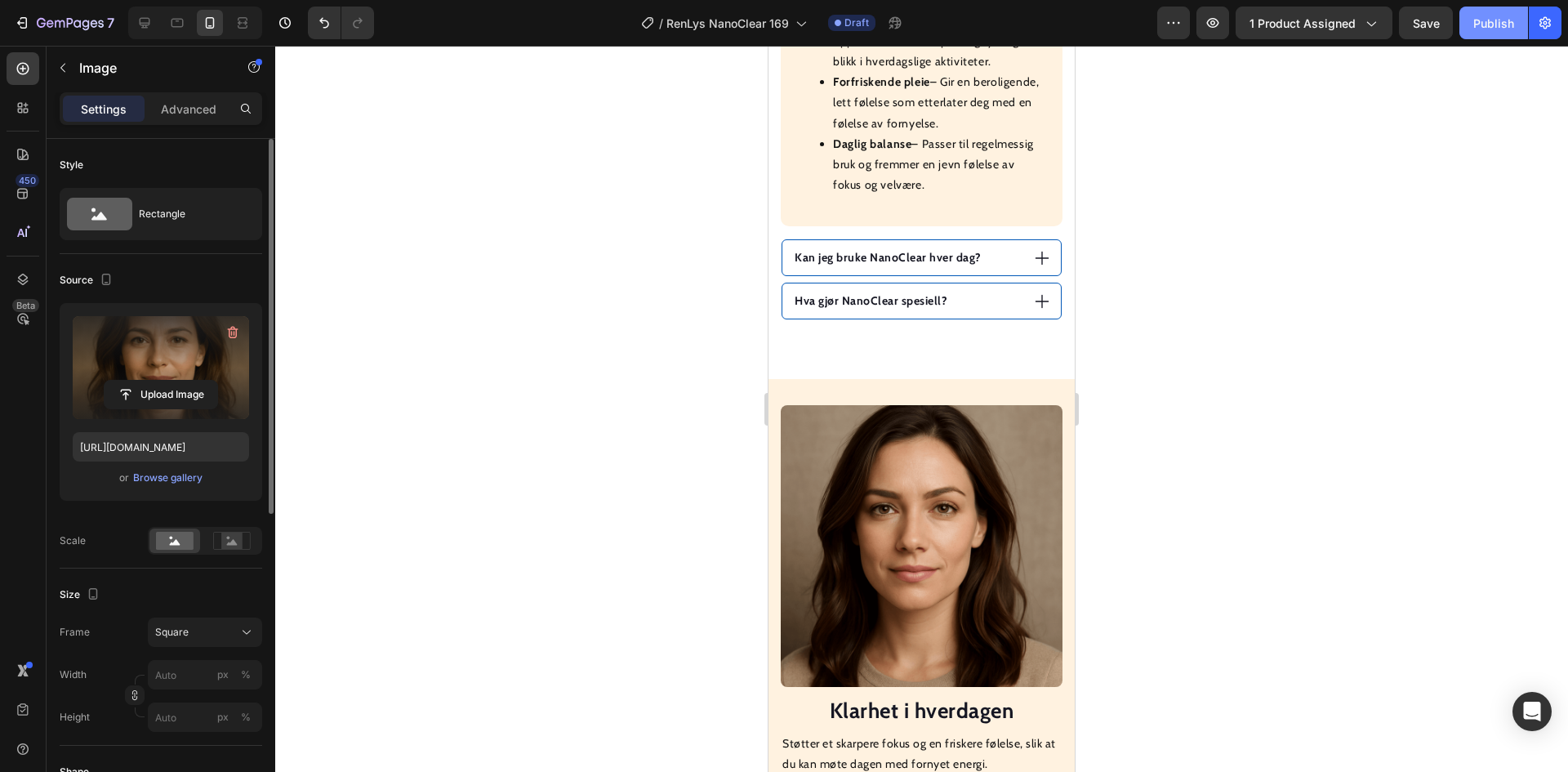
click at [1492, 20] on div "Publish" at bounding box center [1493, 23] width 41 height 17
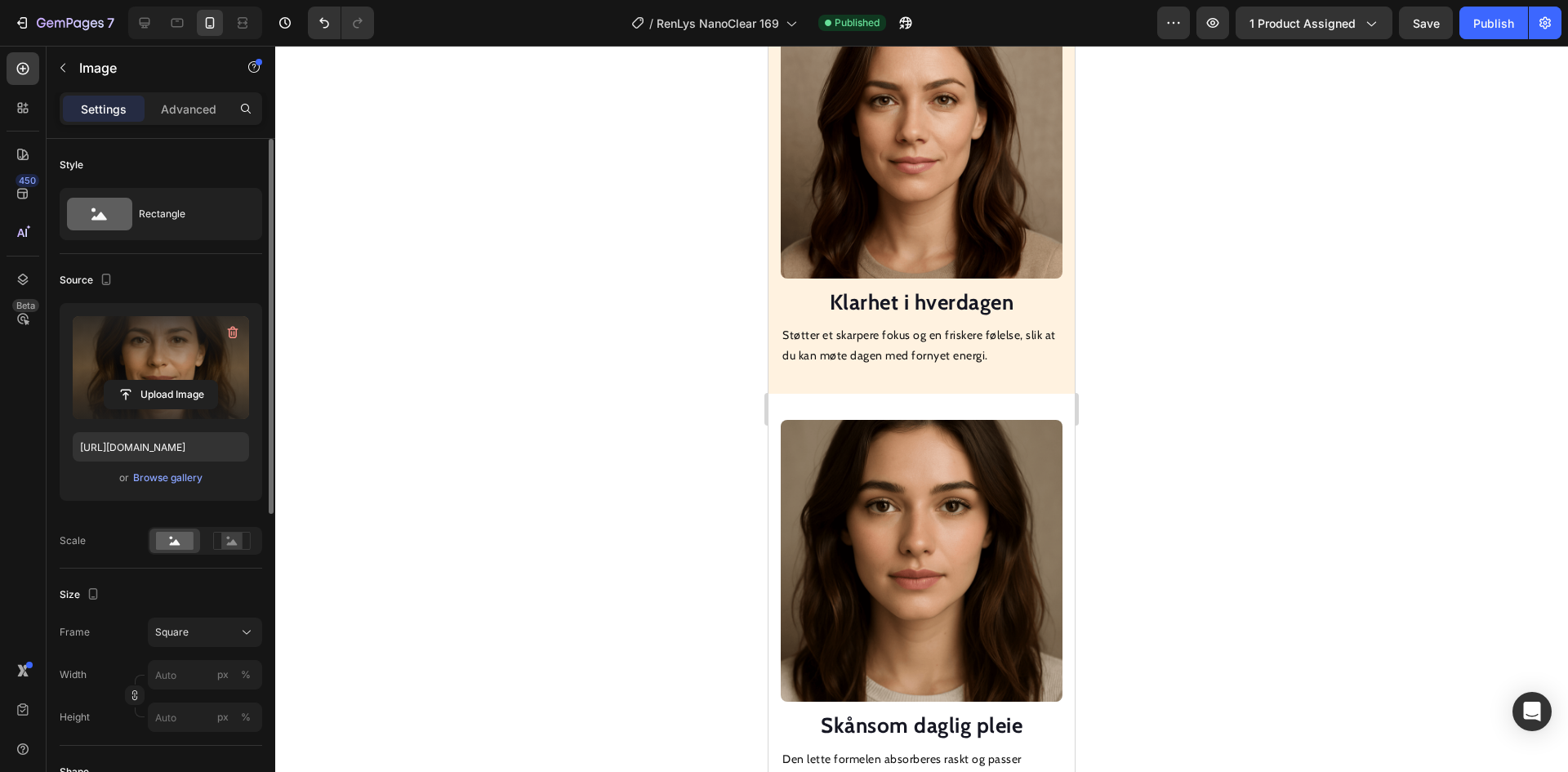
scroll to position [1302, 0]
